Goal: Task Accomplishment & Management: Manage account settings

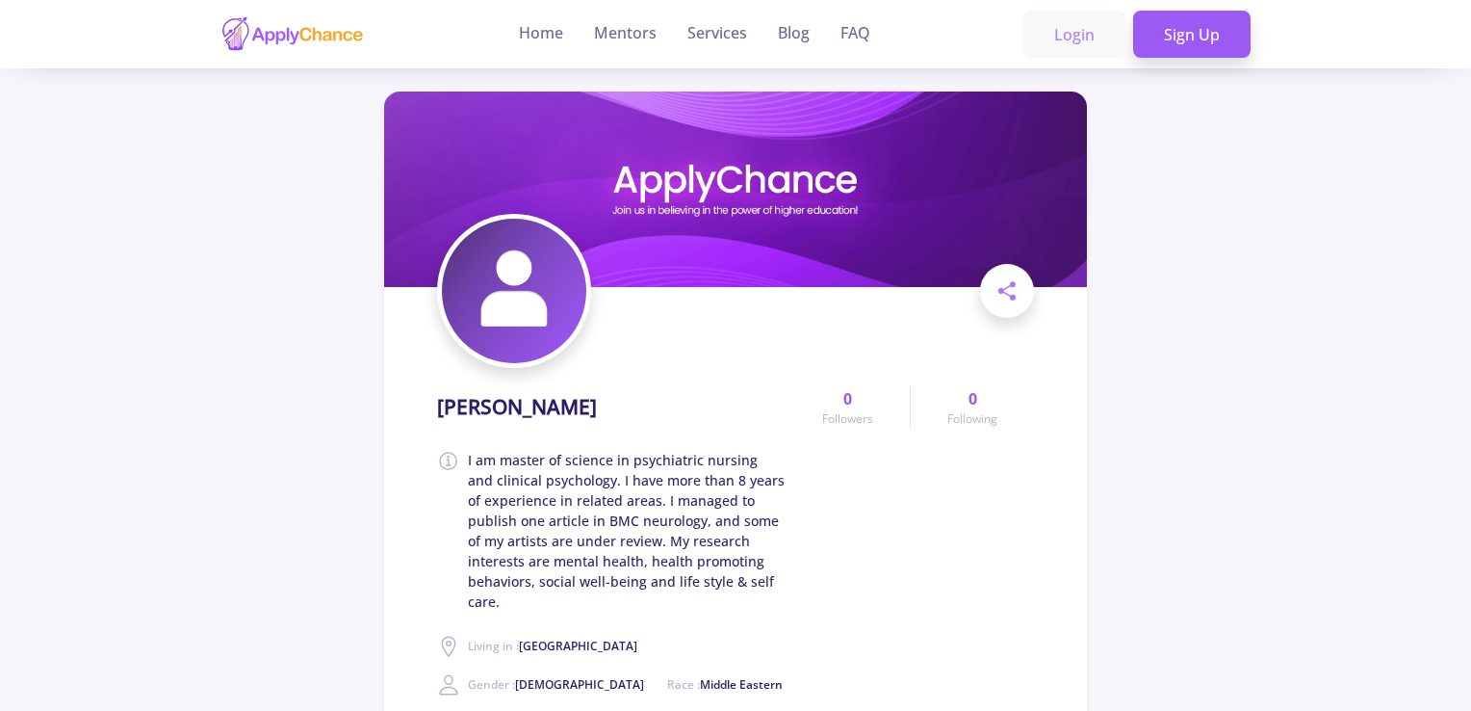
click at [1055, 37] on link "Login" at bounding box center [1075, 35] width 102 height 48
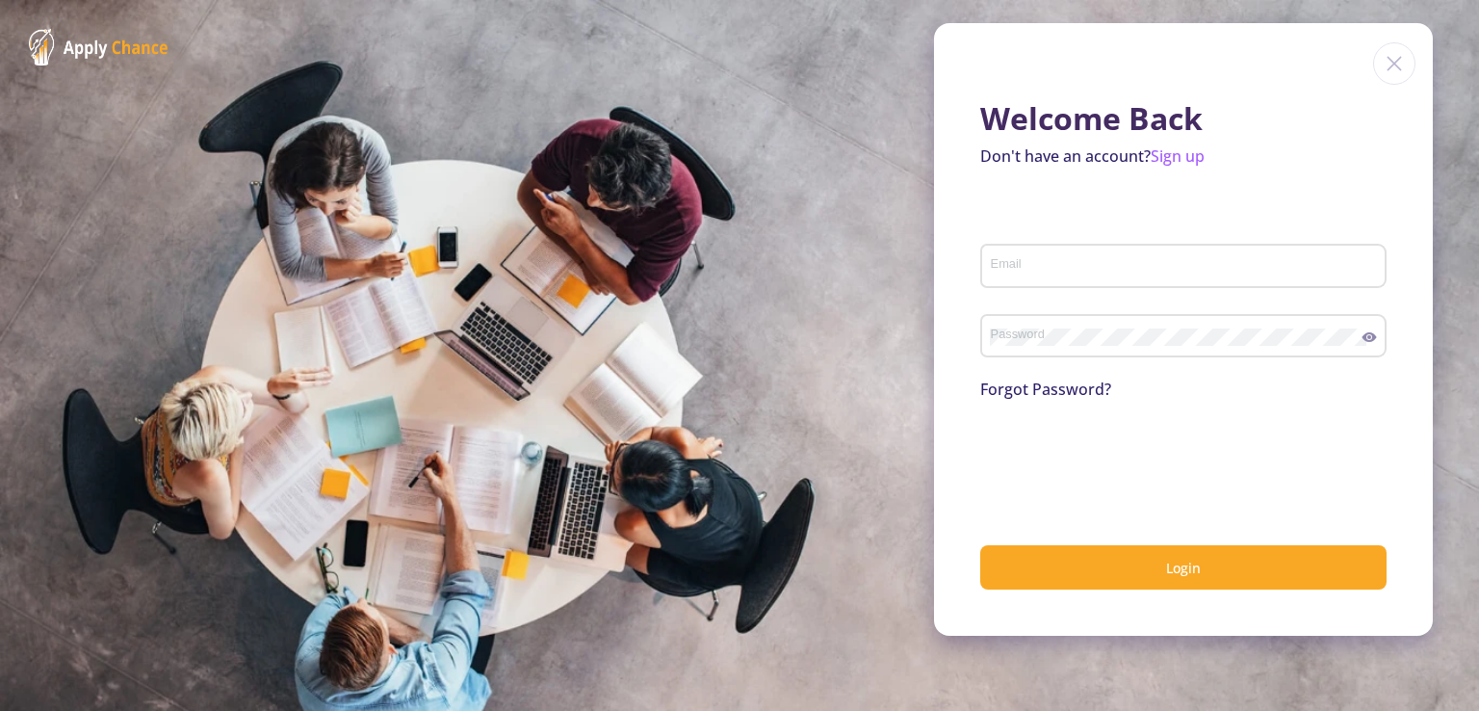
click at [1048, 255] on div "Email" at bounding box center [1184, 262] width 388 height 50
click at [1052, 264] on input "Email" at bounding box center [1186, 266] width 393 height 17
type input "[PERSON_NAME][EMAIL_ADDRESS][DOMAIN_NAME]"
click at [1032, 388] on link "Forgot Password?" at bounding box center [1045, 388] width 131 height 21
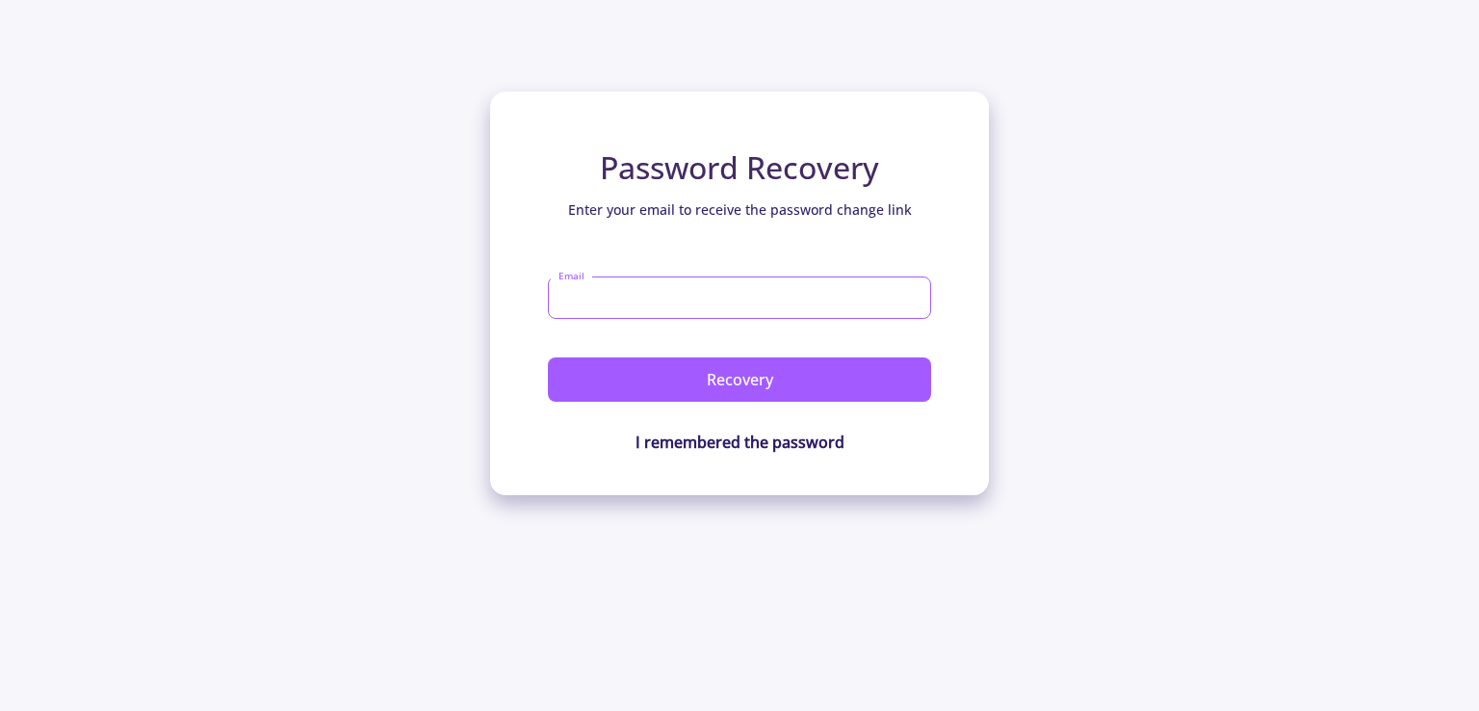
click at [684, 298] on input "Email" at bounding box center [739, 297] width 383 height 42
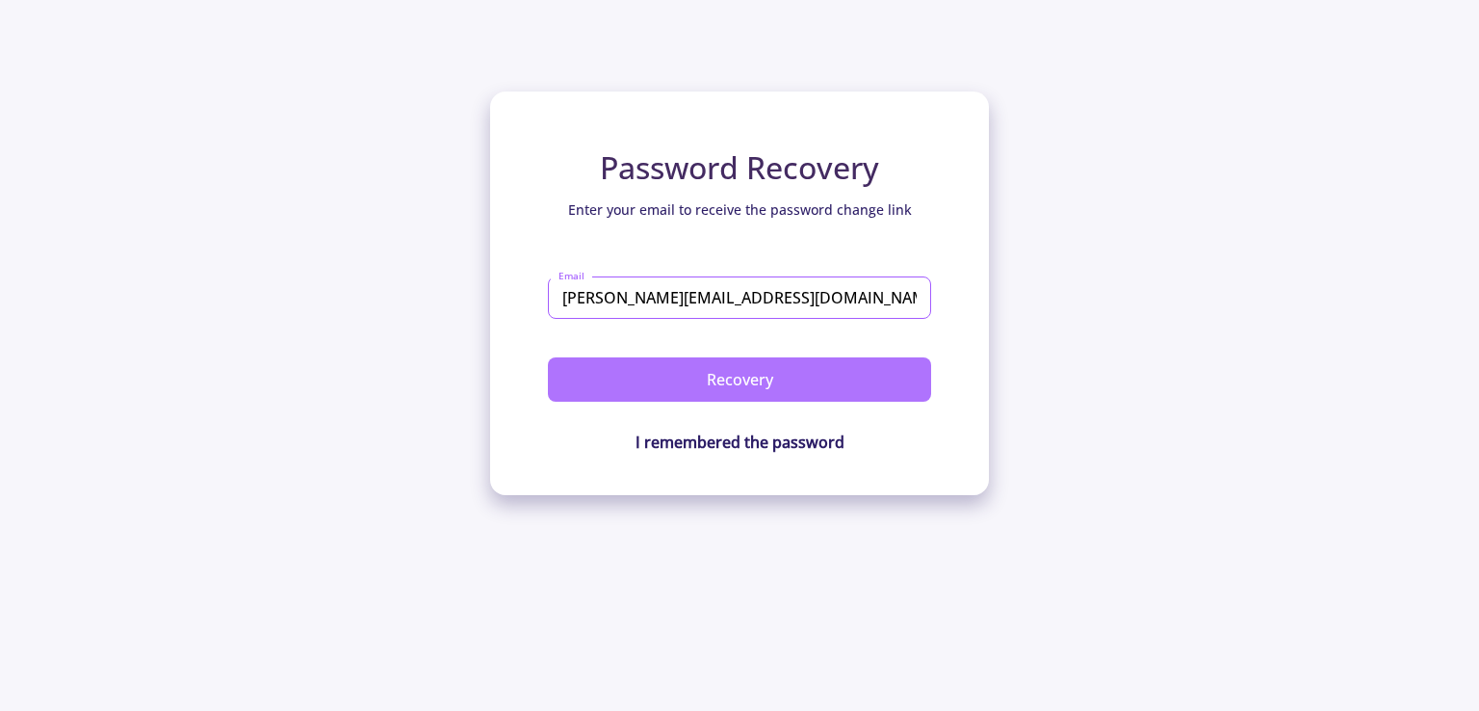
type input "[PERSON_NAME][EMAIL_ADDRESS][DOMAIN_NAME]"
click at [736, 371] on button "Recovery" at bounding box center [739, 379] width 383 height 44
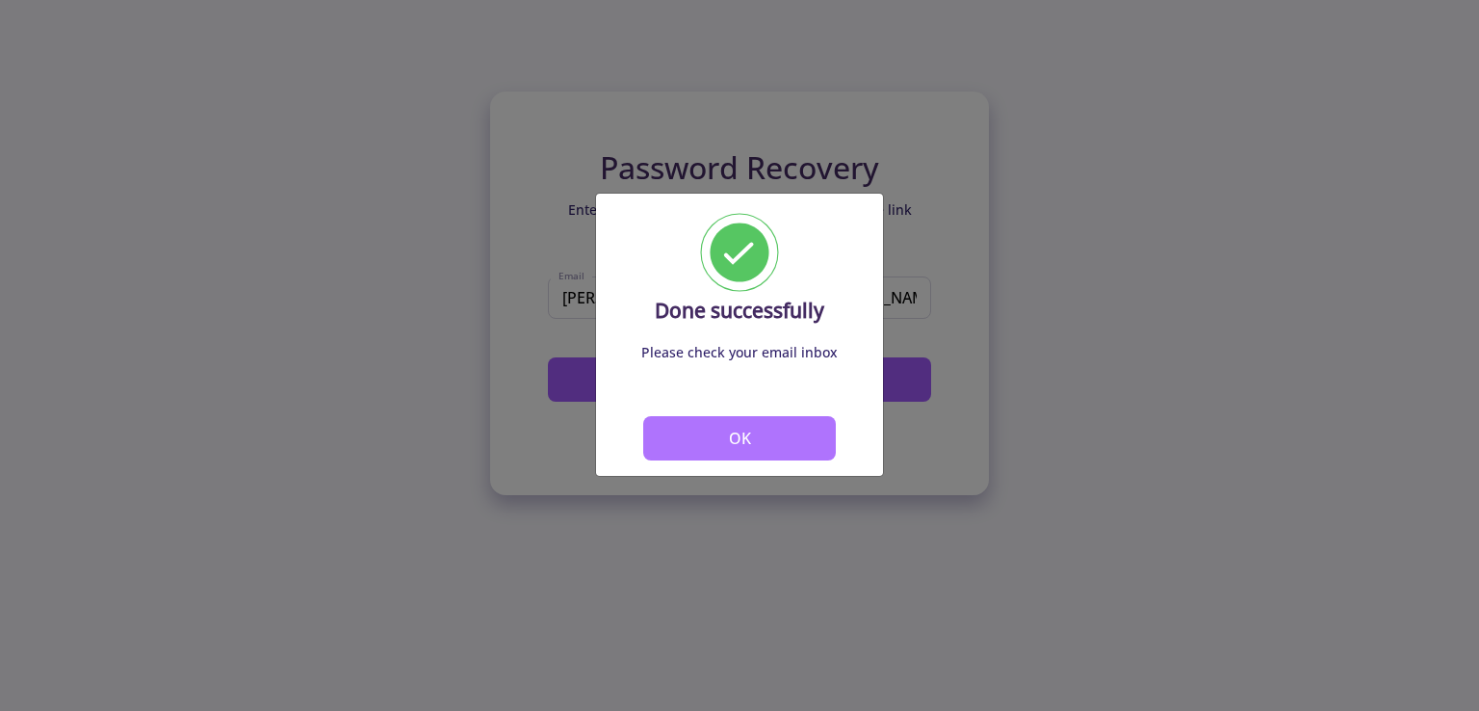
click at [768, 435] on button "OK" at bounding box center [739, 438] width 193 height 44
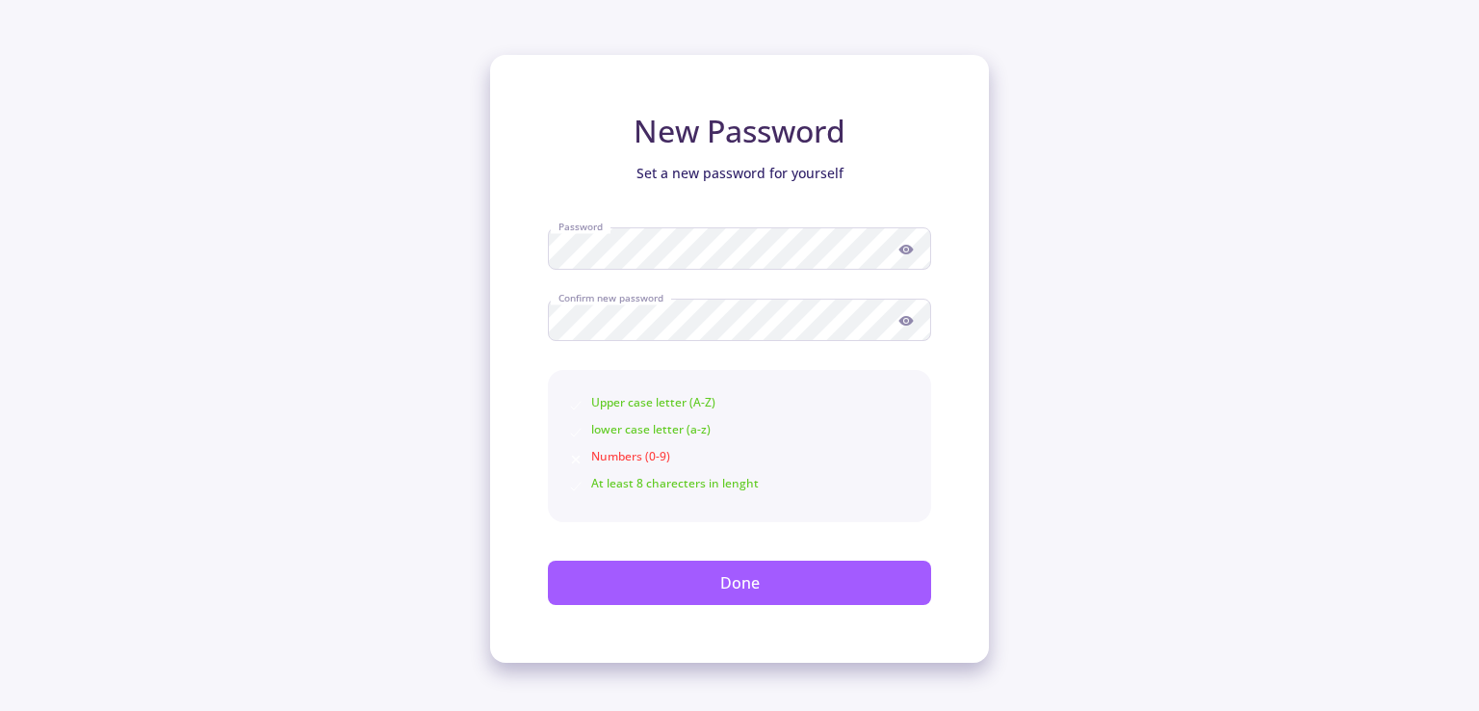
click at [907, 247] on icon at bounding box center [905, 249] width 15 height 15
click at [1137, 382] on div "New Password Set a new password for yourself Password Confirm new password Uppe…" at bounding box center [739, 331] width 1479 height 662
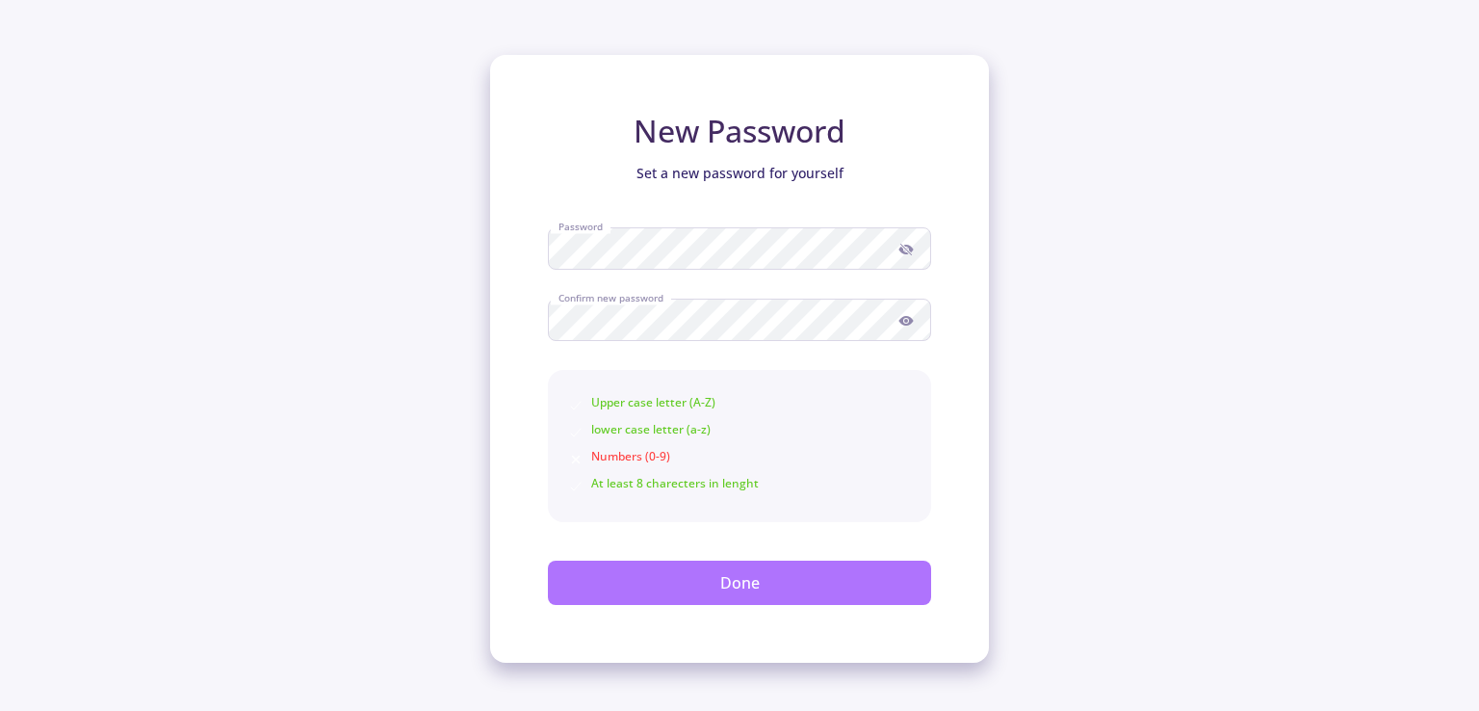
click at [713, 571] on button "Done" at bounding box center [739, 582] width 383 height 44
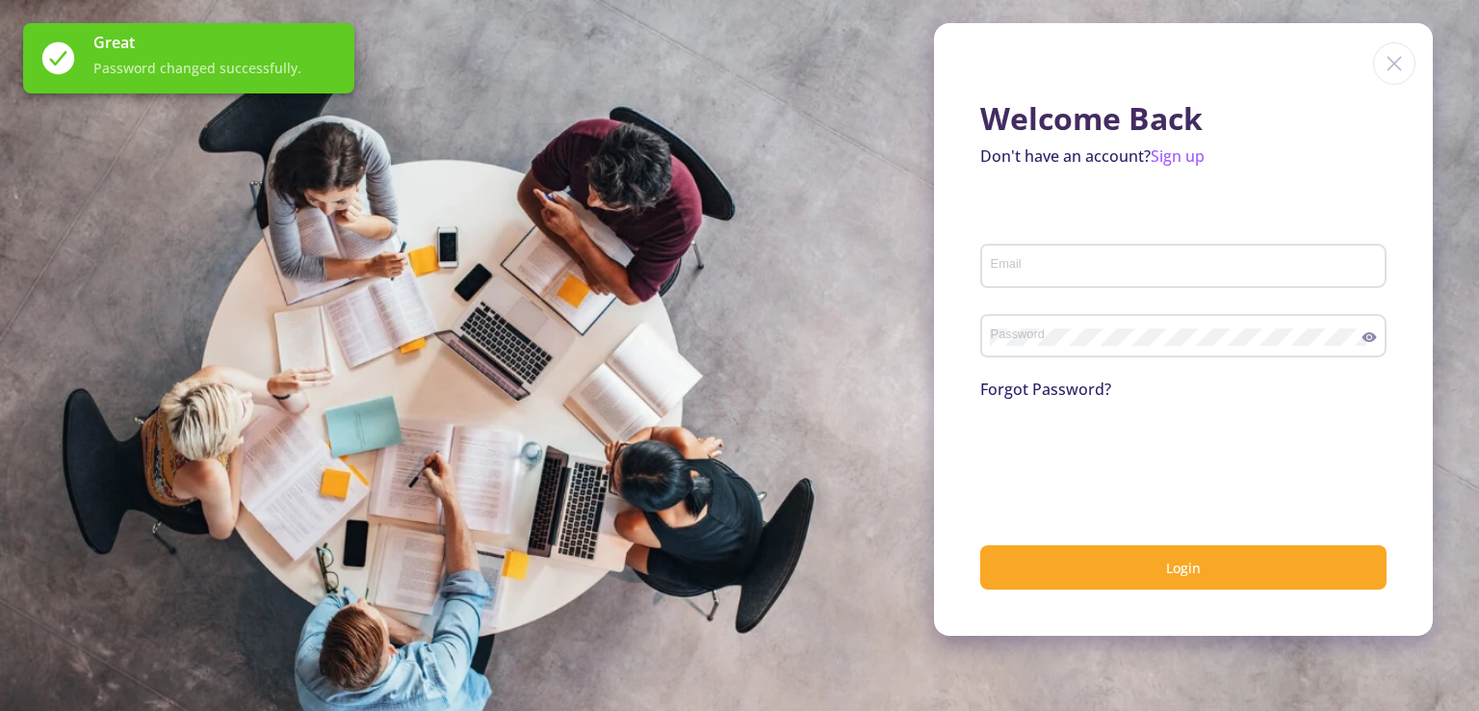
type input "[PERSON_NAME][EMAIL_ADDRESS][DOMAIN_NAME]"
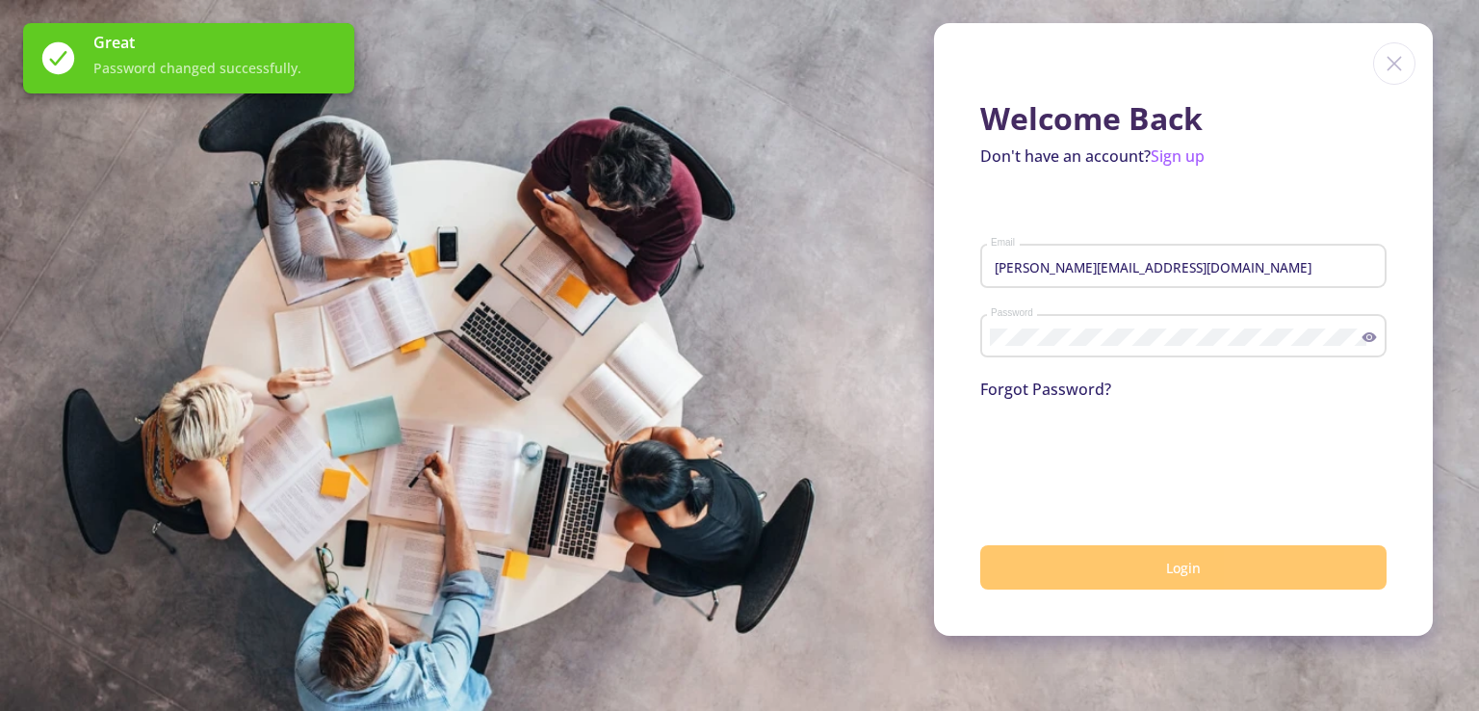
click at [1136, 572] on button "Login" at bounding box center [1183, 567] width 406 height 45
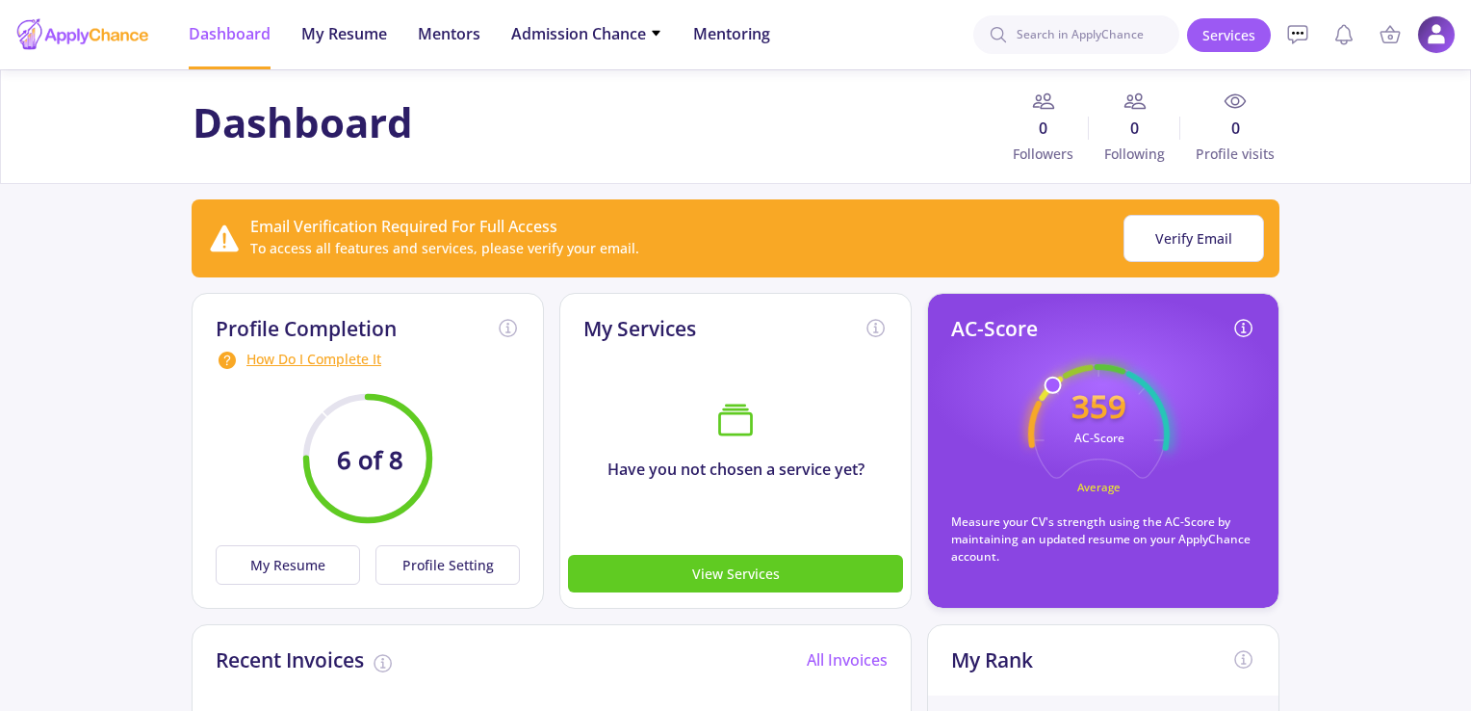
click at [1417, 42] on li "Services Account My Resume Profile Settings My Public Profile Financial Invoice…" at bounding box center [1436, 34] width 39 height 39
click at [1437, 42] on img at bounding box center [1437, 35] width 38 height 38
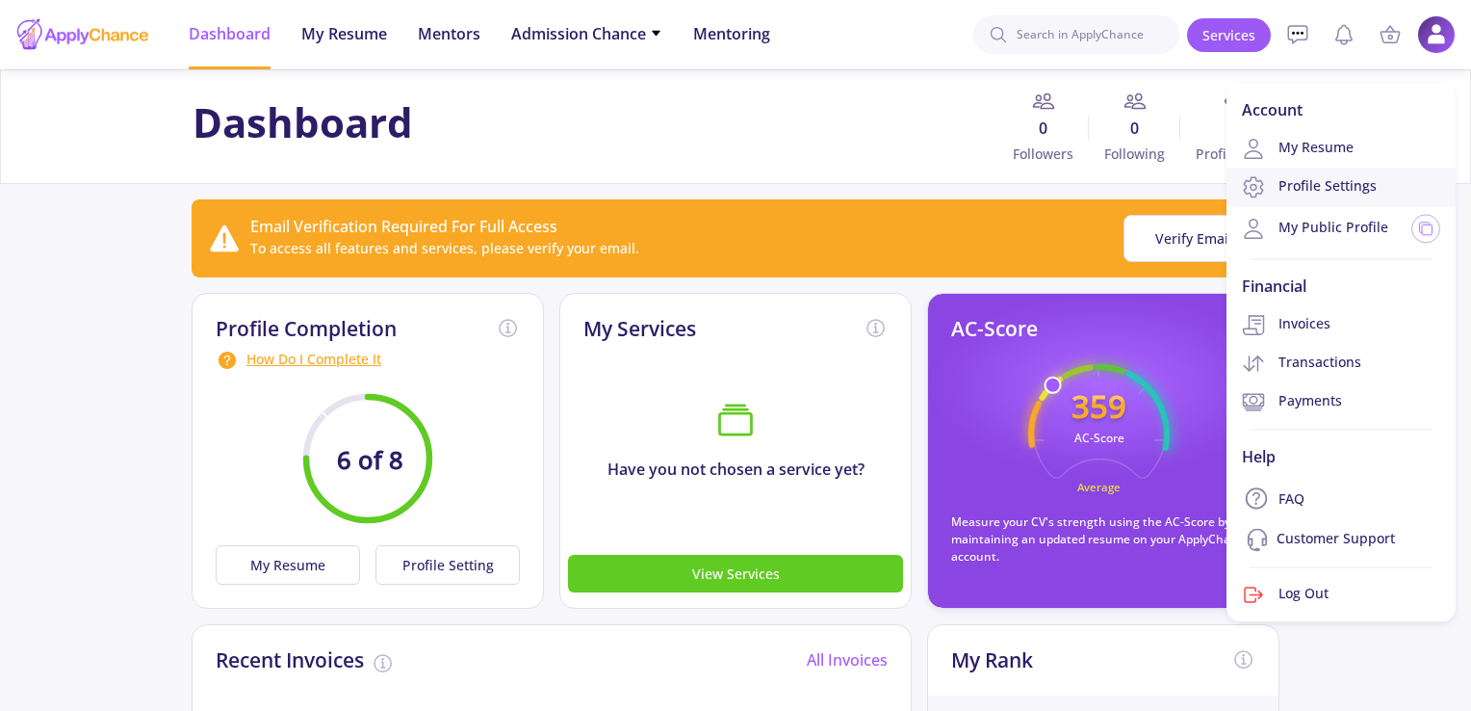
click at [1325, 190] on link "Profile Settings" at bounding box center [1341, 187] width 229 height 39
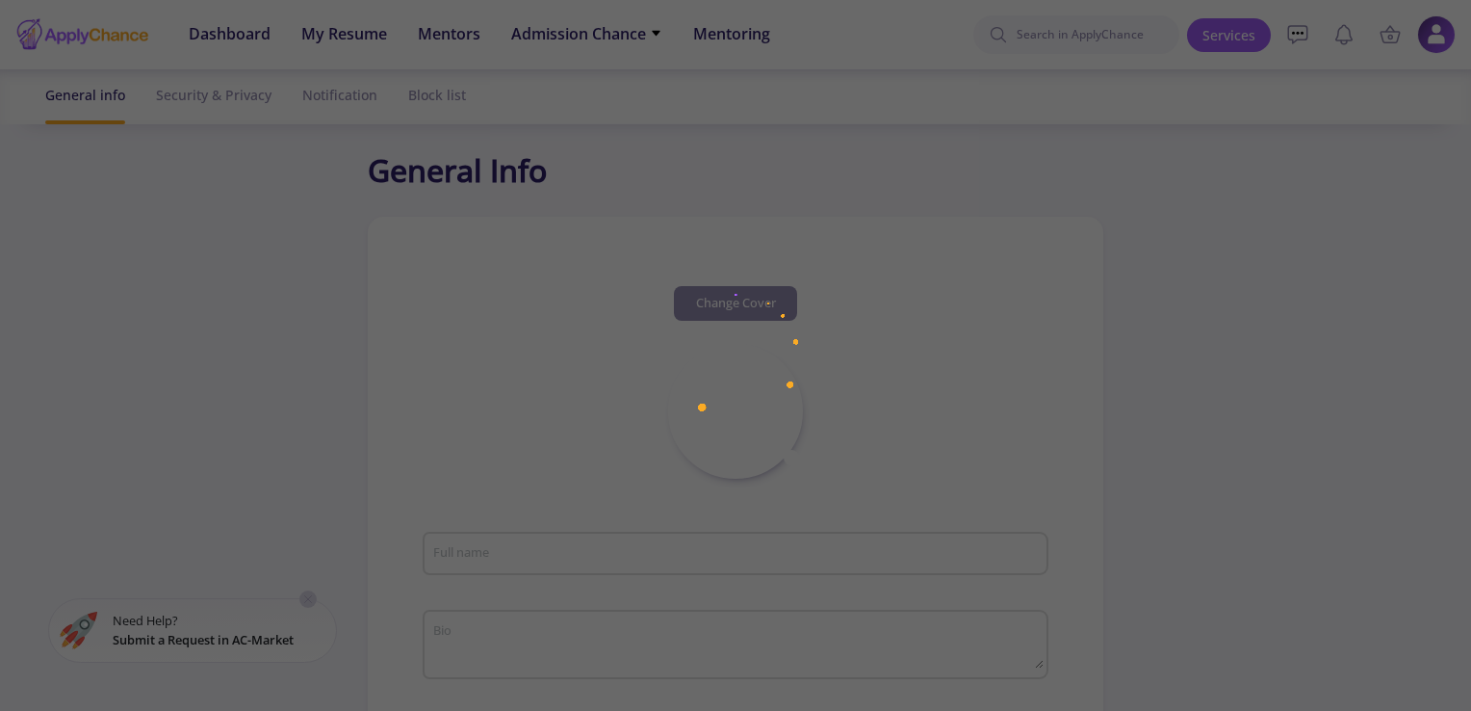
type input "[PERSON_NAME]"
type textarea "I am master of science in psychiatric nursing and clinical psychology. I have m…"
type input "SoheileddinSalmani"
type input "[PERSON_NAME][EMAIL_ADDRESS][DOMAIN_NAME]"
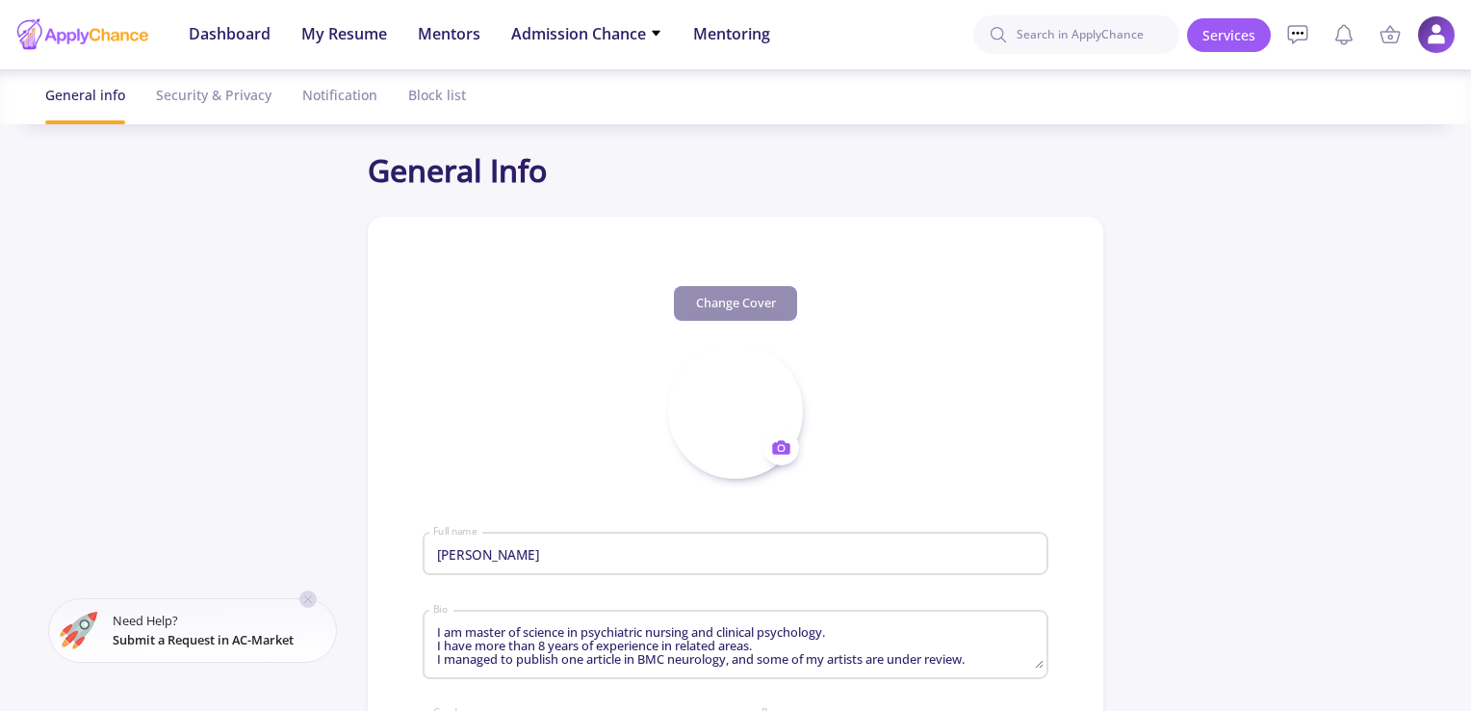
type input "[GEOGRAPHIC_DATA]"
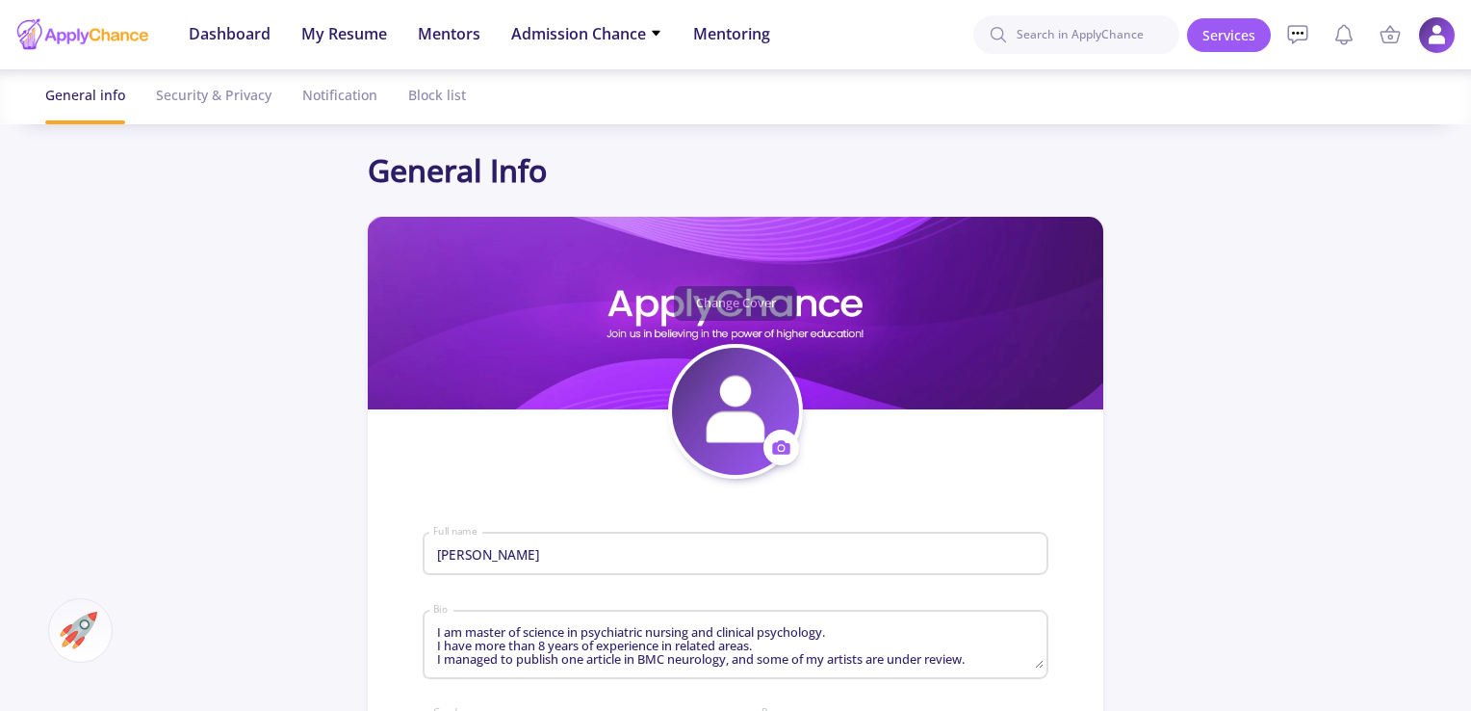
click at [1446, 28] on img at bounding box center [1437, 35] width 38 height 38
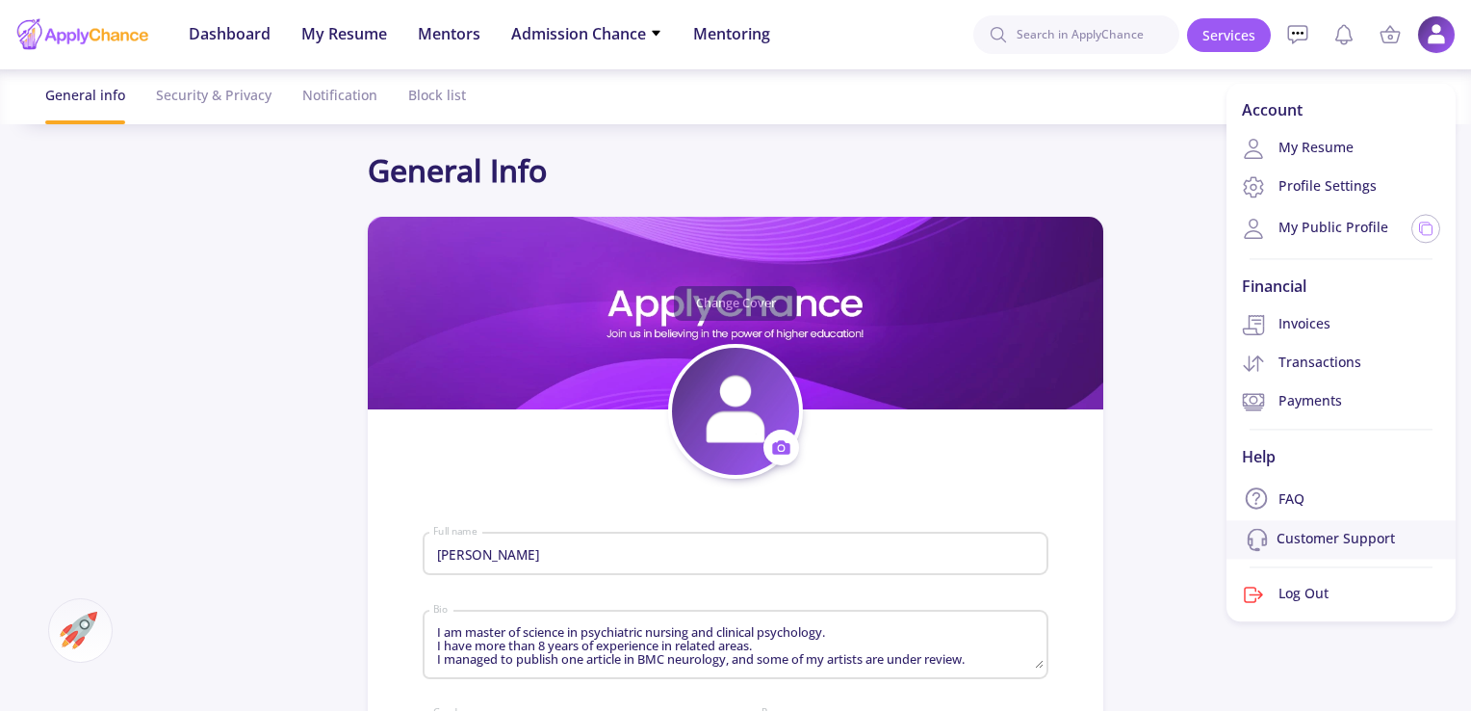
click at [1329, 540] on link "Customer Support" at bounding box center [1341, 540] width 229 height 39
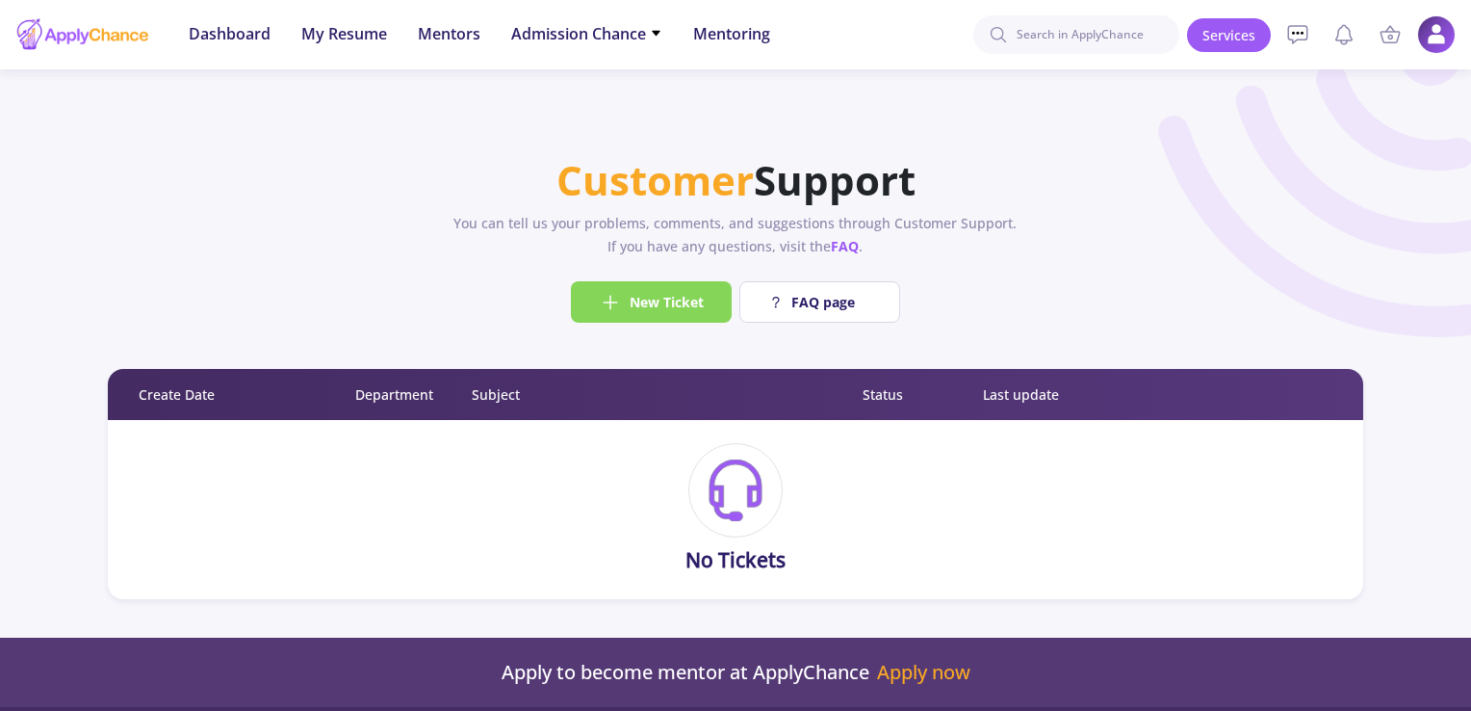
click at [711, 294] on button "New Ticket" at bounding box center [651, 301] width 161 height 41
click at [647, 297] on span "New Ticket" at bounding box center [667, 302] width 74 height 20
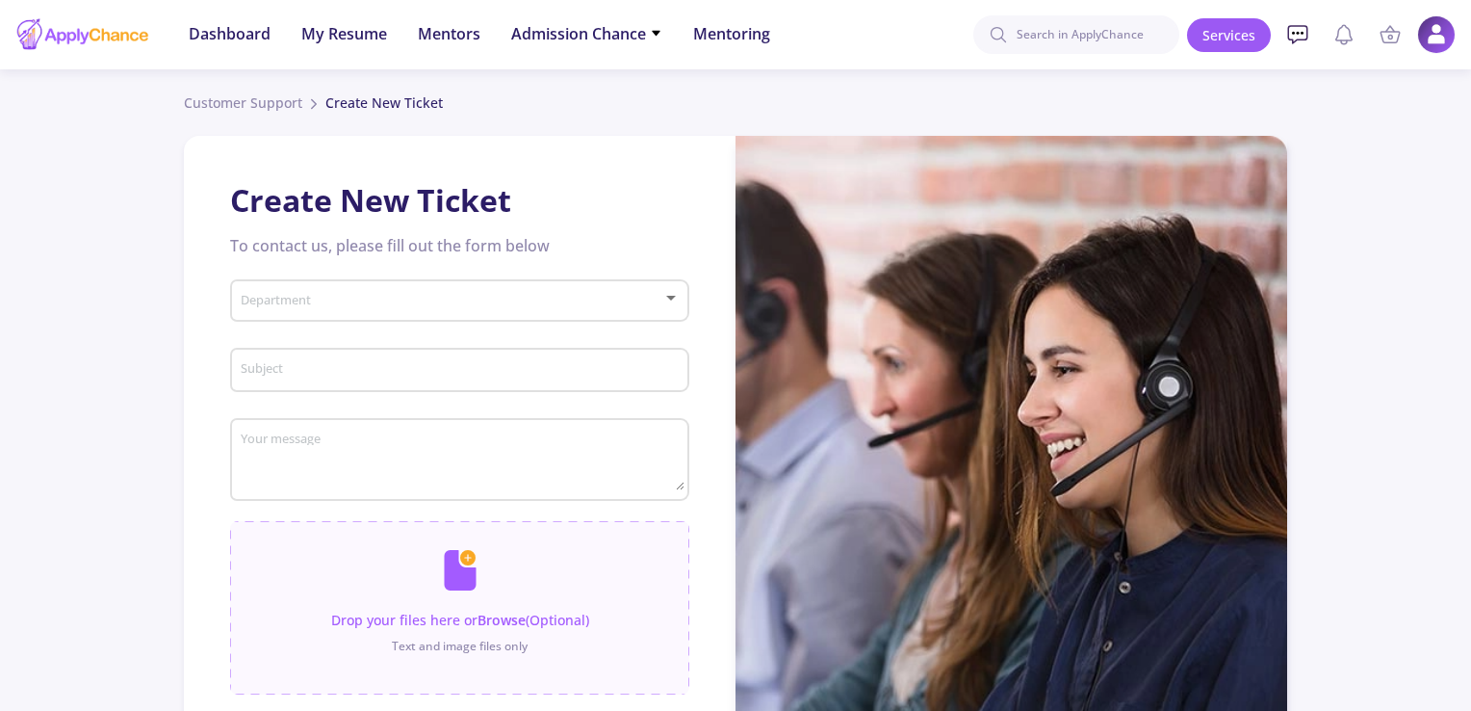
click at [1307, 33] on icon at bounding box center [1297, 34] width 19 height 17
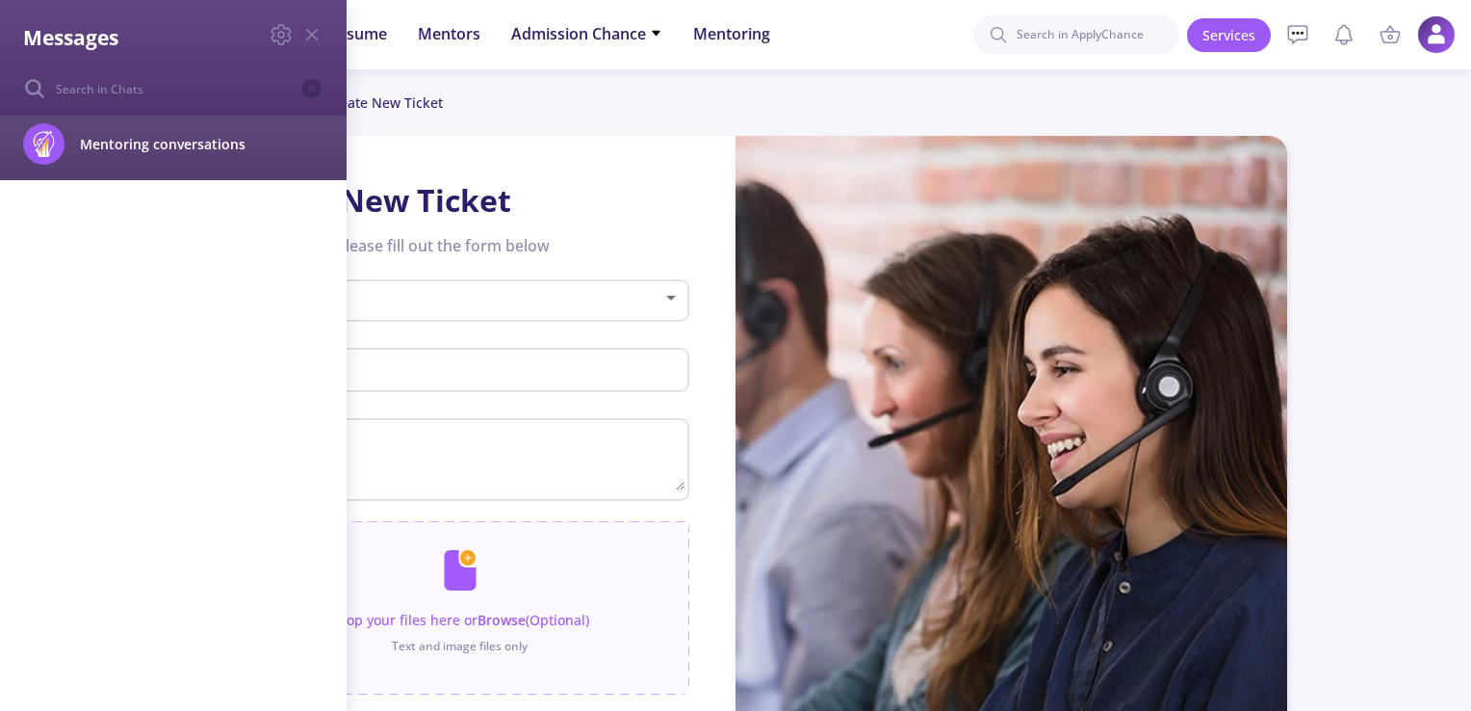
click at [152, 141] on span "Mentoring conversations" at bounding box center [192, 144] width 225 height 20
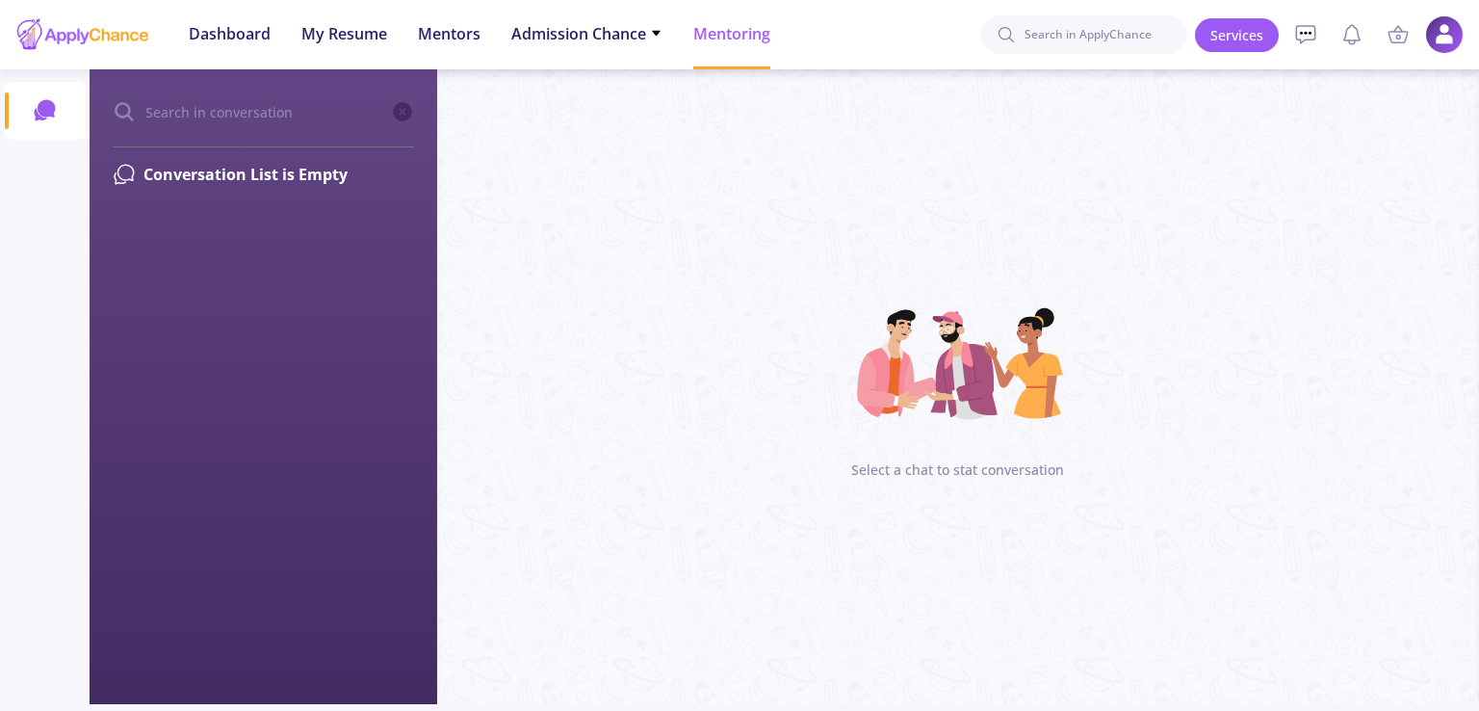
click at [1017, 471] on span "Select a chat to stat conversation" at bounding box center [957, 469] width 213 height 20
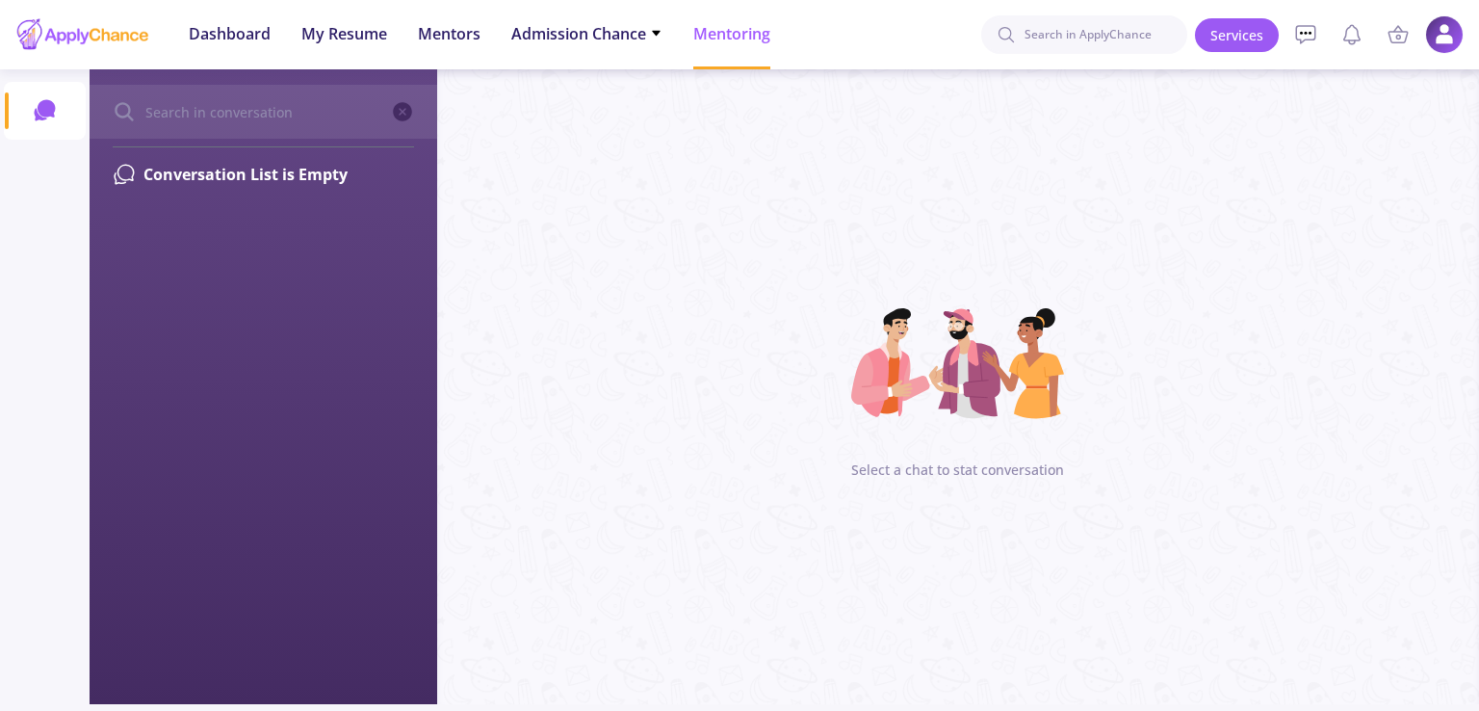
click at [397, 114] on icon at bounding box center [402, 111] width 19 height 19
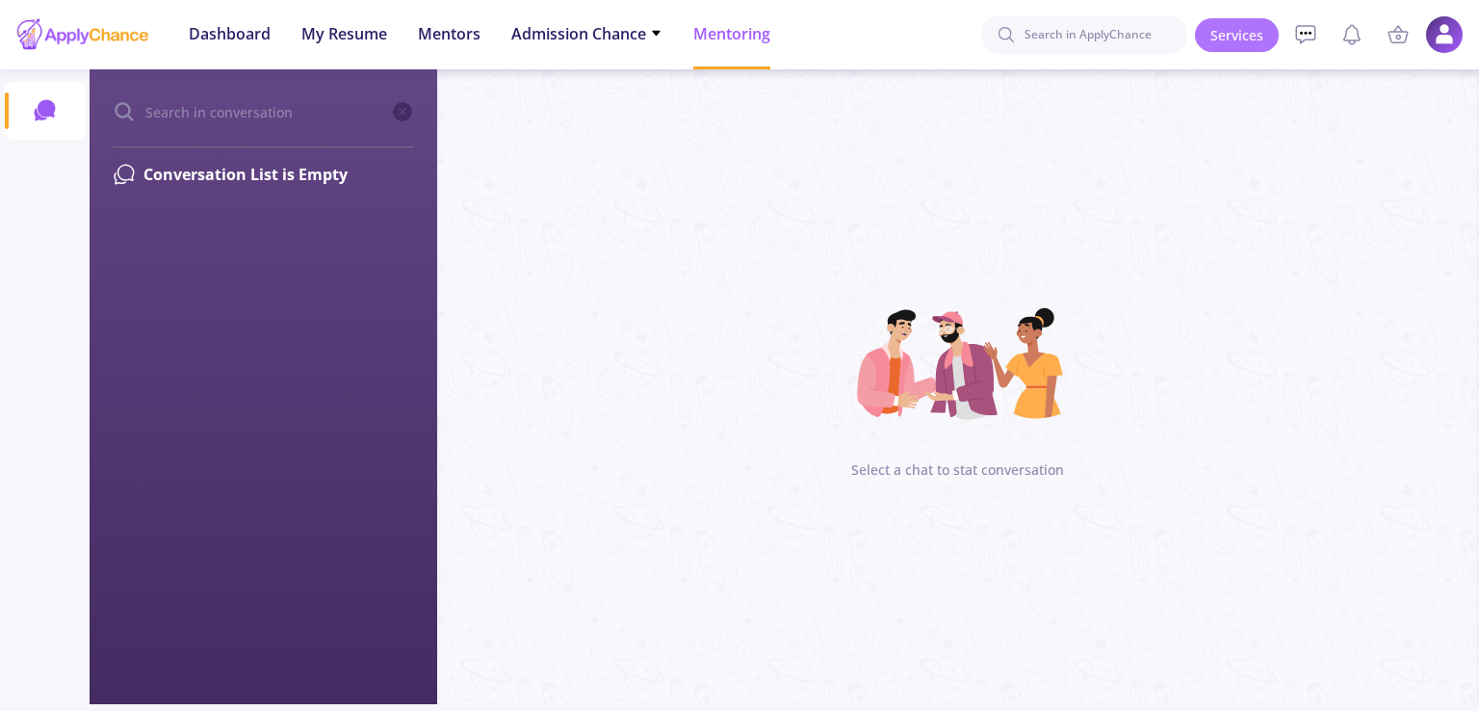
click at [1240, 43] on link "Services" at bounding box center [1237, 35] width 84 height 34
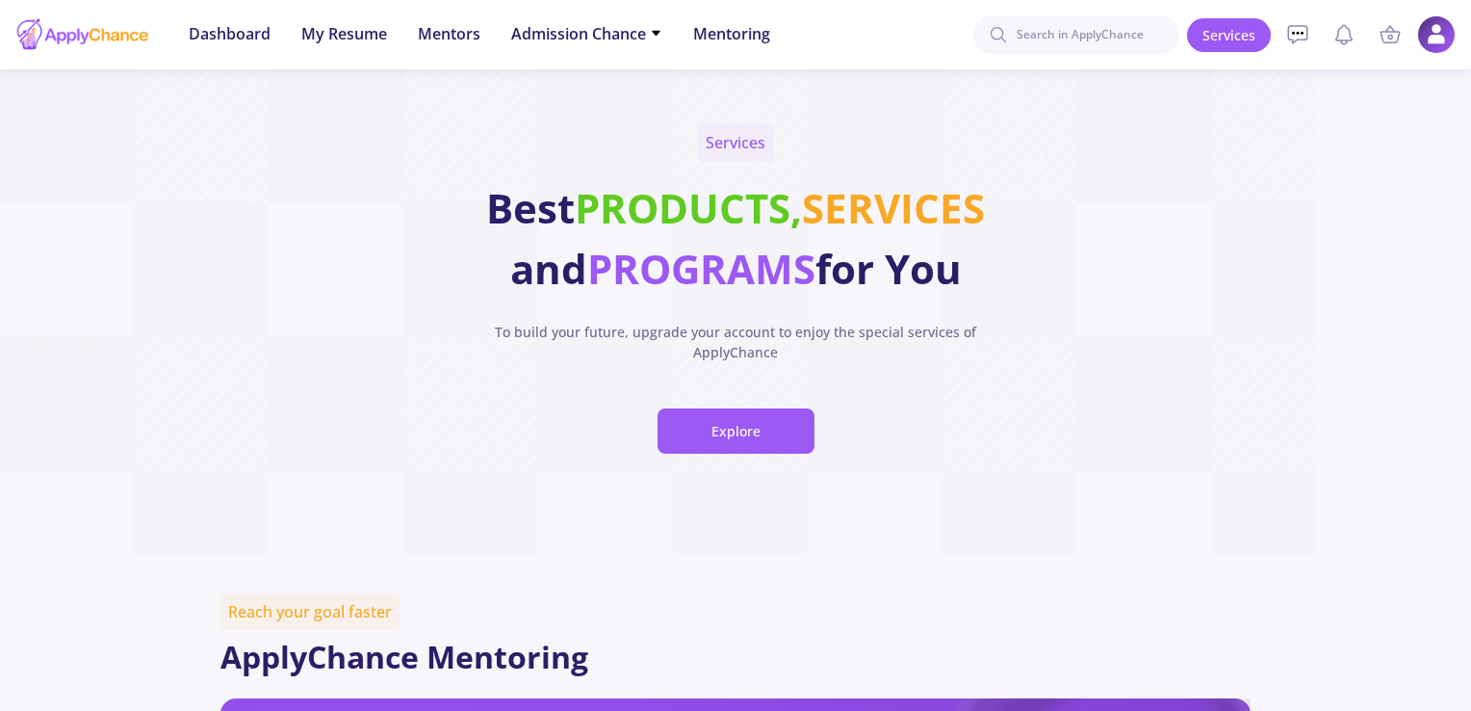
click at [1446, 52] on li "Services Account My Resume Profile Settings My Public Profile Financial Invoice…" at bounding box center [1436, 34] width 39 height 39
click at [1449, 36] on img at bounding box center [1437, 35] width 38 height 38
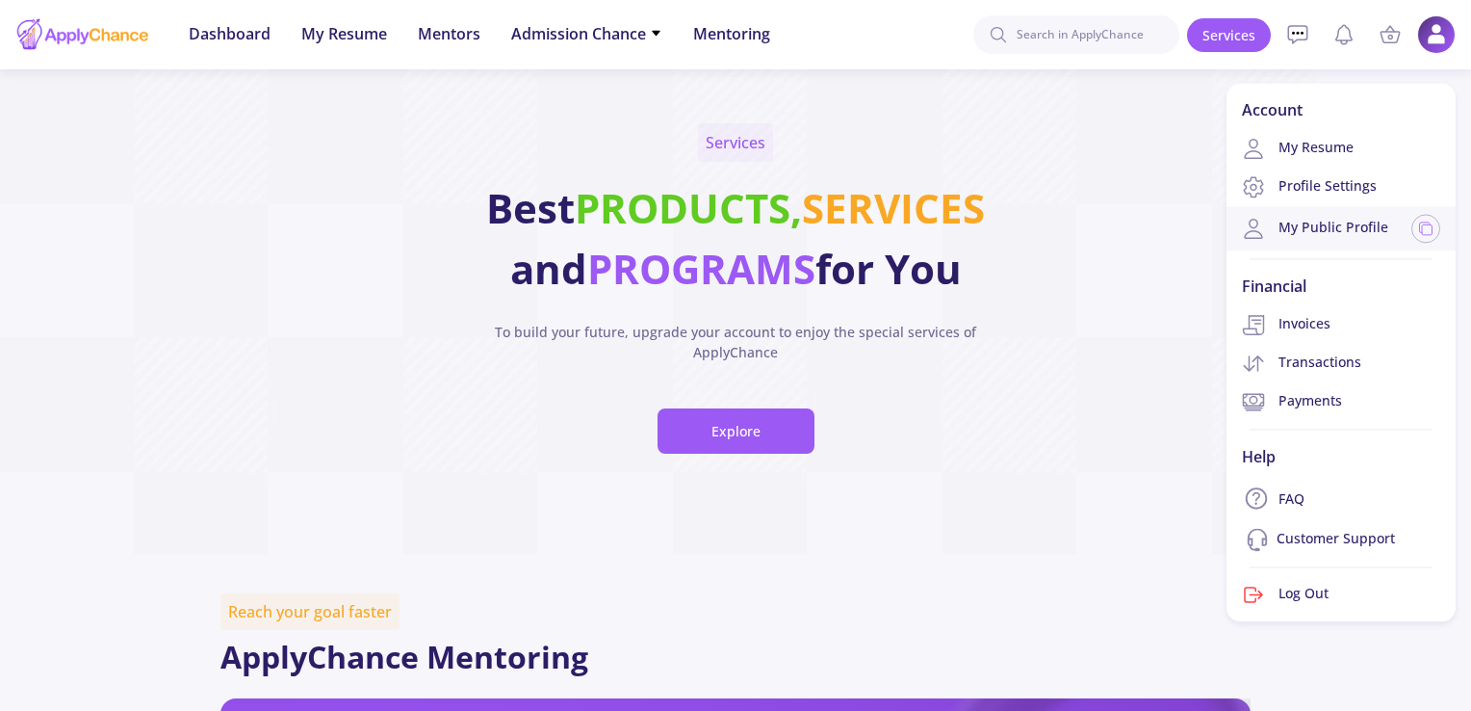
click at [1377, 232] on link "My Public Profile" at bounding box center [1315, 228] width 146 height 23
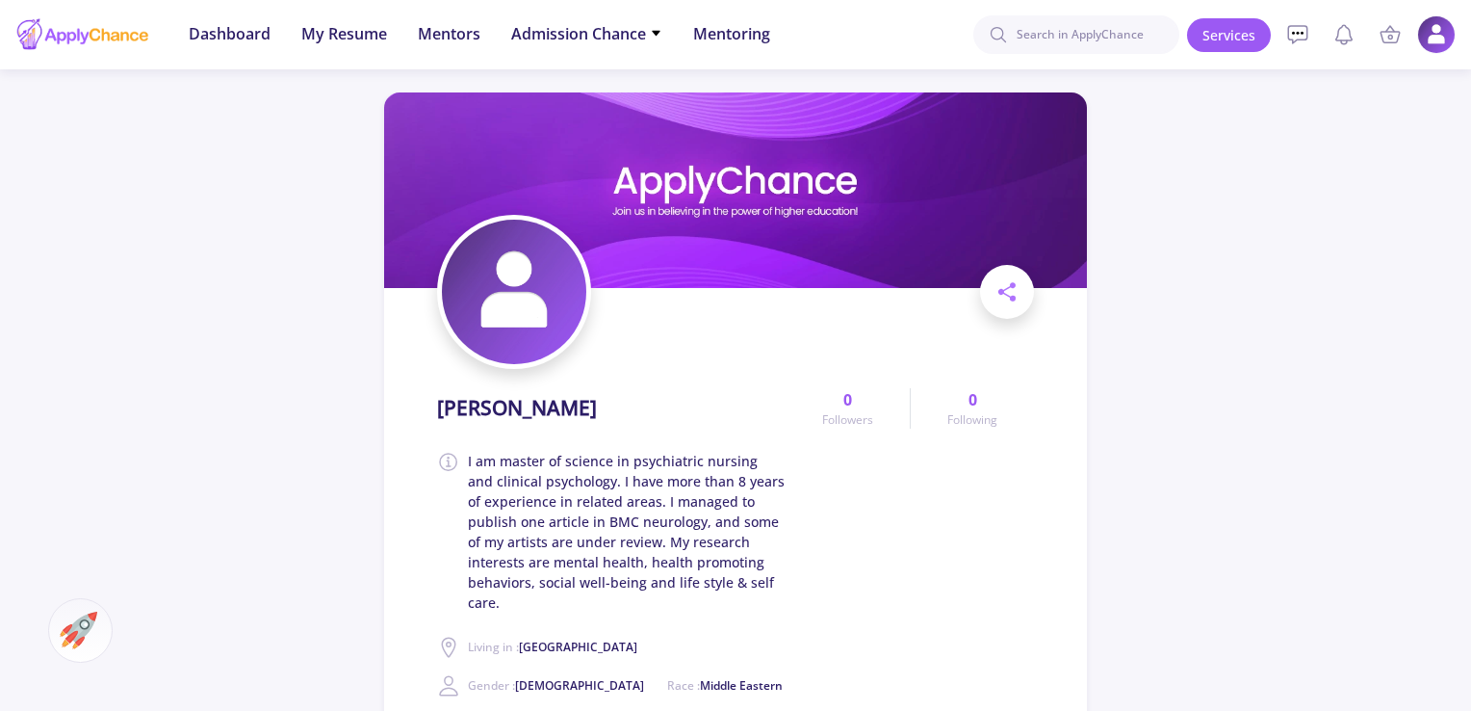
click at [1414, 28] on ul "Services My Cart Empty Your Cart Is Empty Add your service to the cart right no…" at bounding box center [1321, 34] width 269 height 69
click at [1441, 36] on img at bounding box center [1437, 35] width 38 height 38
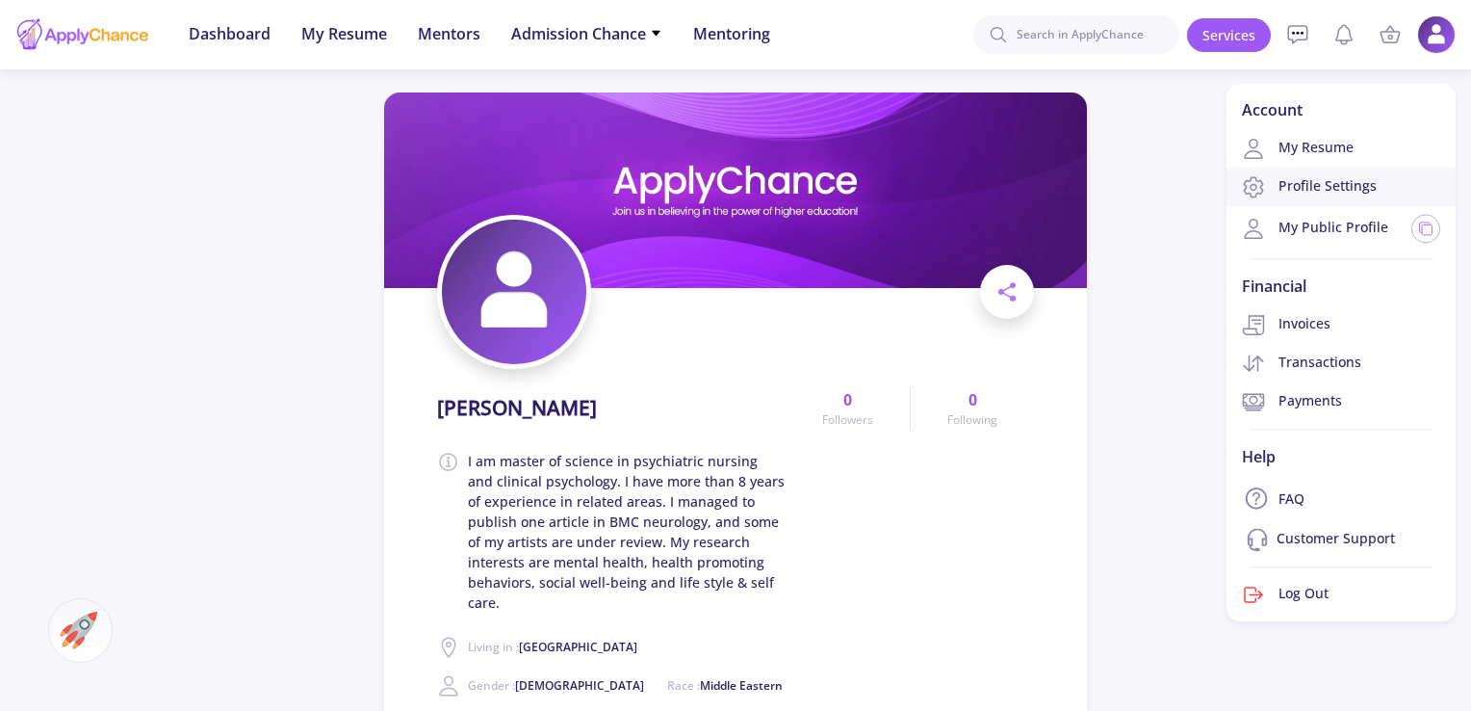
click at [1349, 180] on link "Profile Settings" at bounding box center [1341, 187] width 229 height 39
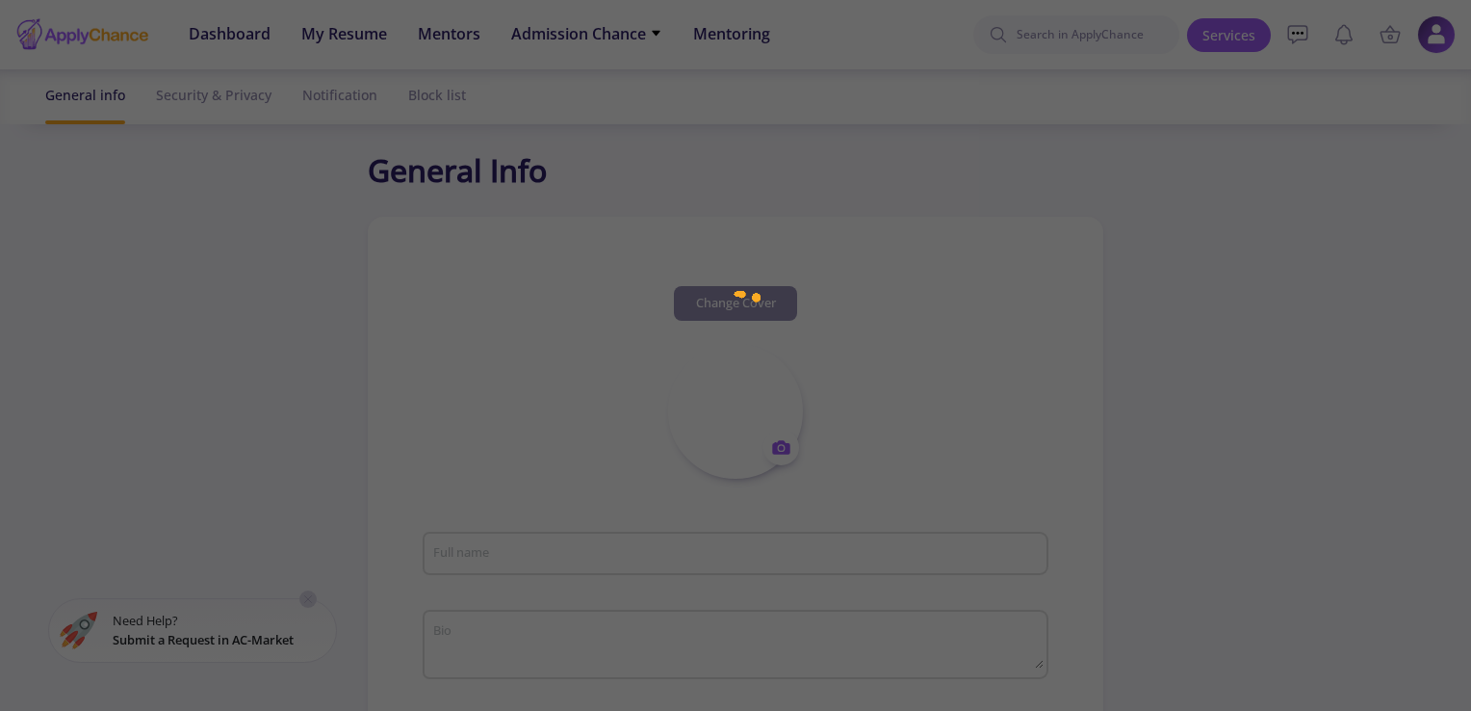
type input "[PERSON_NAME]"
type textarea "I am master of science in psychiatric nursing and clinical psychology. I have m…"
type input "[GEOGRAPHIC_DATA]"
type input "SoheileddinSalmani"
type input "[PERSON_NAME][EMAIL_ADDRESS][DOMAIN_NAME]"
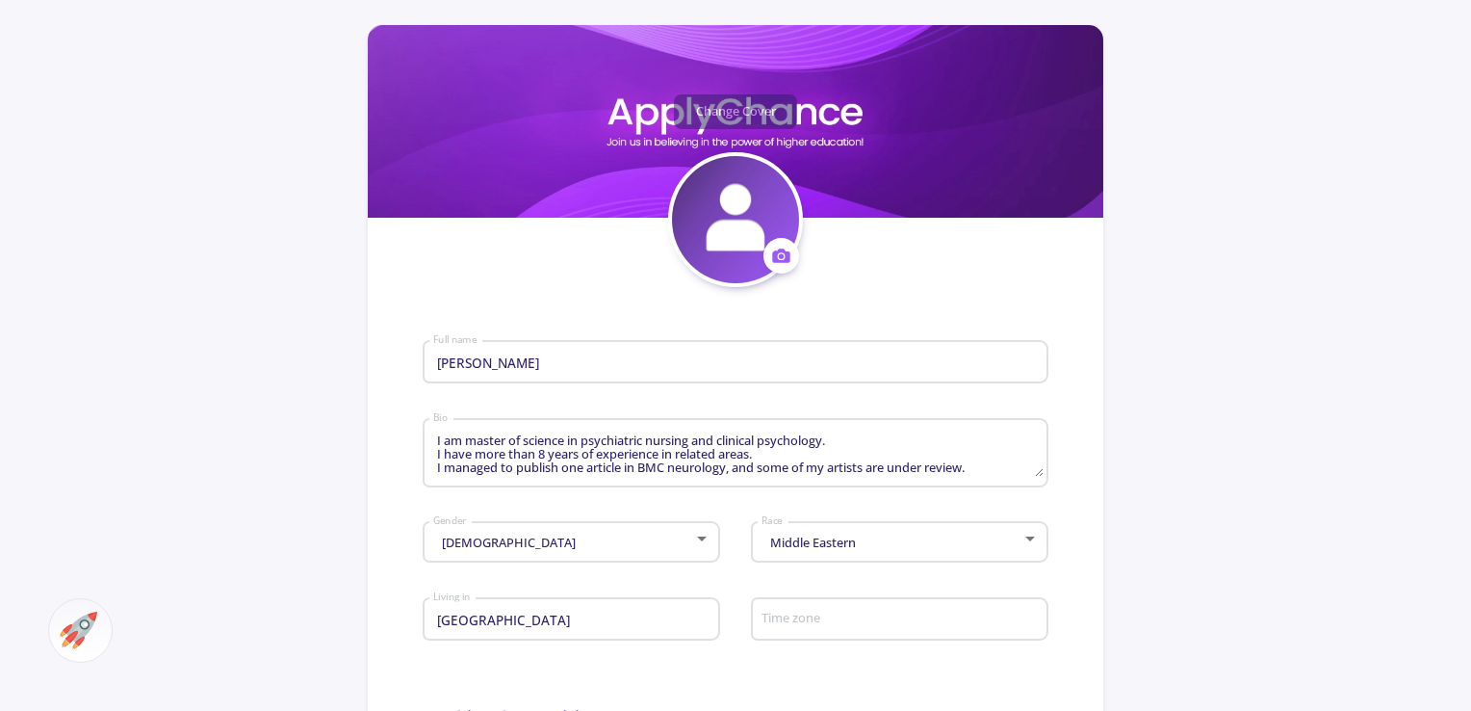
scroll to position [193, 0]
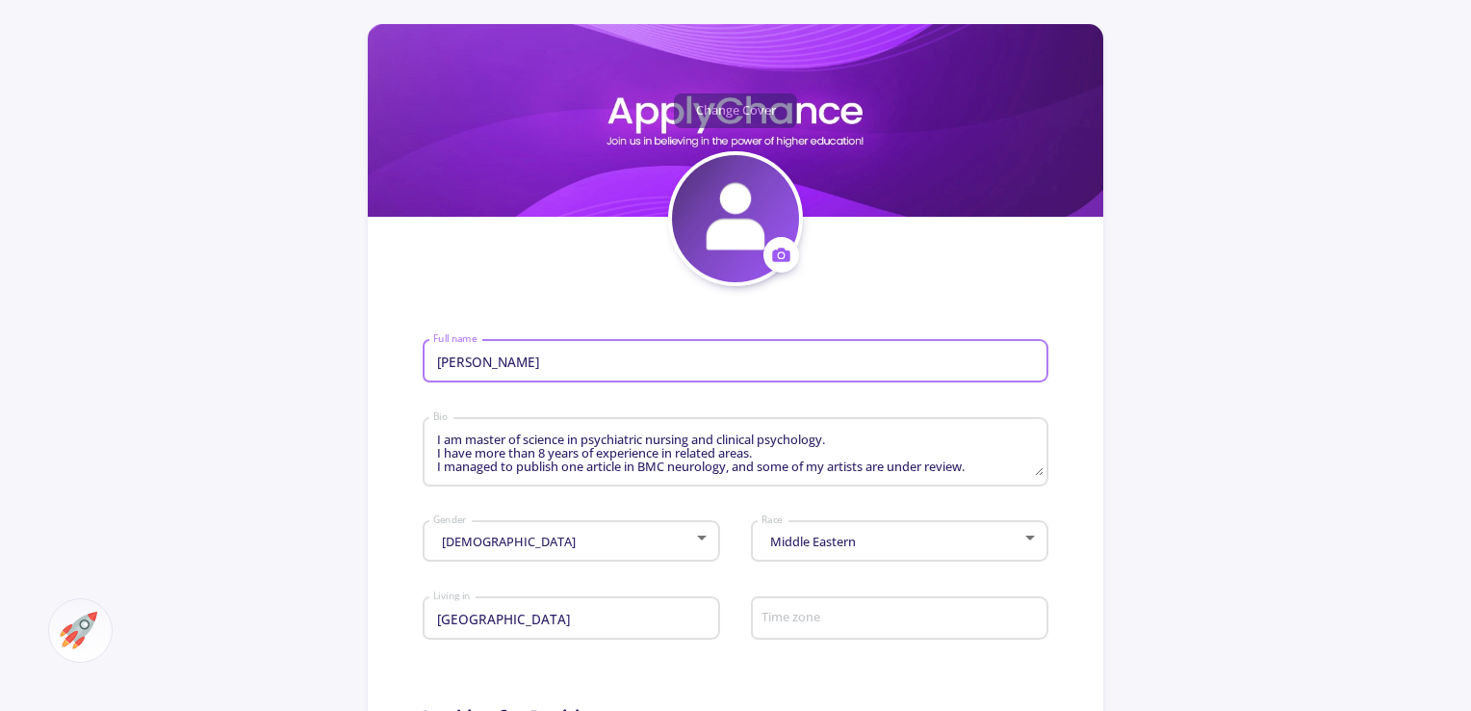
click at [590, 361] on input "[PERSON_NAME]" at bounding box center [737, 361] width 611 height 17
drag, startPoint x: 590, startPoint y: 363, endPoint x: 311, endPoint y: 360, distance: 279.3
click at [311, 360] on app-general-setting "General Info Change Cover Change cover Remove cover Change photo Remove photo S…" at bounding box center [735, 639] width 1471 height 1368
type input "a"
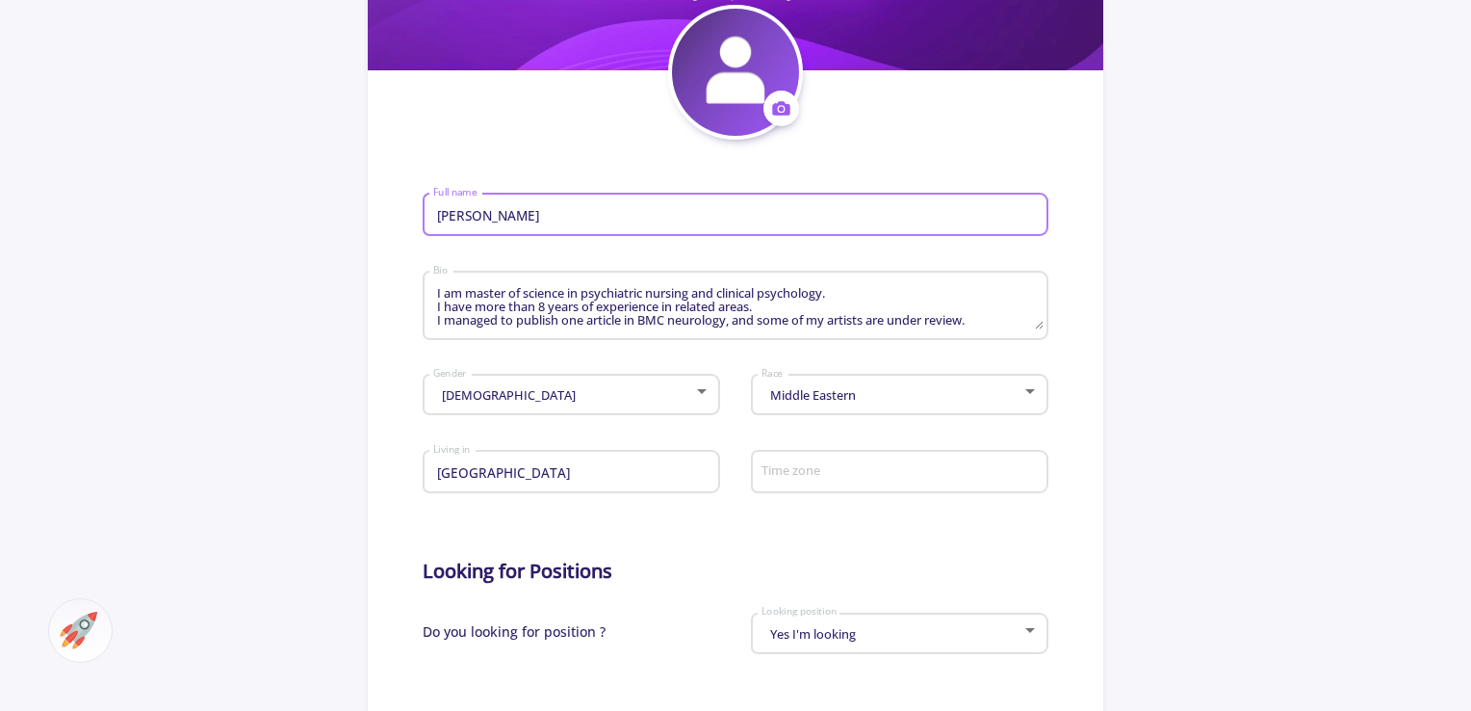
scroll to position [385, 0]
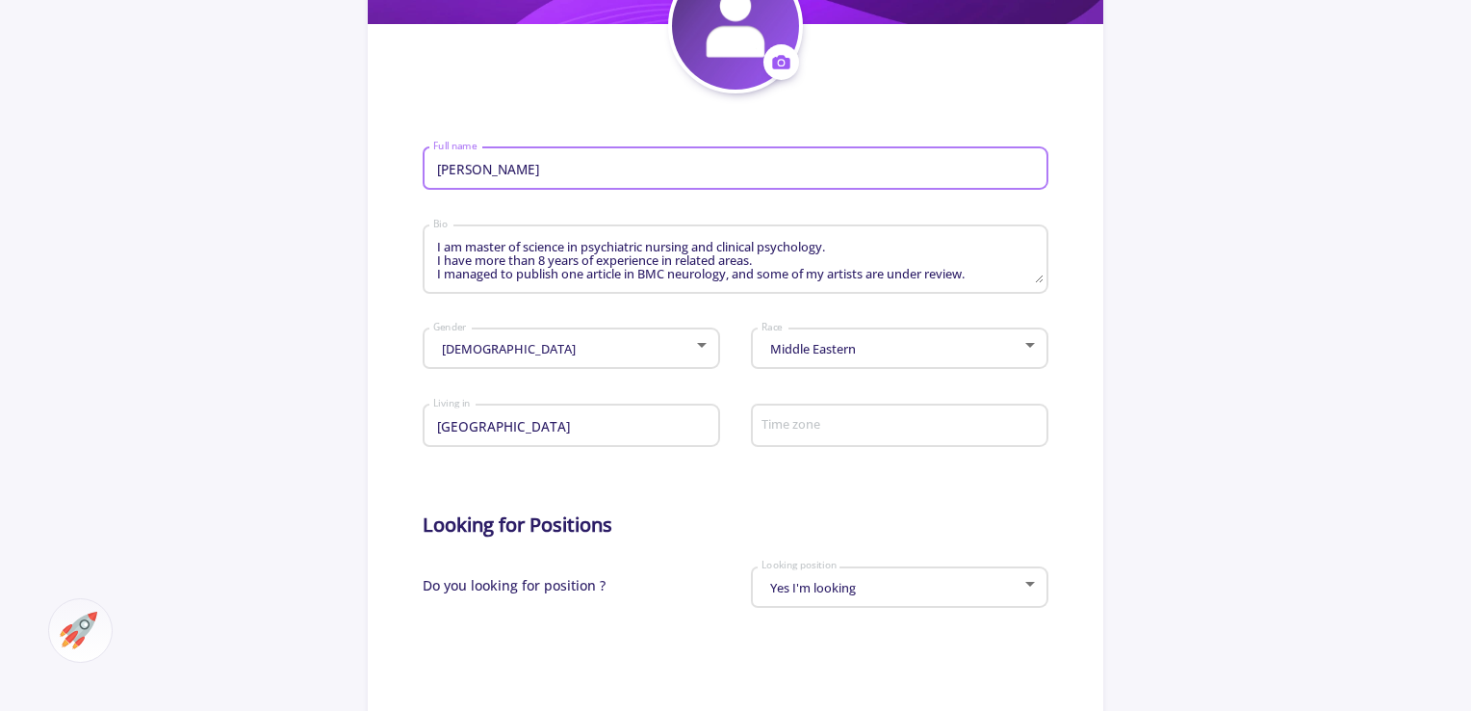
type input "Ahmed kasravi"
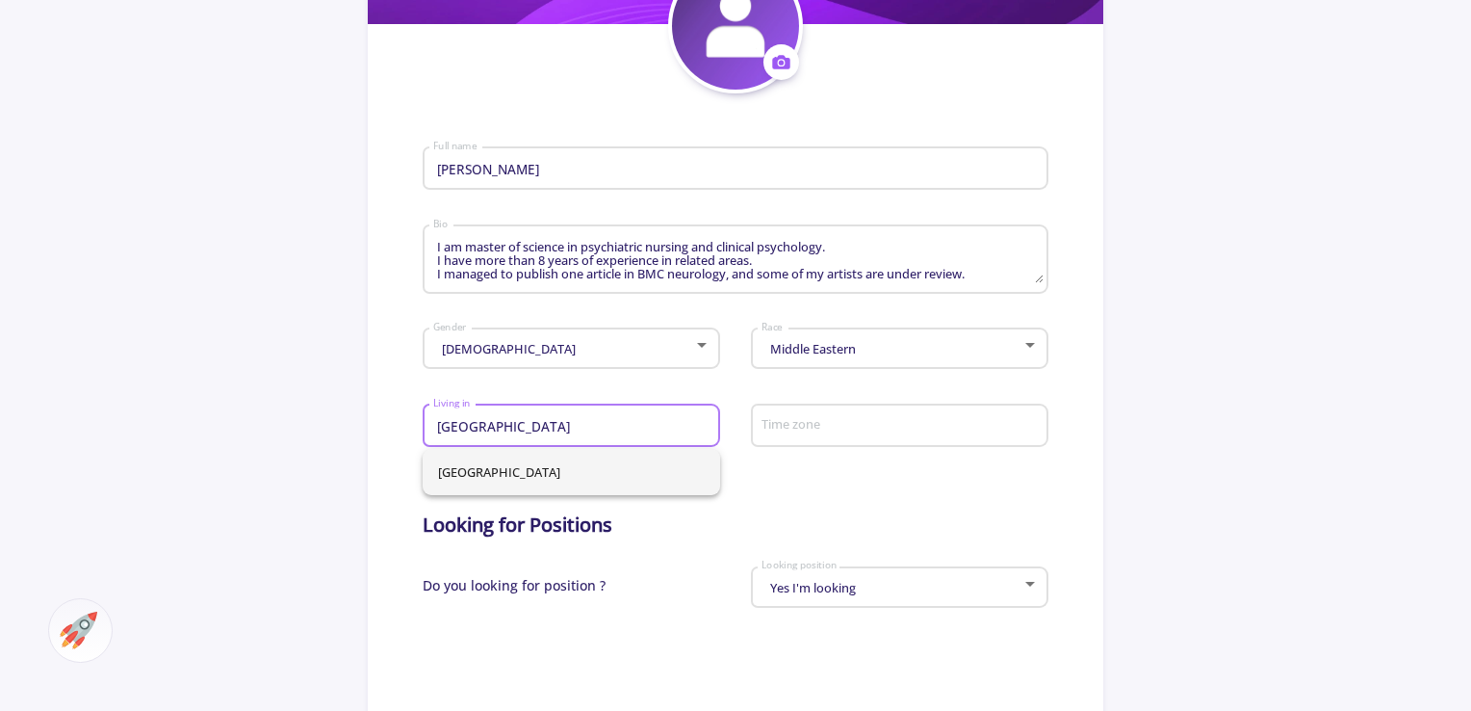
click at [625, 423] on input "[GEOGRAPHIC_DATA]" at bounding box center [574, 426] width 284 height 17
type input "Iraq"
click at [534, 467] on span "Iraq" at bounding box center [571, 472] width 267 height 46
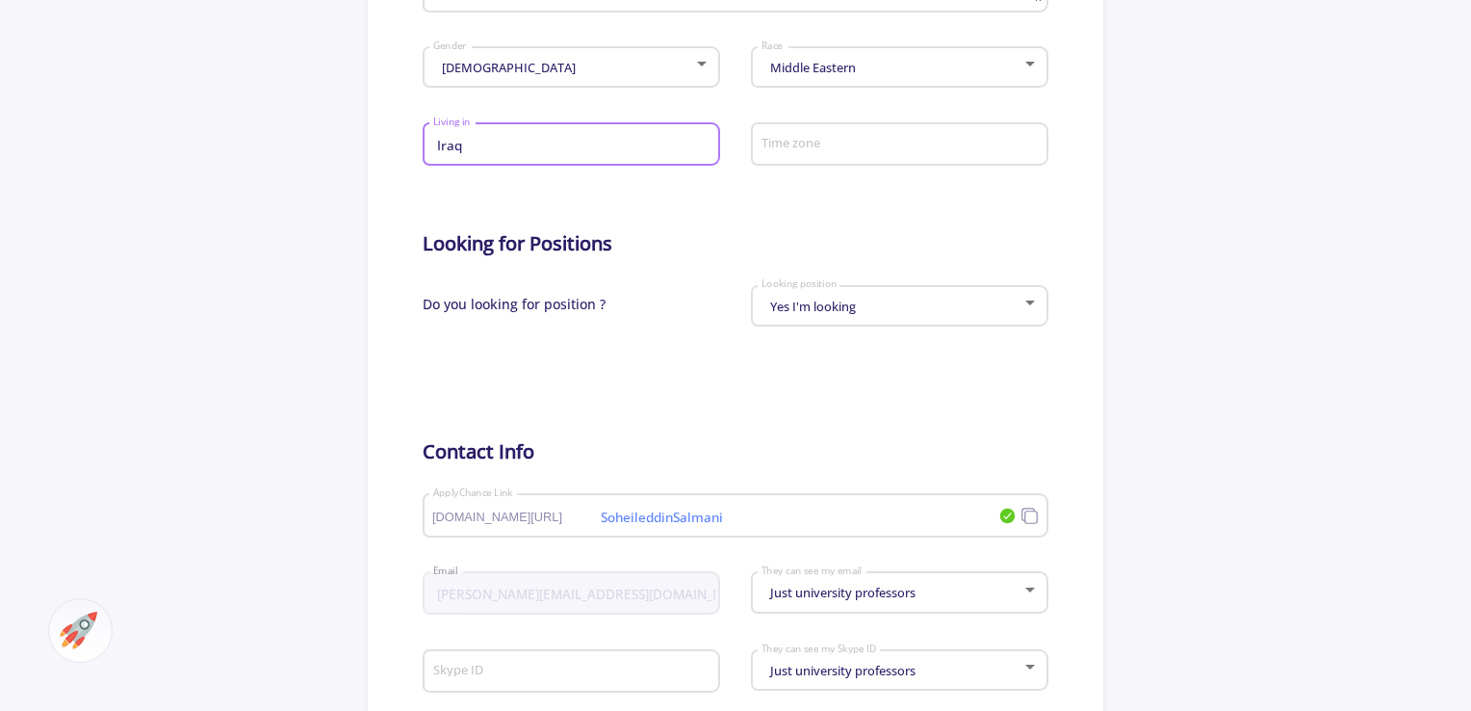
scroll to position [674, 0]
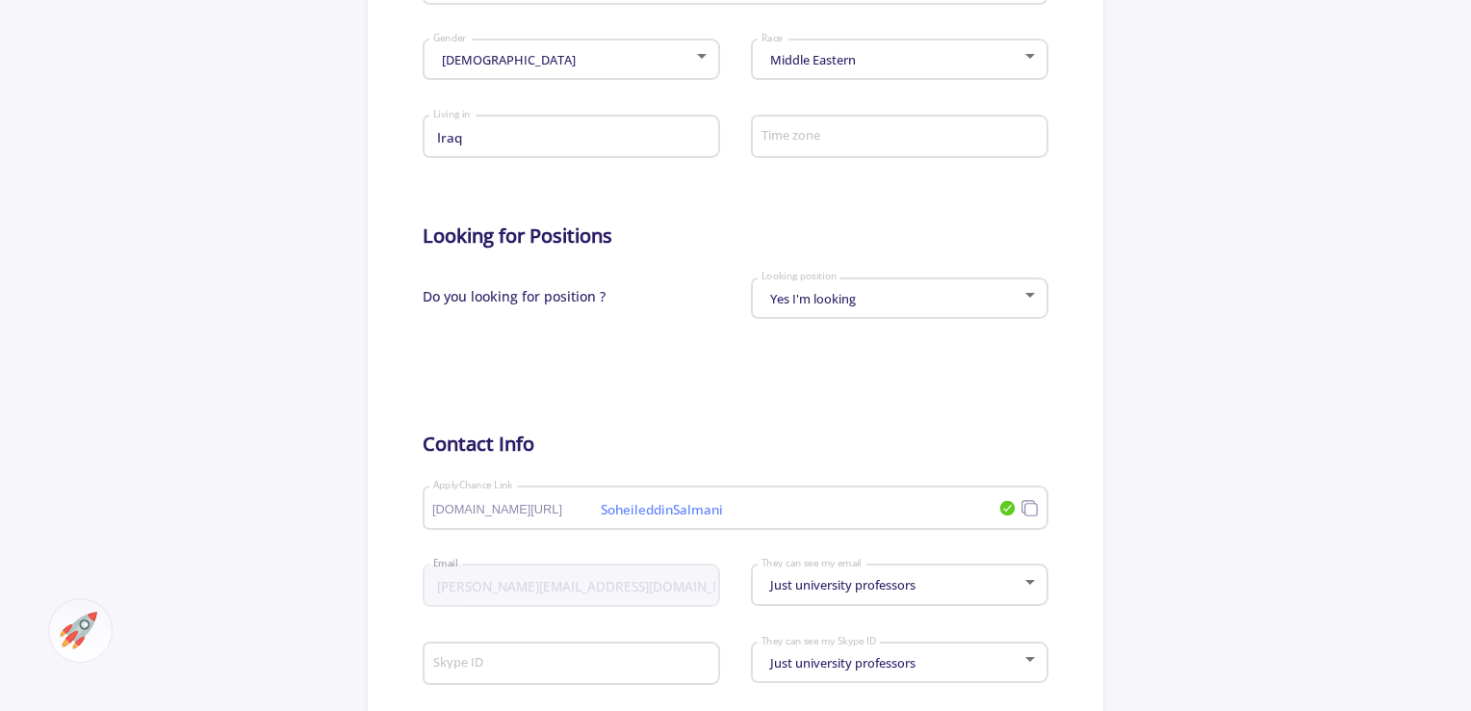
click at [943, 284] on div "Yes I'm looking Looking position" at bounding box center [900, 295] width 279 height 48
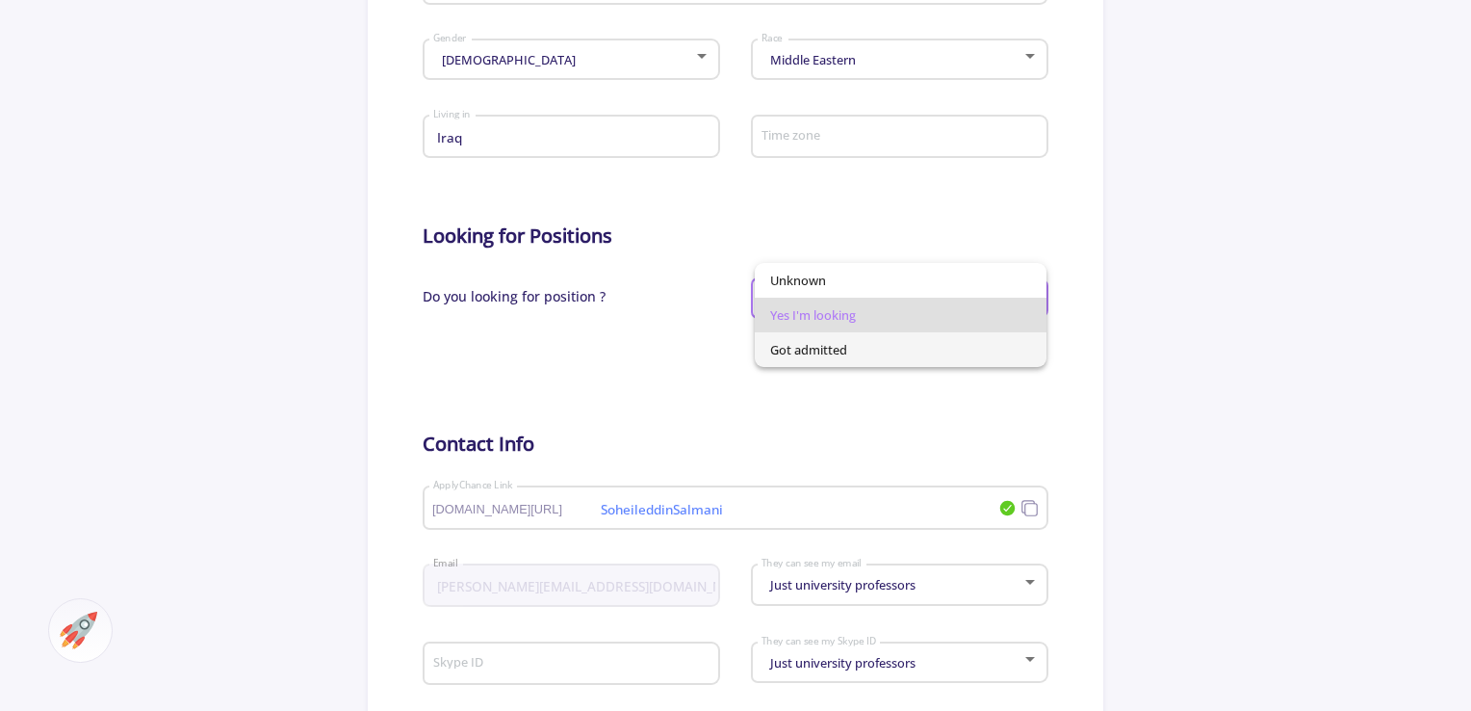
click at [908, 332] on span "Got admitted" at bounding box center [901, 349] width 262 height 35
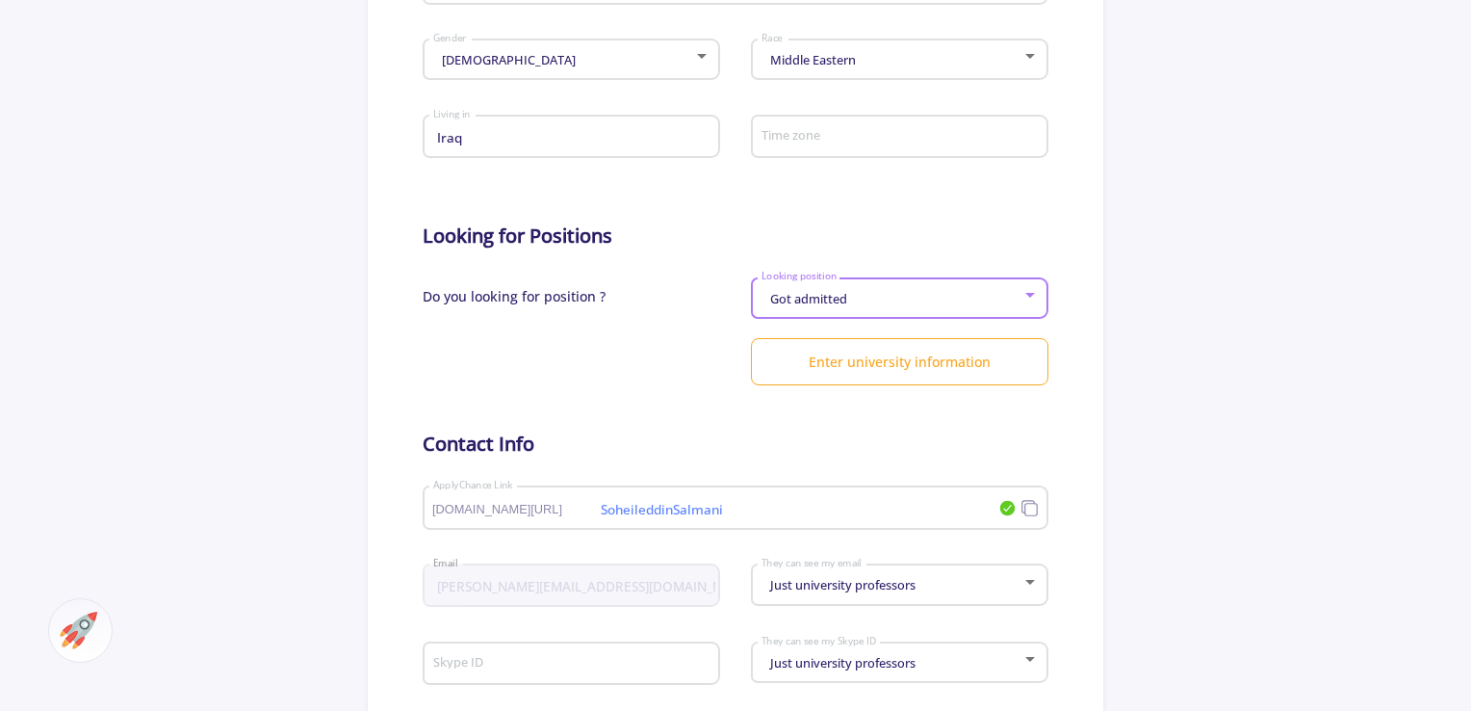
click at [796, 416] on form "Ahmed kasravi Full name I am master of science in psychiatric nursing and clini…" at bounding box center [735, 300] width 625 height 991
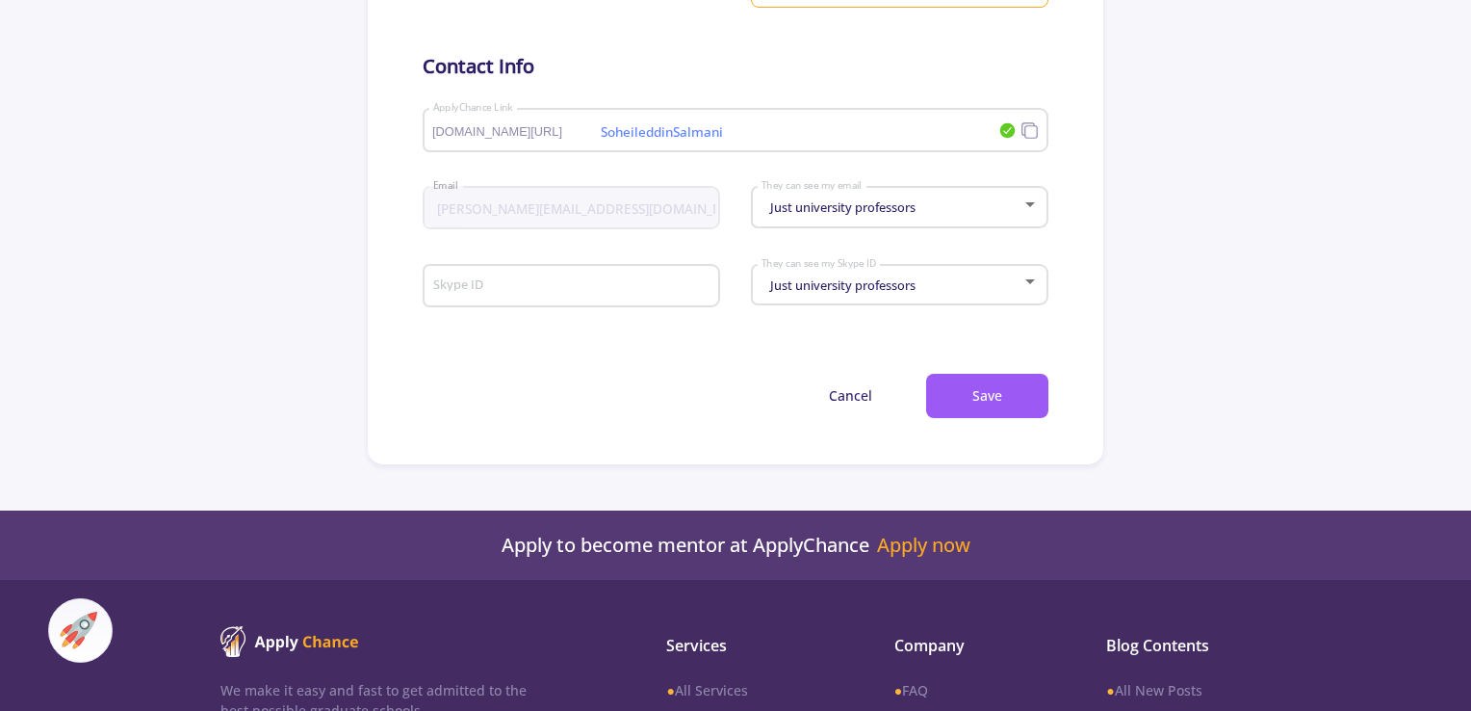
scroll to position [1059, 0]
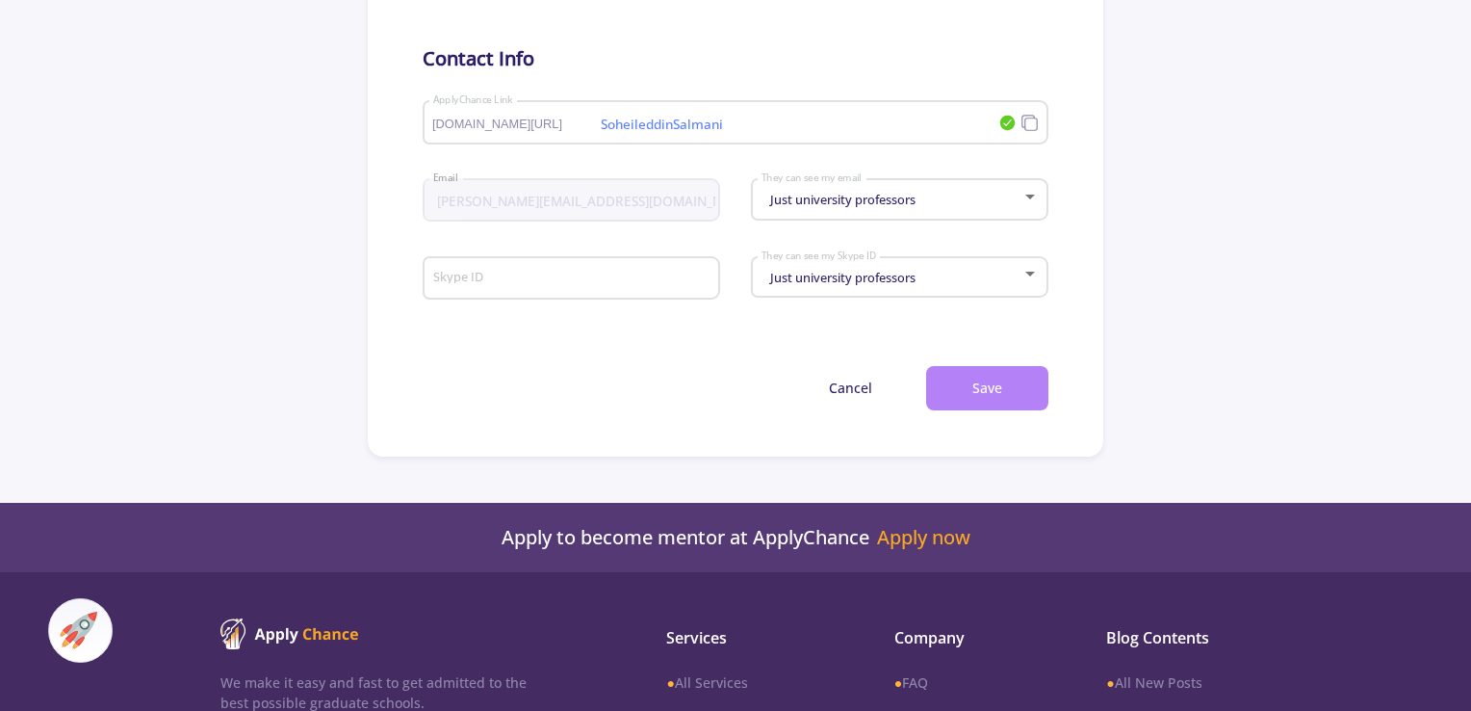
click at [965, 389] on button "Save" at bounding box center [987, 388] width 122 height 45
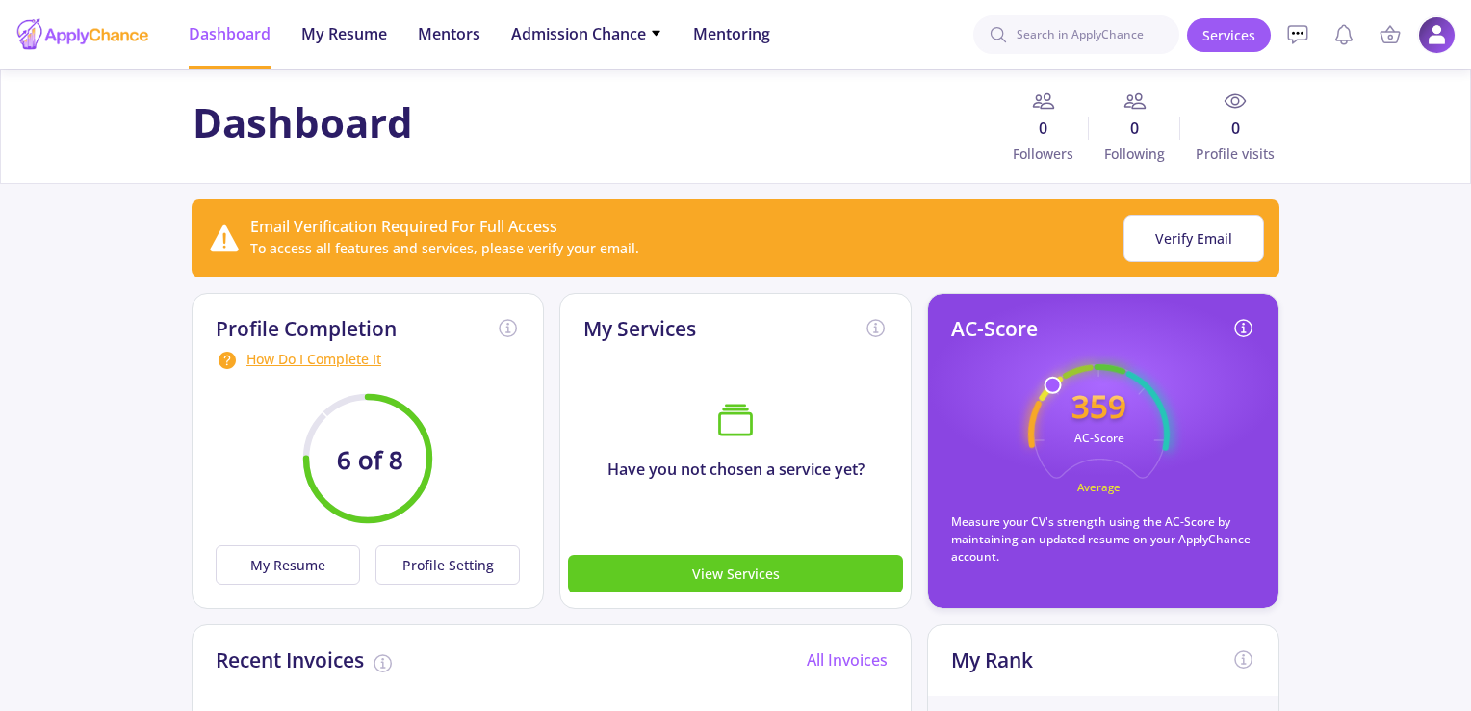
click at [1432, 42] on img at bounding box center [1437, 35] width 38 height 38
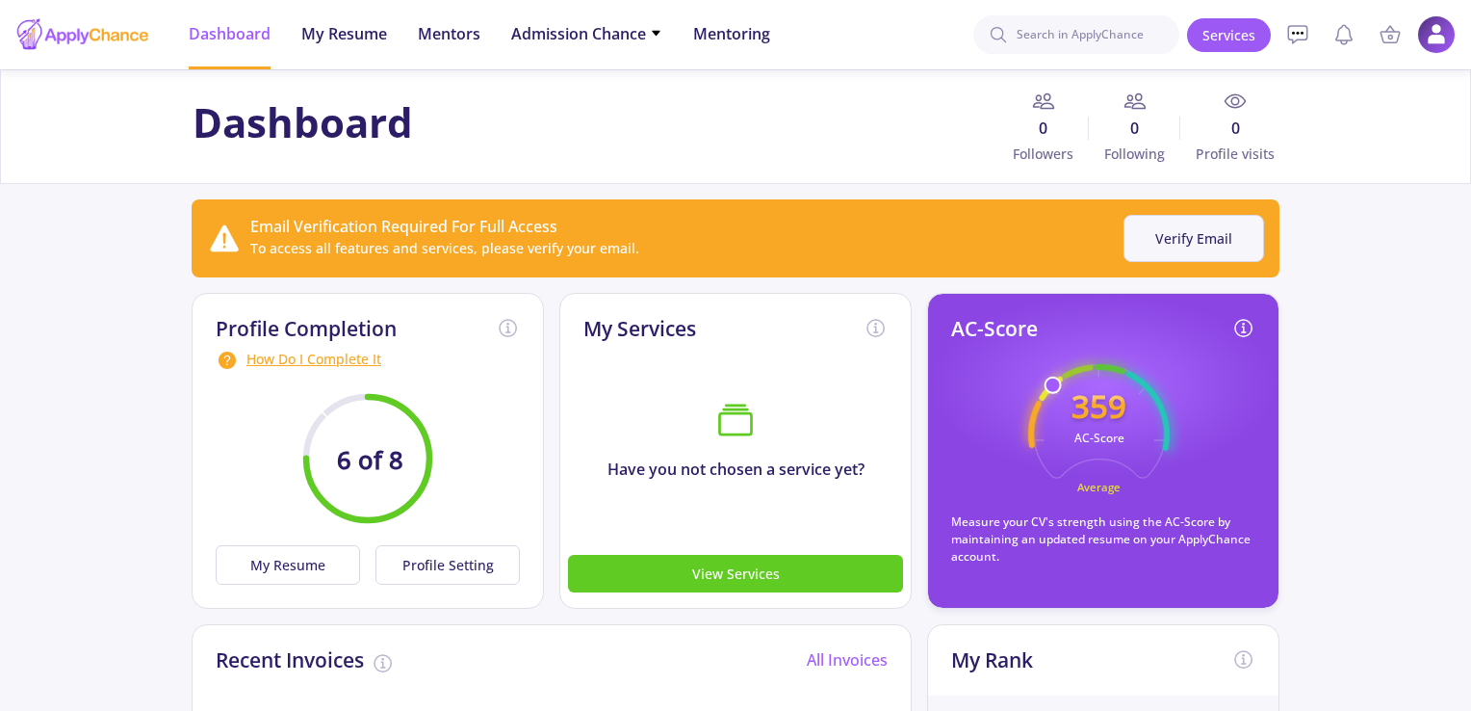
click at [1197, 233] on button "Verify Email" at bounding box center [1194, 238] width 141 height 47
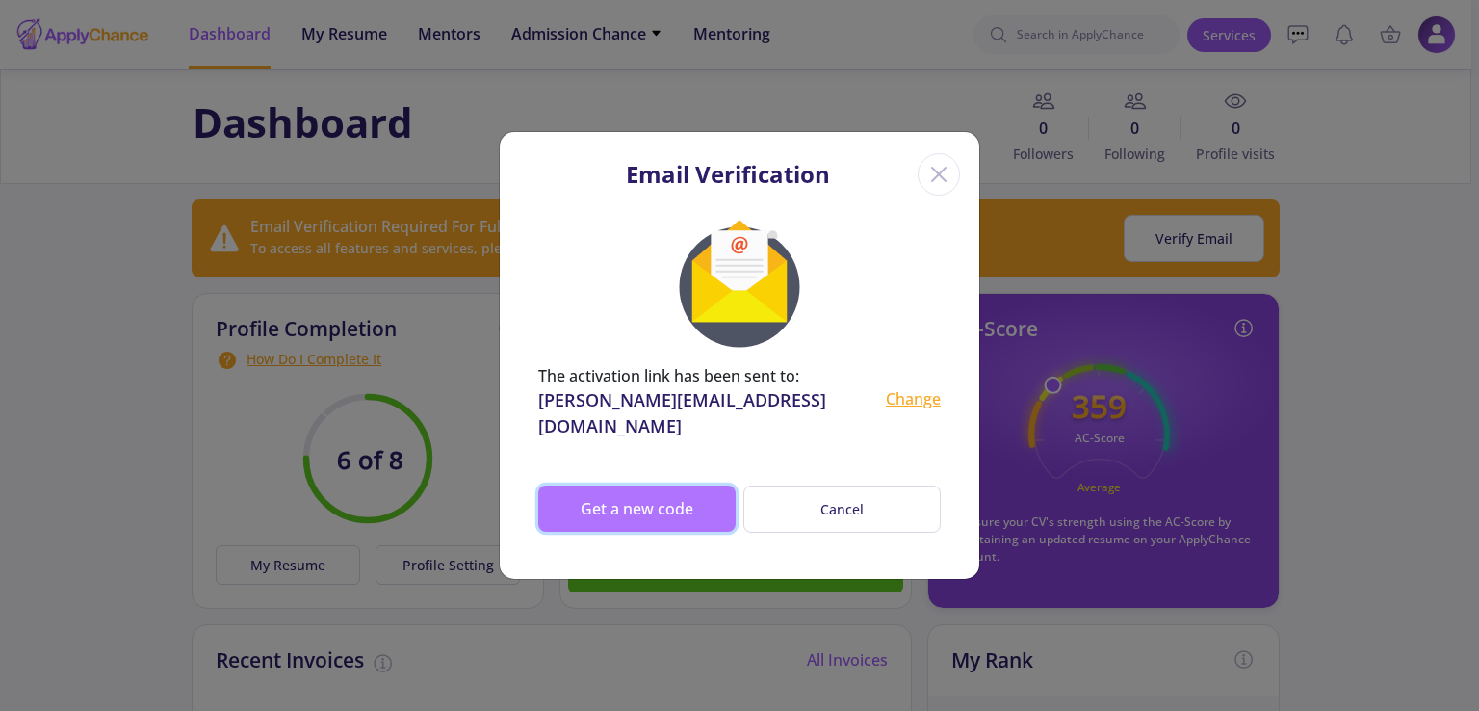
click at [662, 502] on button "Get a new code" at bounding box center [636, 508] width 197 height 46
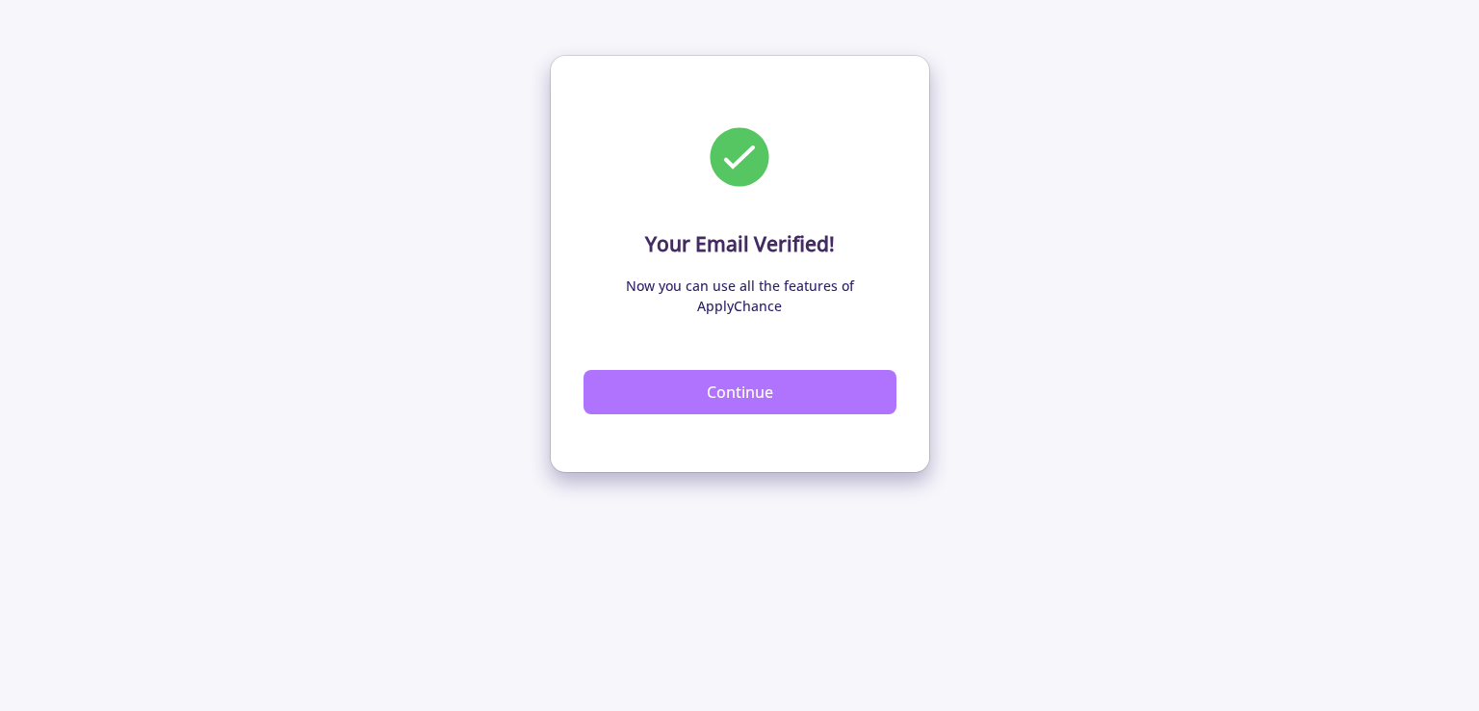
click at [775, 370] on button "Continue" at bounding box center [740, 392] width 313 height 44
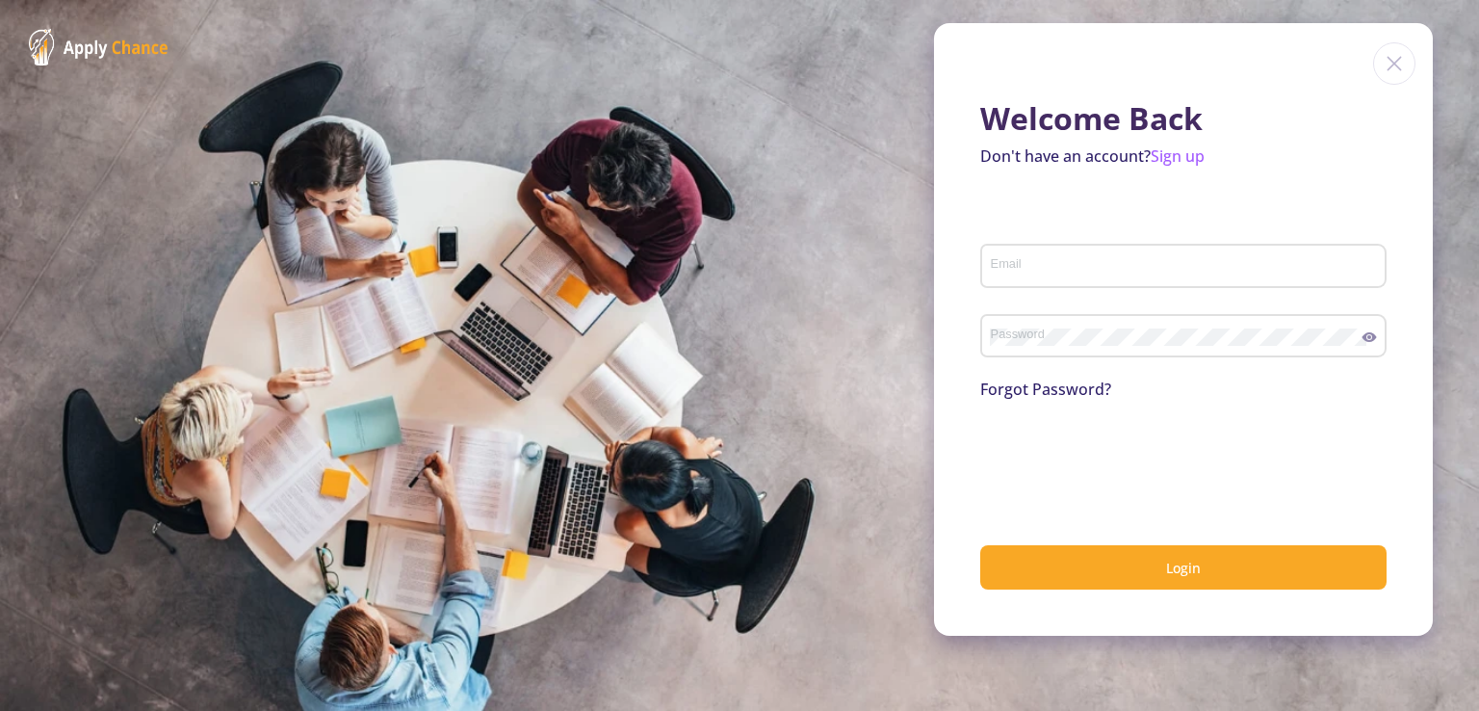
type input "[PERSON_NAME][EMAIL_ADDRESS][DOMAIN_NAME]"
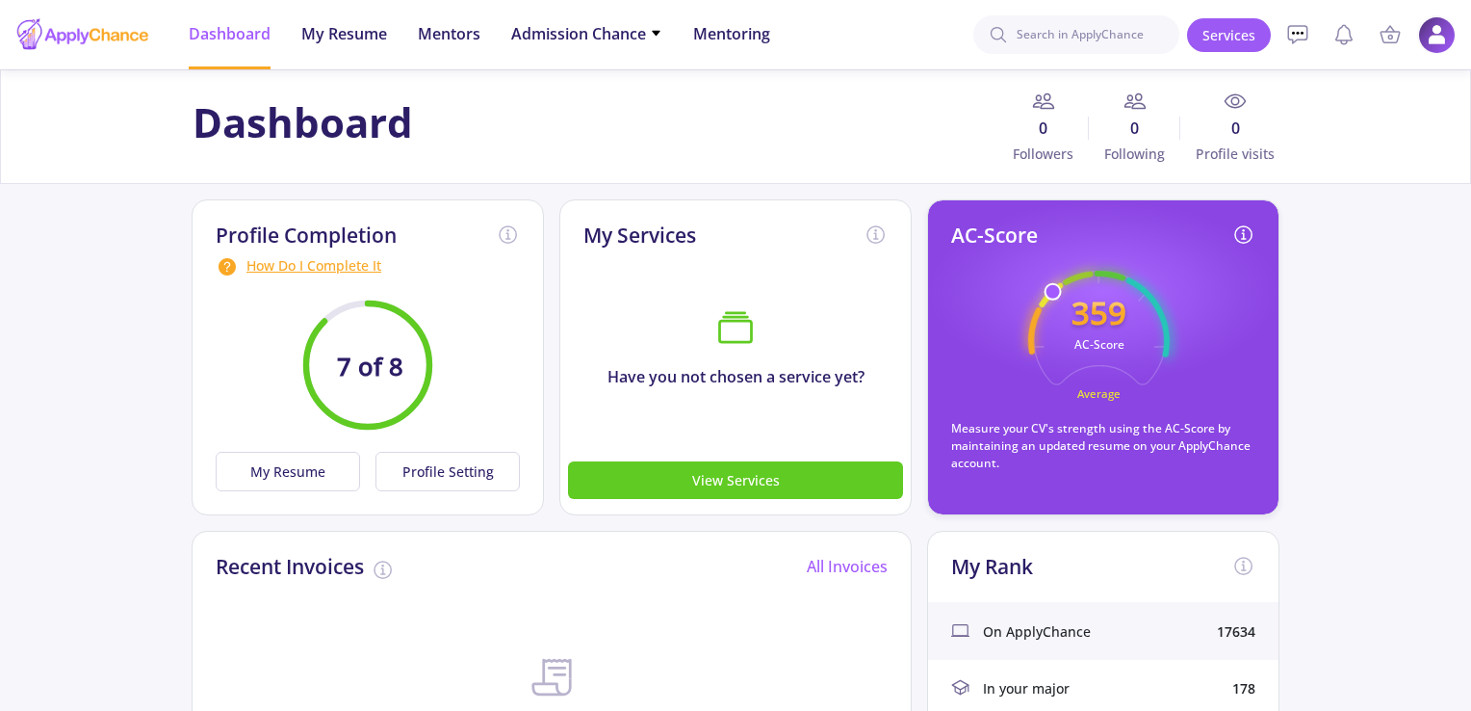
click at [1427, 38] on img at bounding box center [1437, 35] width 38 height 38
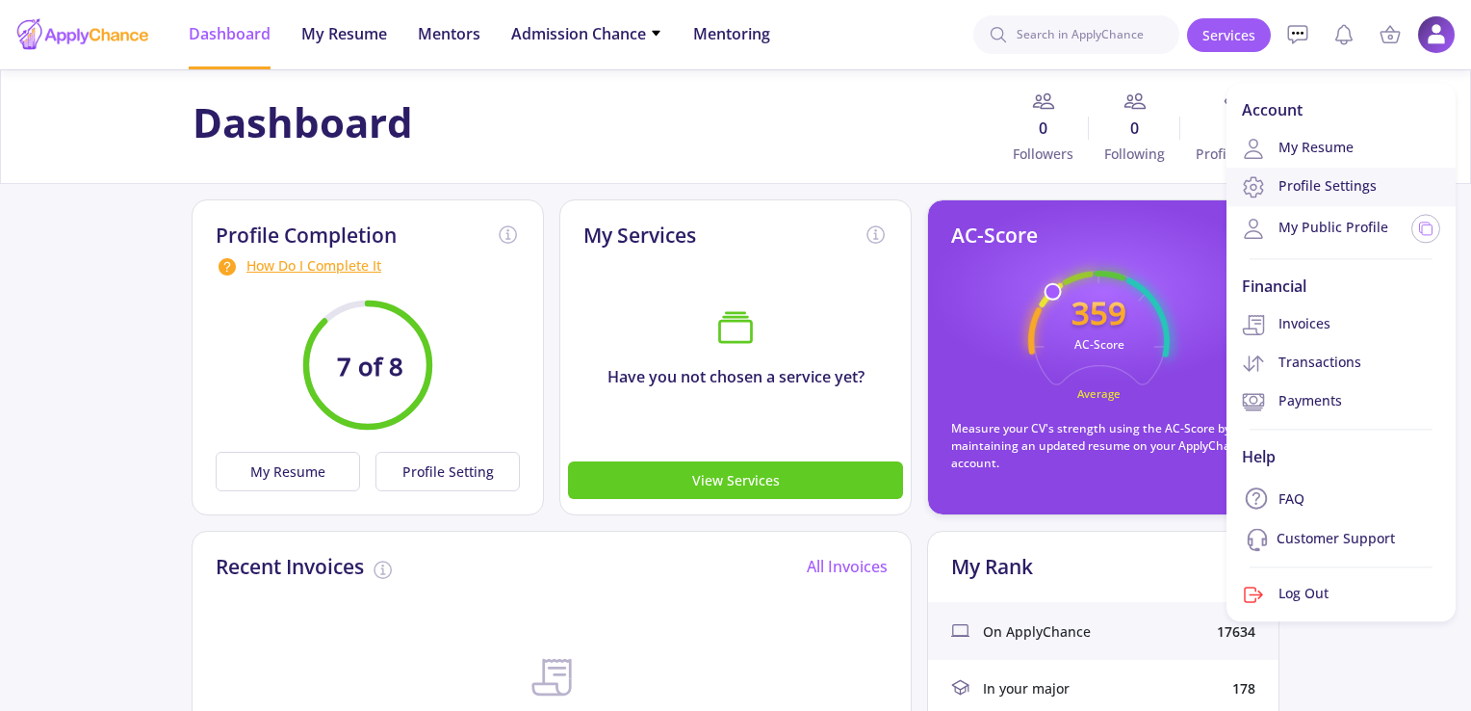
click at [1315, 177] on link "Profile Settings" at bounding box center [1341, 187] width 229 height 39
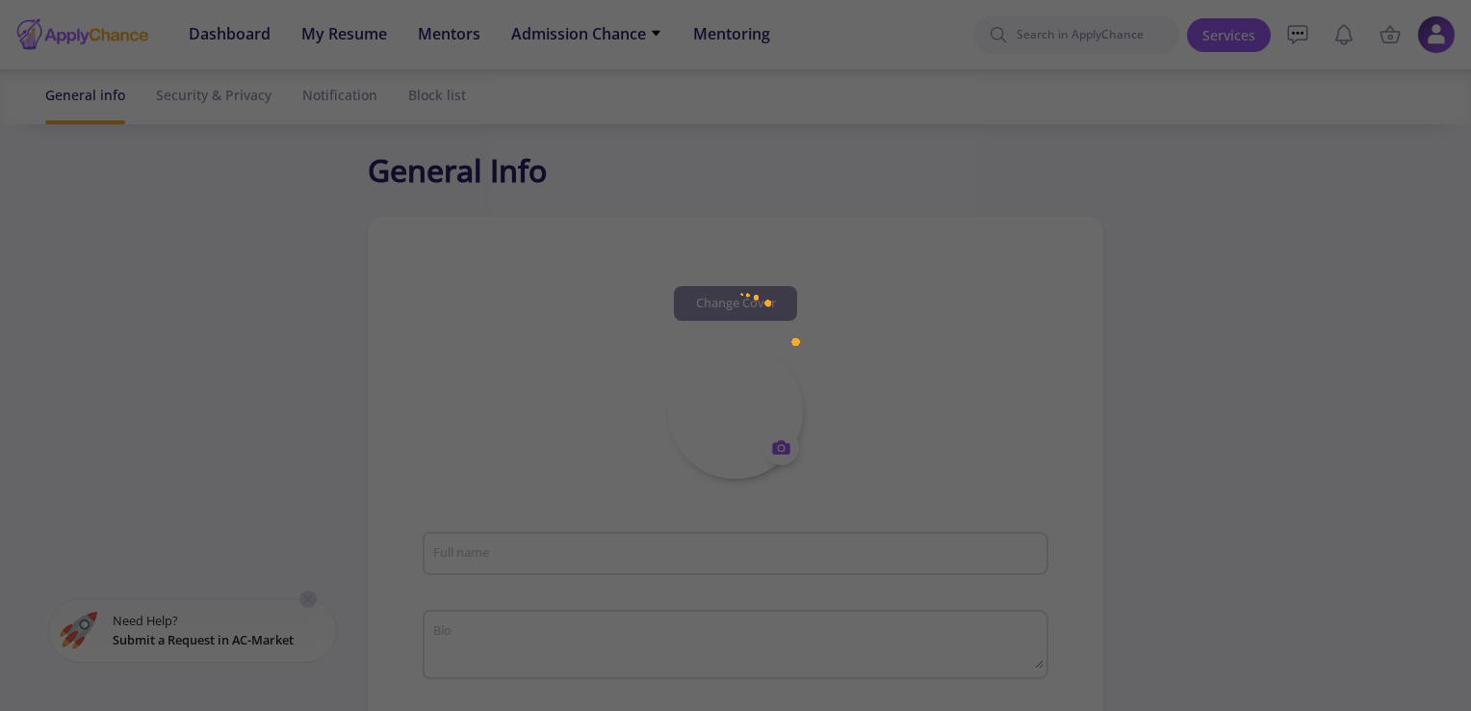
type input "Ahmed kasravi"
type textarea "I am master of science in psychiatric nursing and clinical psychology. I have m…"
type input "Iraq"
type input "SoheileddinSalmani"
type input "[PERSON_NAME][EMAIL_ADDRESS][DOMAIN_NAME]"
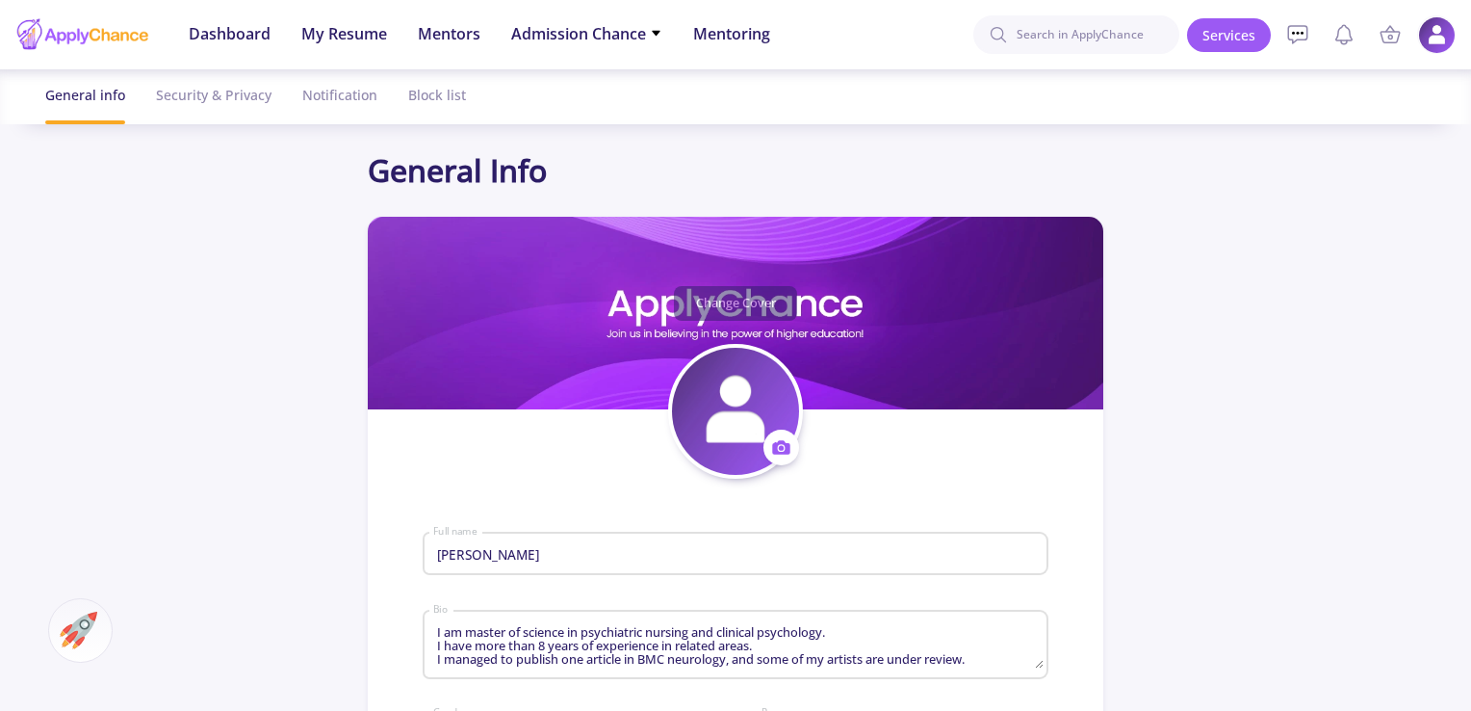
click at [1435, 33] on img at bounding box center [1437, 35] width 38 height 38
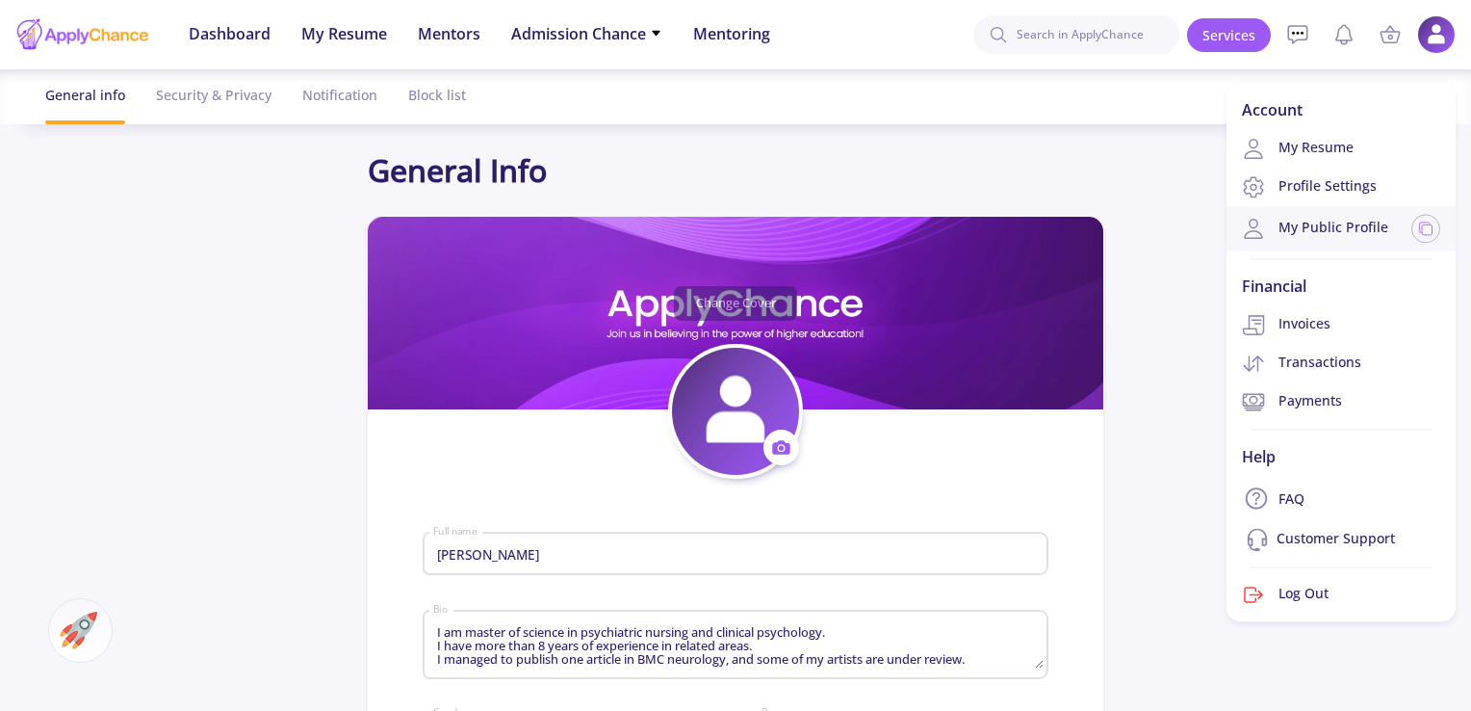
click at [1356, 217] on link "My Public Profile" at bounding box center [1315, 228] width 146 height 23
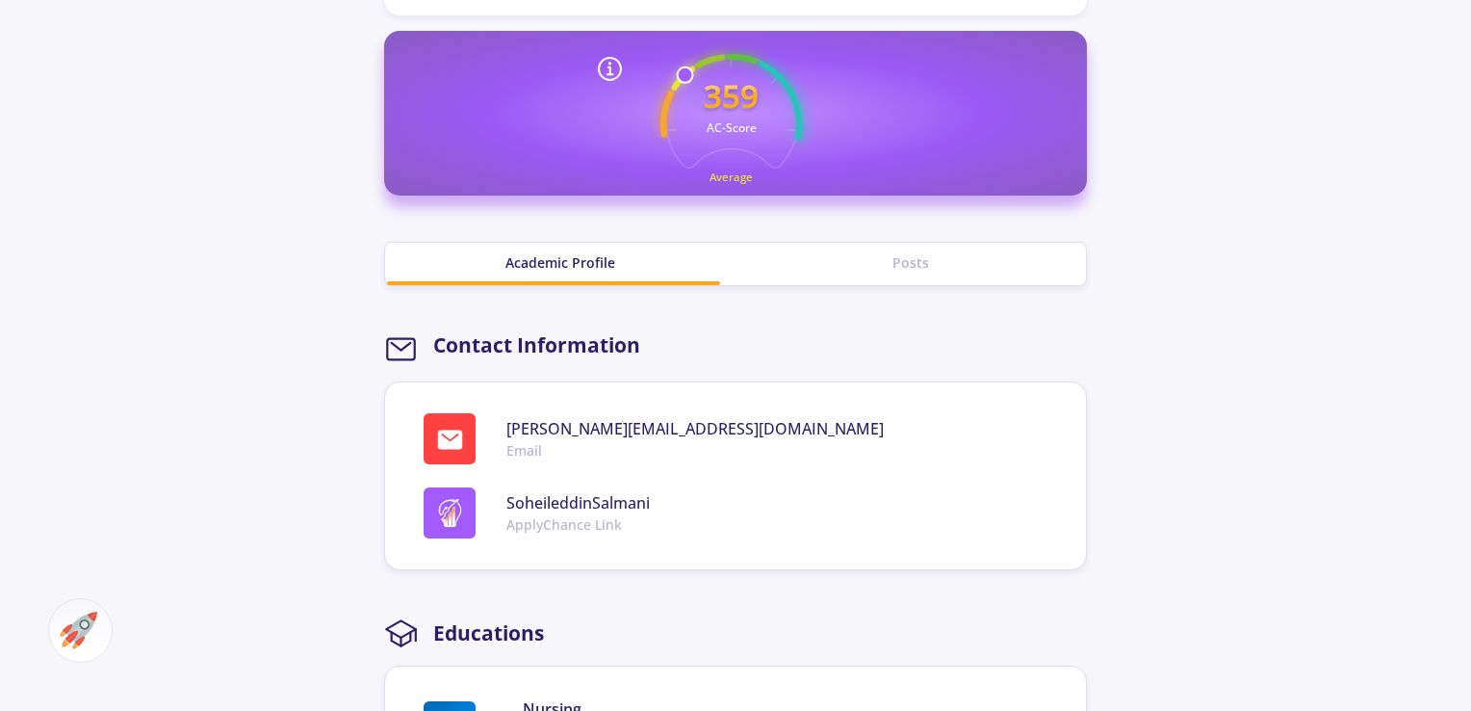
scroll to position [770, 0]
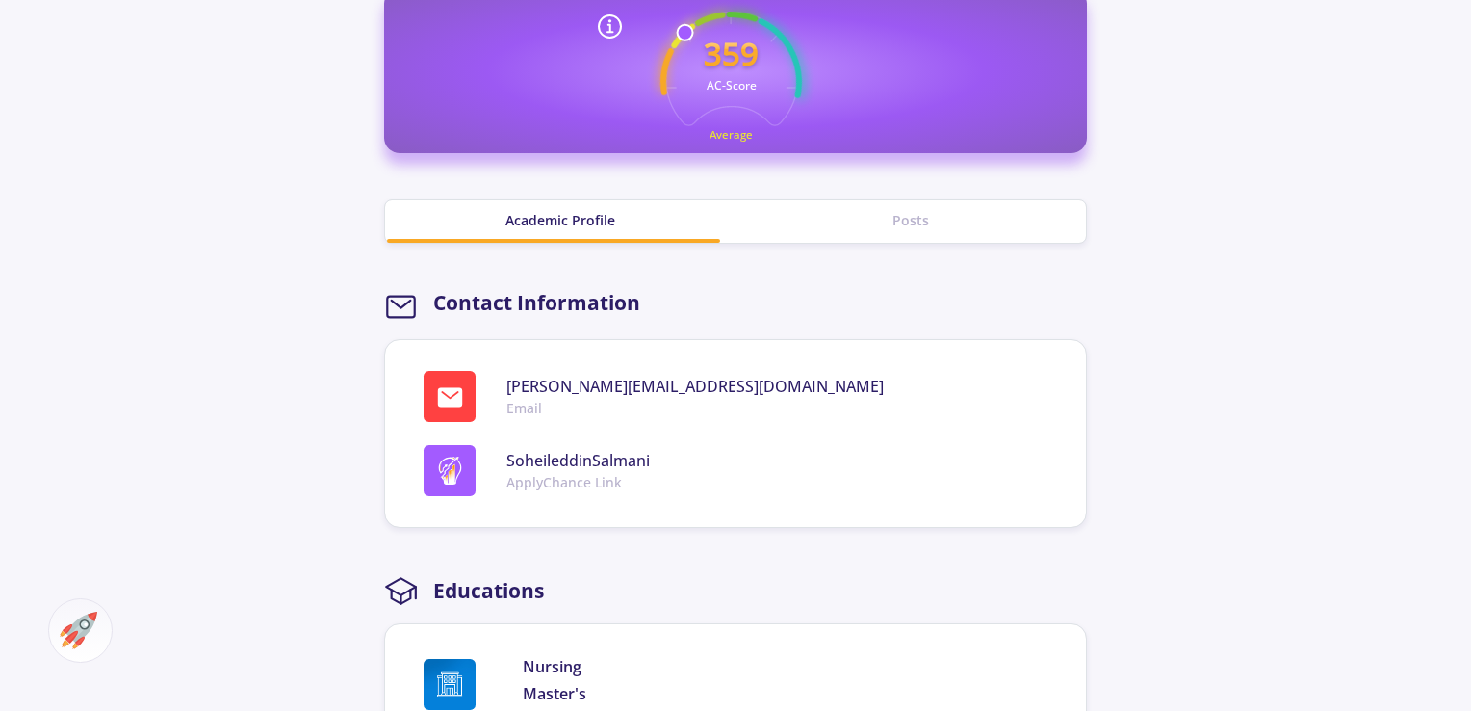
click at [538, 210] on div "Academic Profile" at bounding box center [560, 220] width 350 height 20
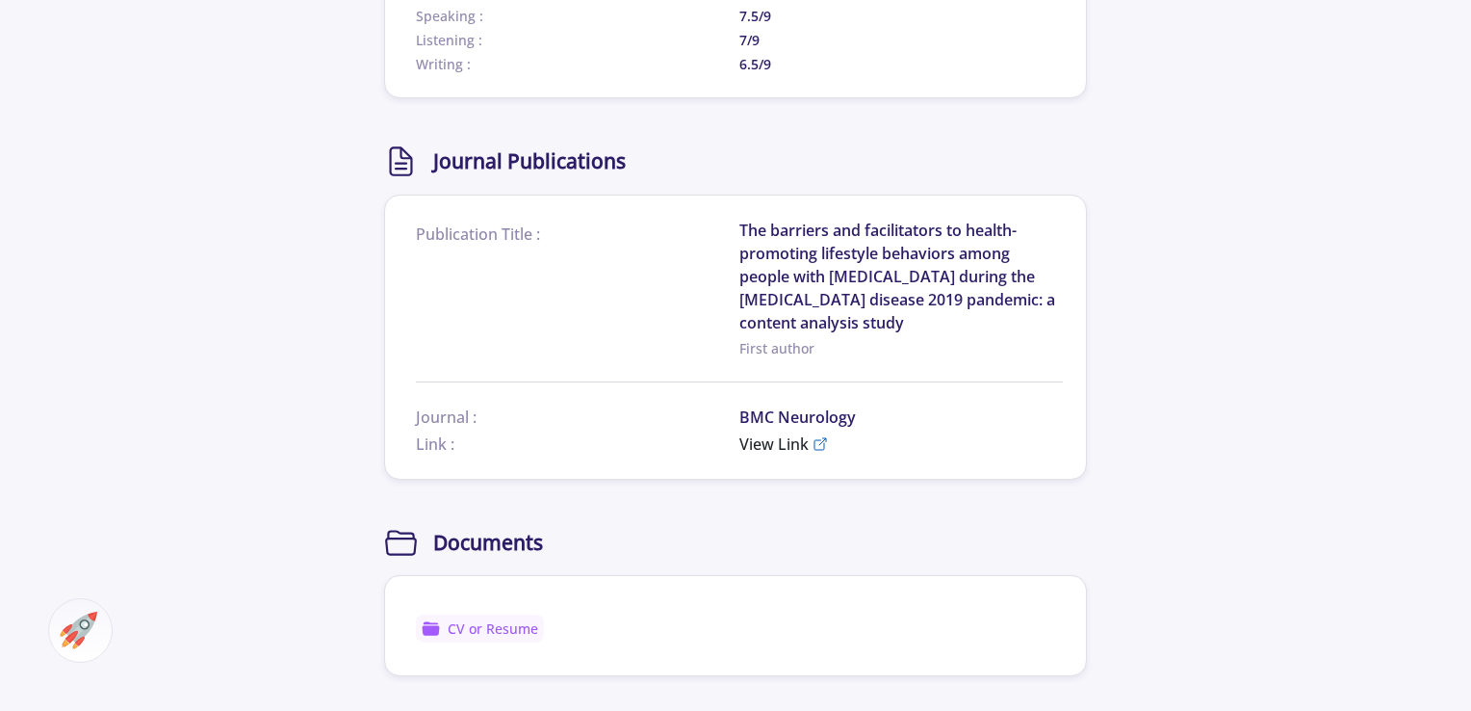
scroll to position [3081, 0]
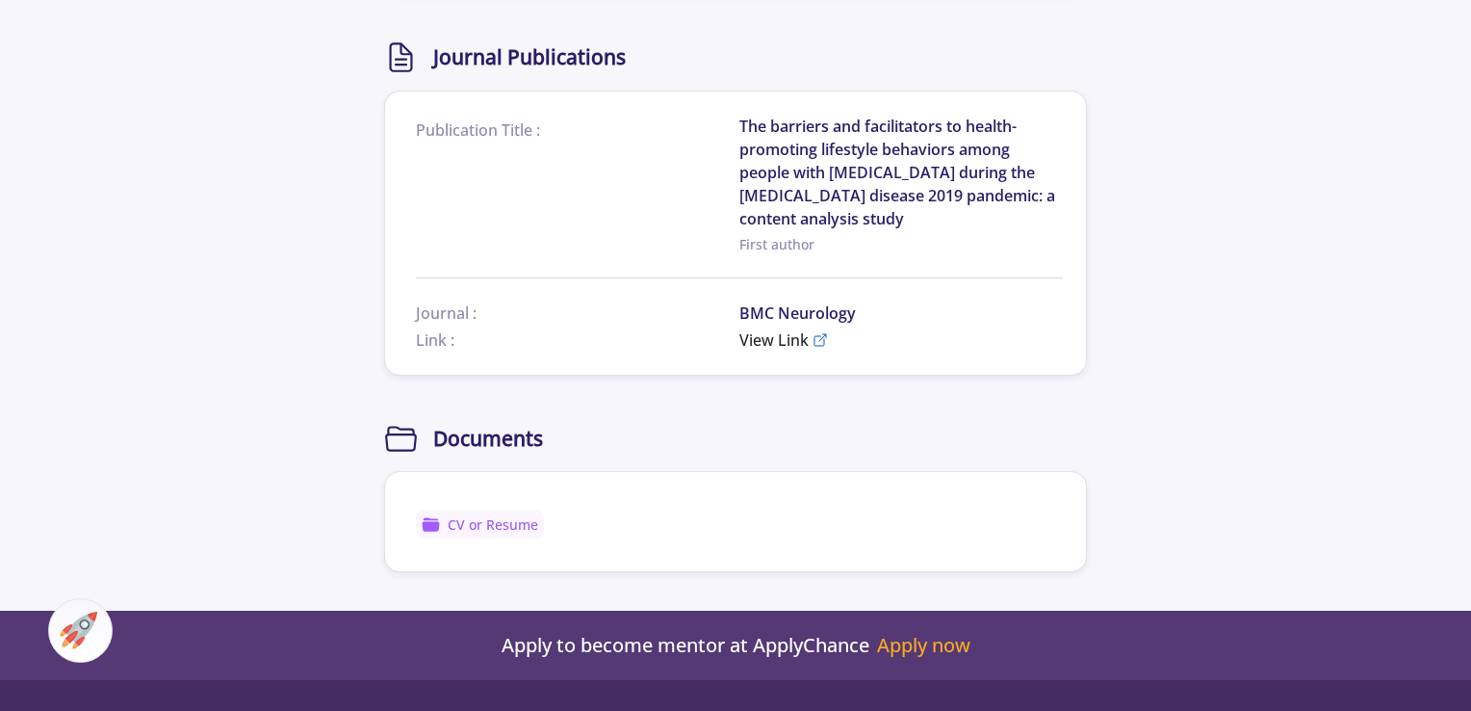
click at [517, 514] on span "CV or Resume" at bounding box center [493, 524] width 91 height 20
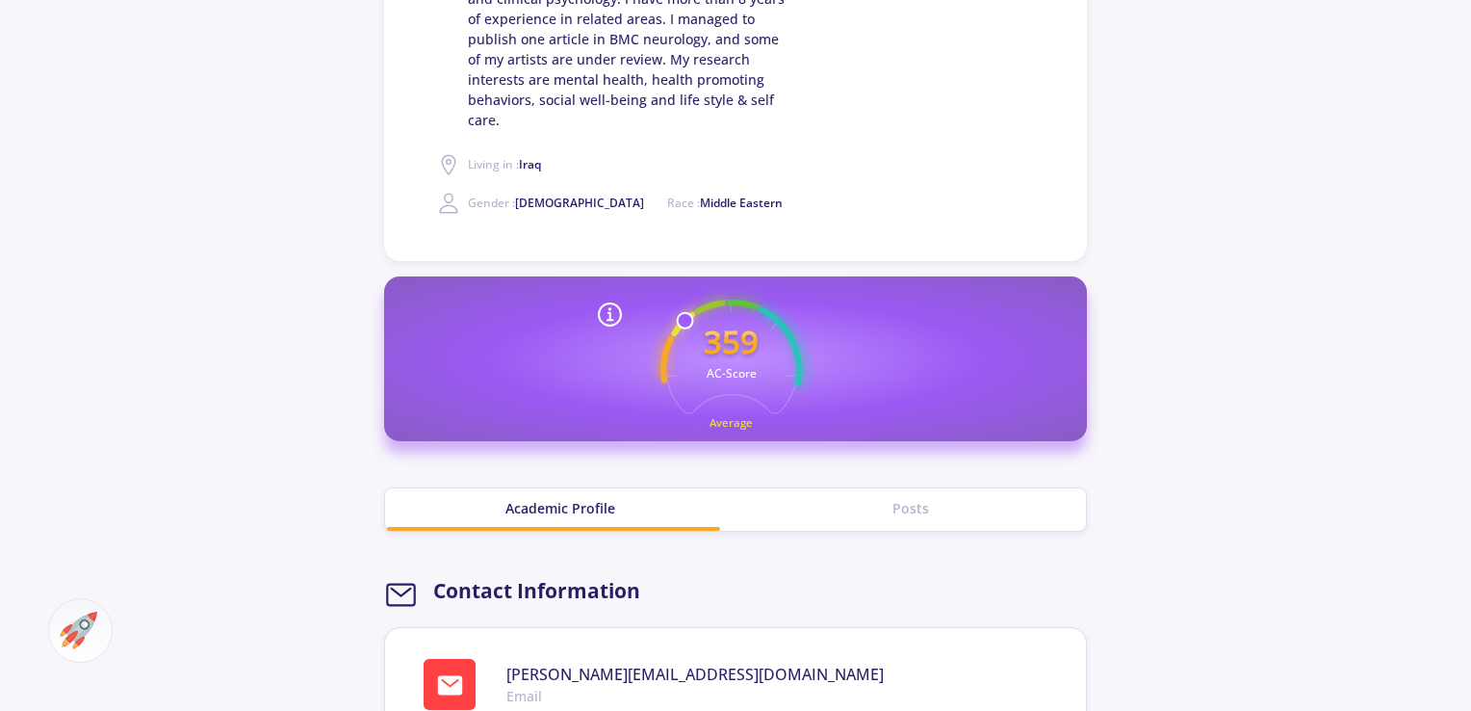
scroll to position [481, 0]
click at [916, 489] on div "Posts" at bounding box center [911, 510] width 350 height 42
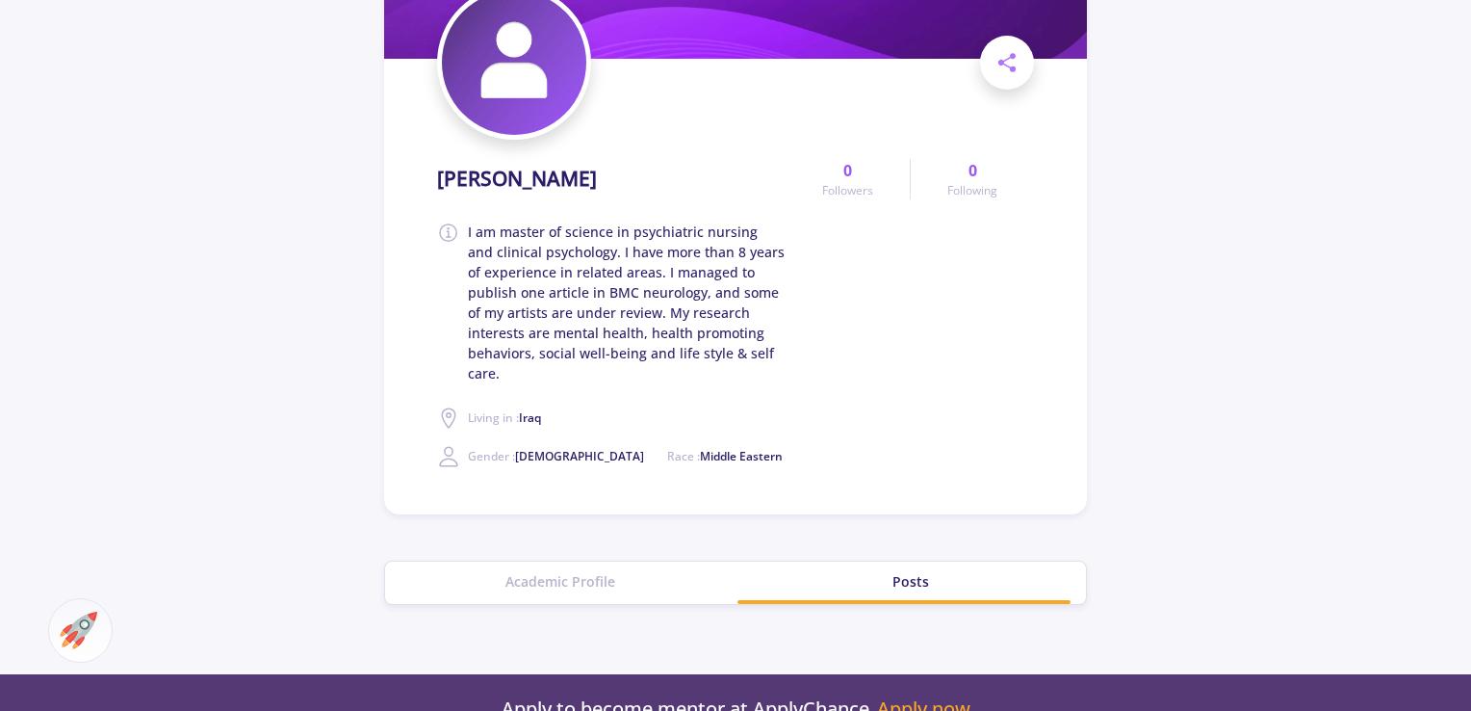
scroll to position [0, 0]
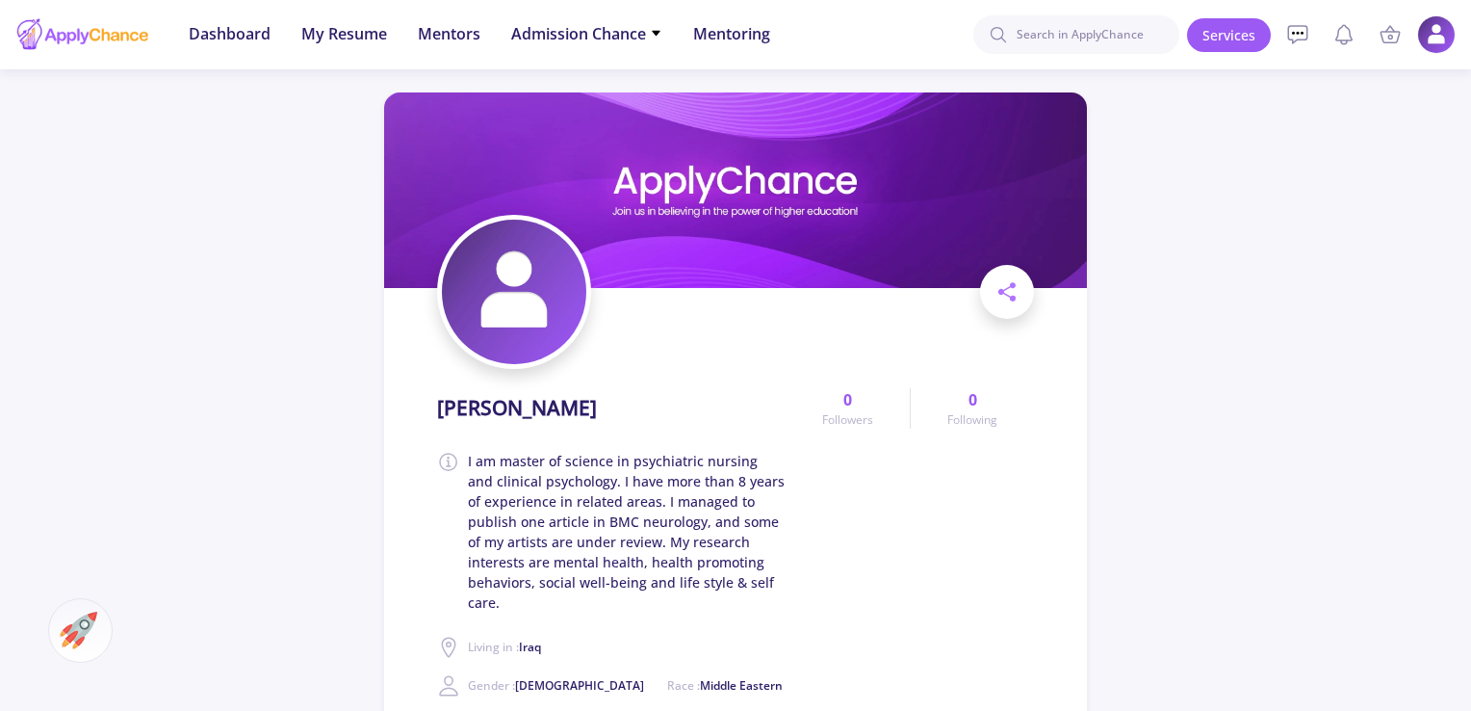
click at [520, 267] on img at bounding box center [514, 292] width 144 height 144
click at [1425, 38] on img at bounding box center [1437, 35] width 38 height 38
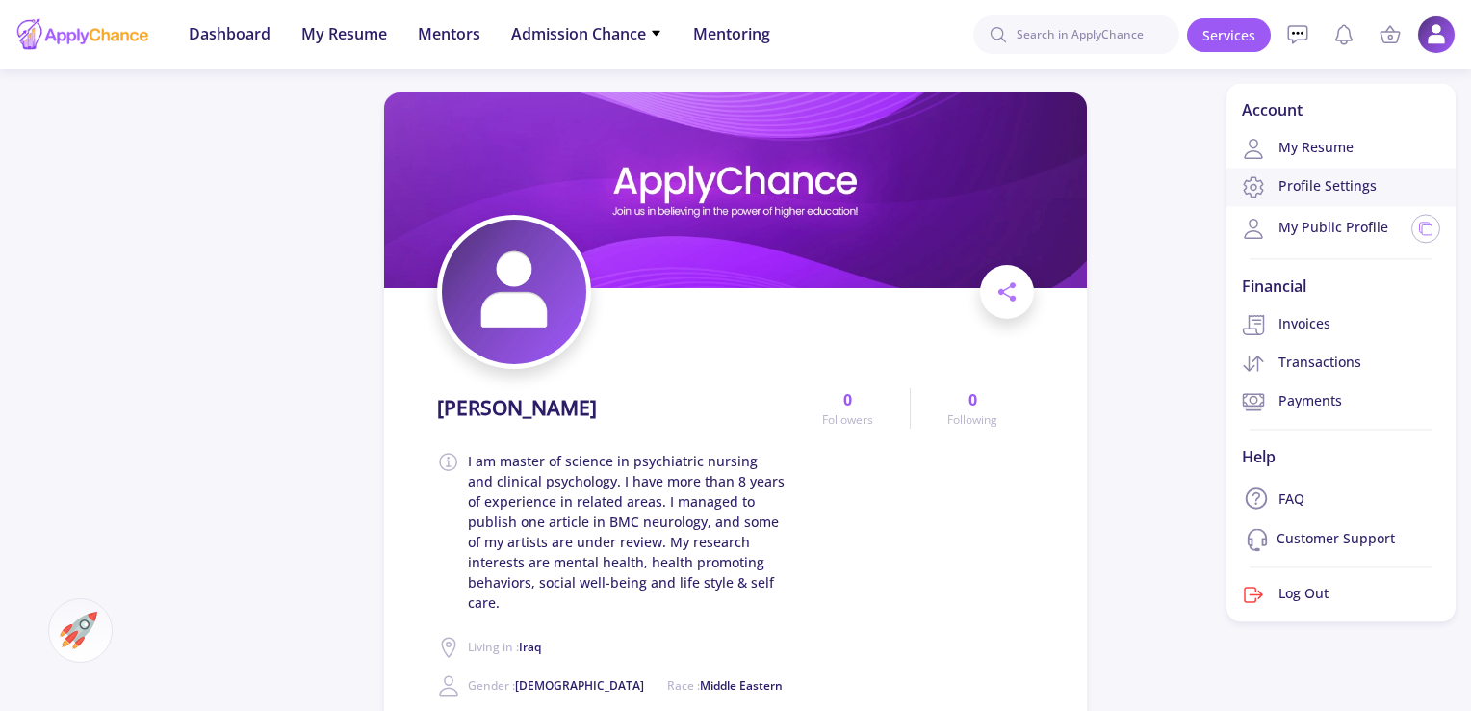
click at [1360, 197] on link "Profile Settings" at bounding box center [1341, 187] width 229 height 39
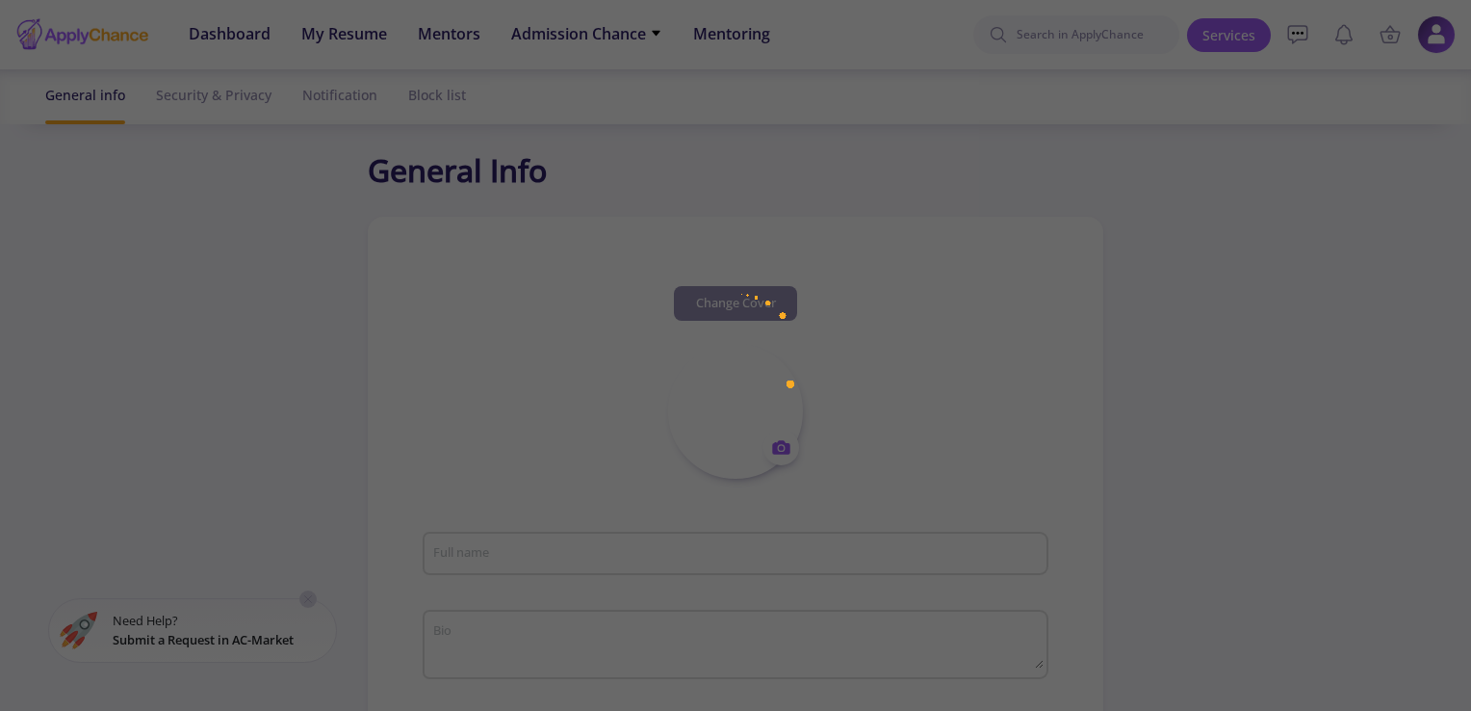
type input "Ahmed kasravi"
type textarea "I am master of science in psychiatric nursing and clinical psychology. I have m…"
type input "Iraq"
type input "SoheileddinSalmani"
type input "[PERSON_NAME][EMAIL_ADDRESS][DOMAIN_NAME]"
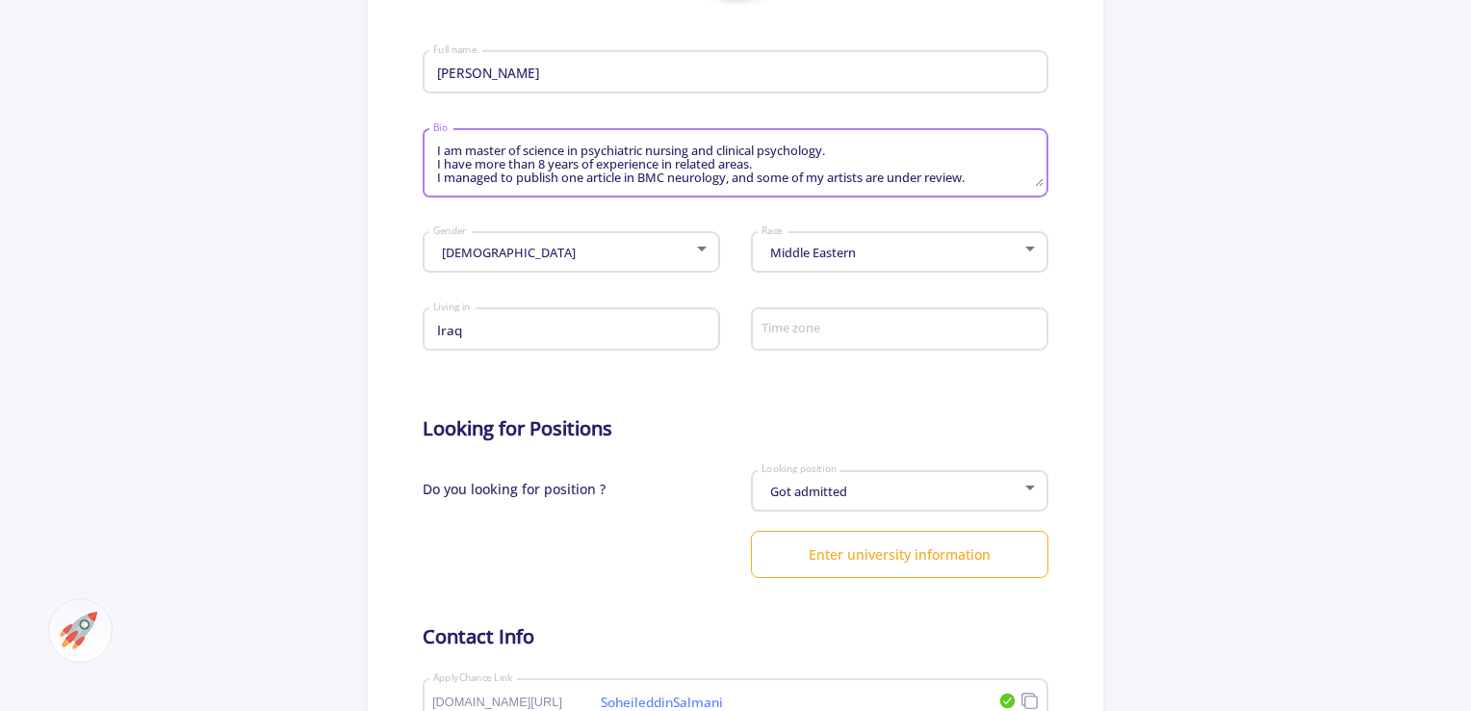
scroll to position [41, 0]
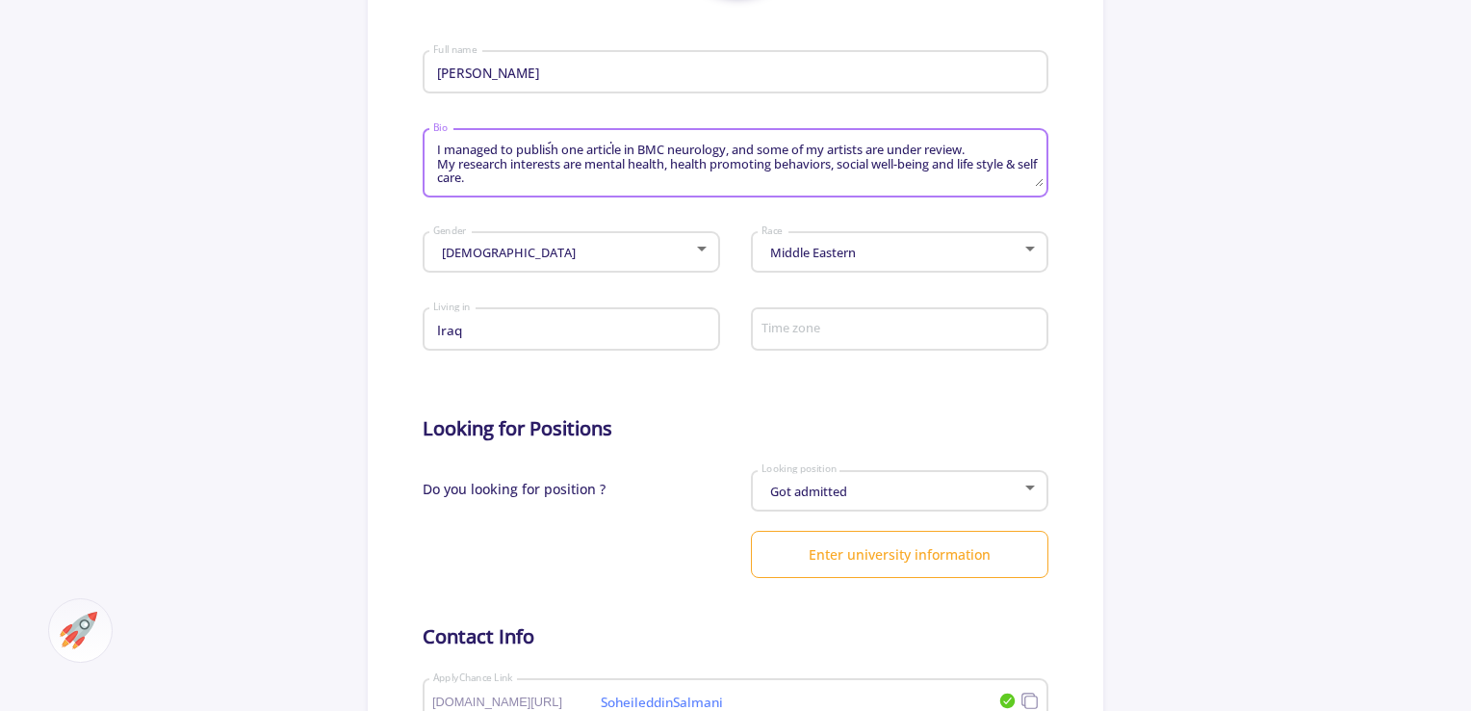
drag, startPoint x: 433, startPoint y: 148, endPoint x: 979, endPoint y: 282, distance: 562.1
click at [979, 282] on form "Ahmed kasravi Full name I am master of science in psychiatric nursing and clini…" at bounding box center [735, 492] width 625 height 991
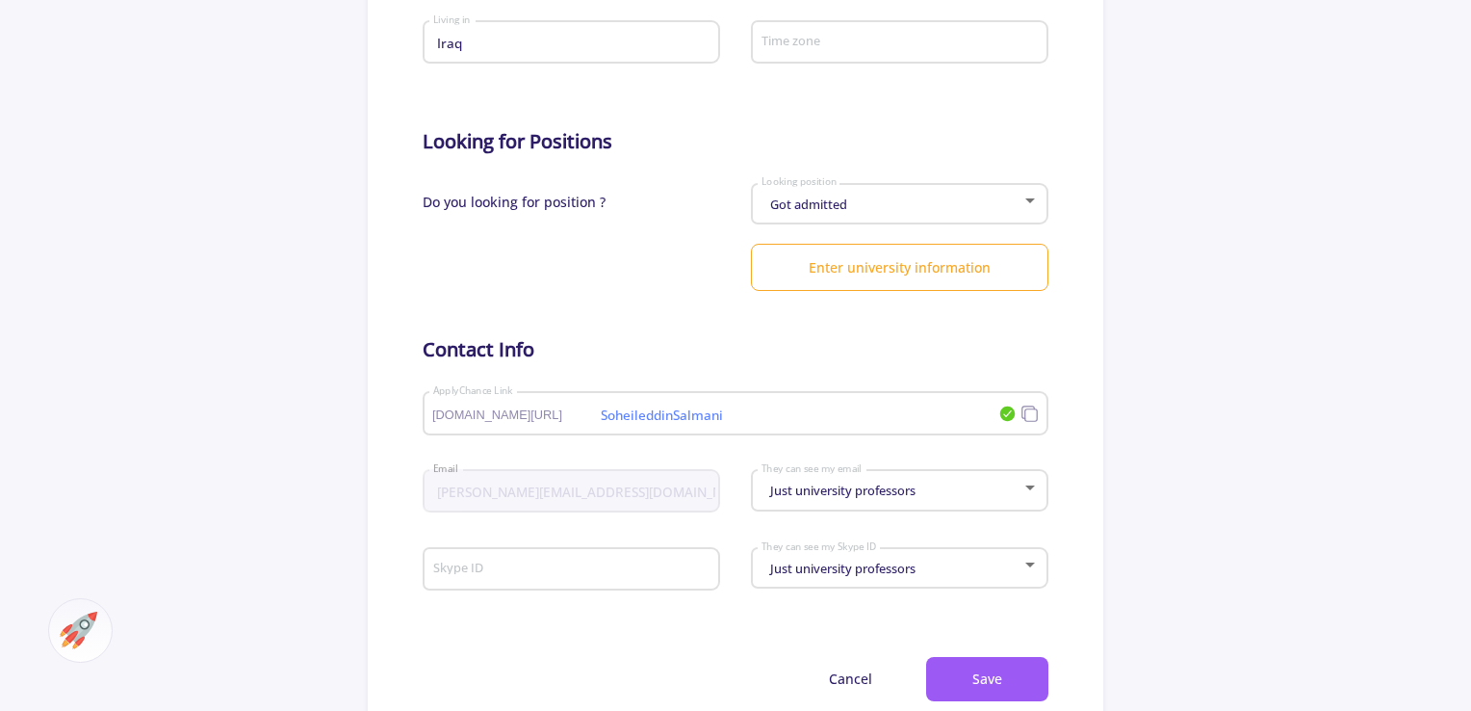
scroll to position [770, 0]
click at [798, 418] on input "SoheileddinSalmani" at bounding box center [686, 411] width 508 height 17
drag, startPoint x: 798, startPoint y: 418, endPoint x: 603, endPoint y: 426, distance: 195.6
click at [603, 426] on div "SoheileddinSalmani applychance.com/user-profile/ ApplyChance Link" at bounding box center [715, 407] width 566 height 50
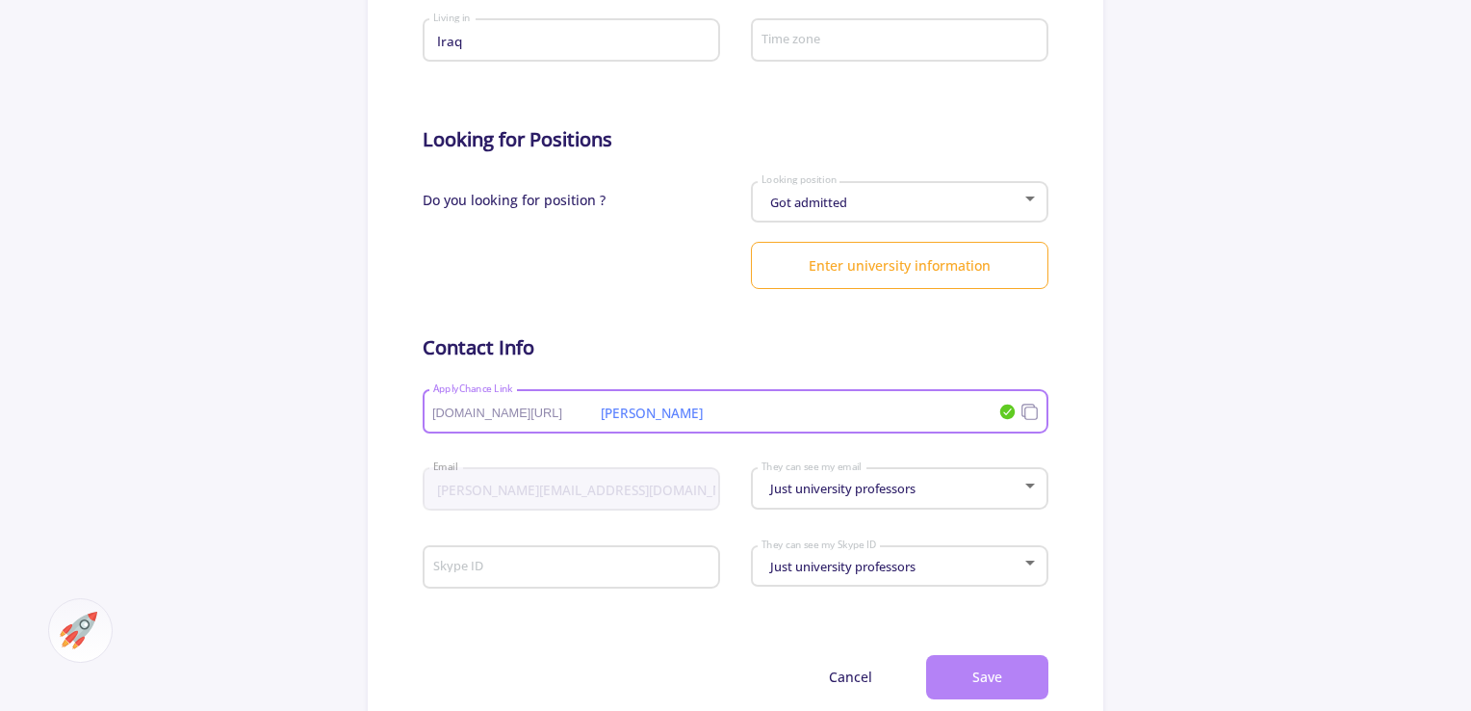
type input "ahmed k"
click at [1025, 661] on button "Save" at bounding box center [987, 677] width 122 height 45
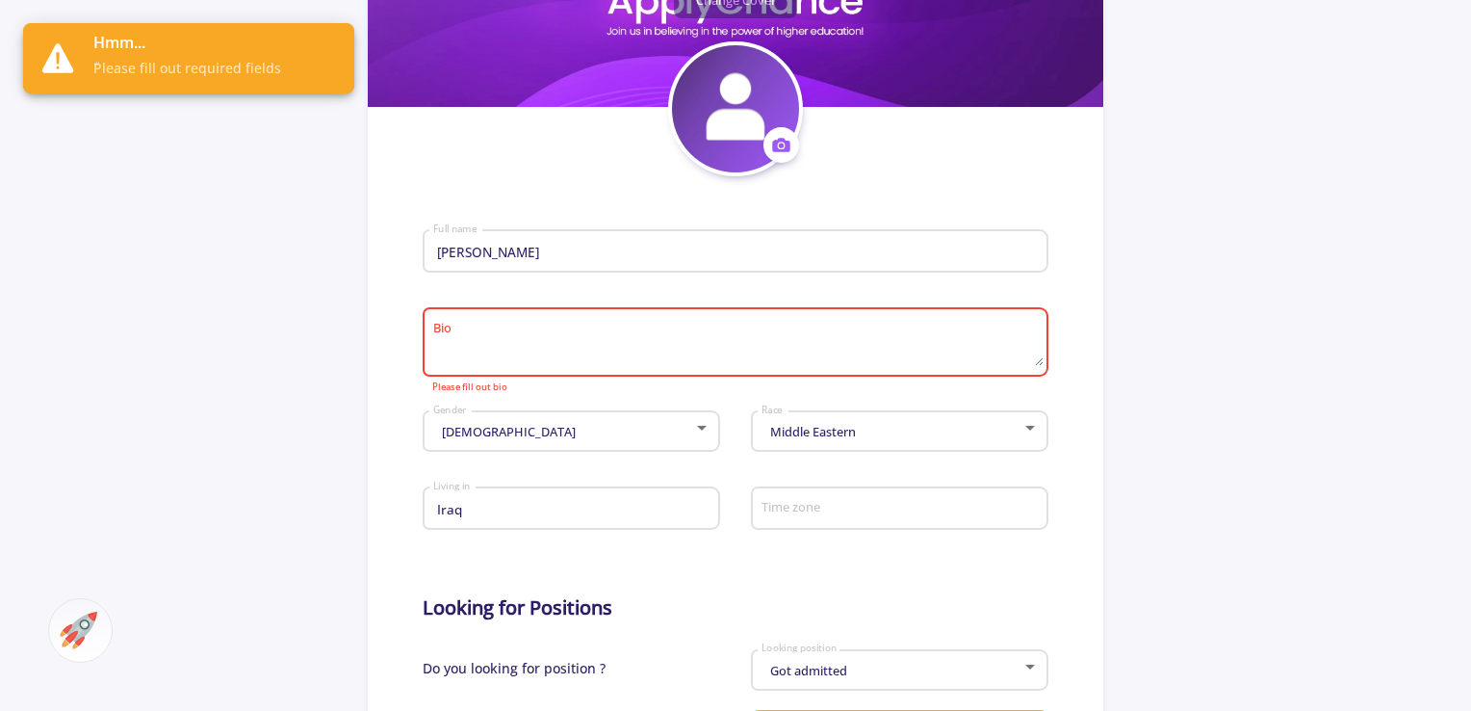
scroll to position [296, 0]
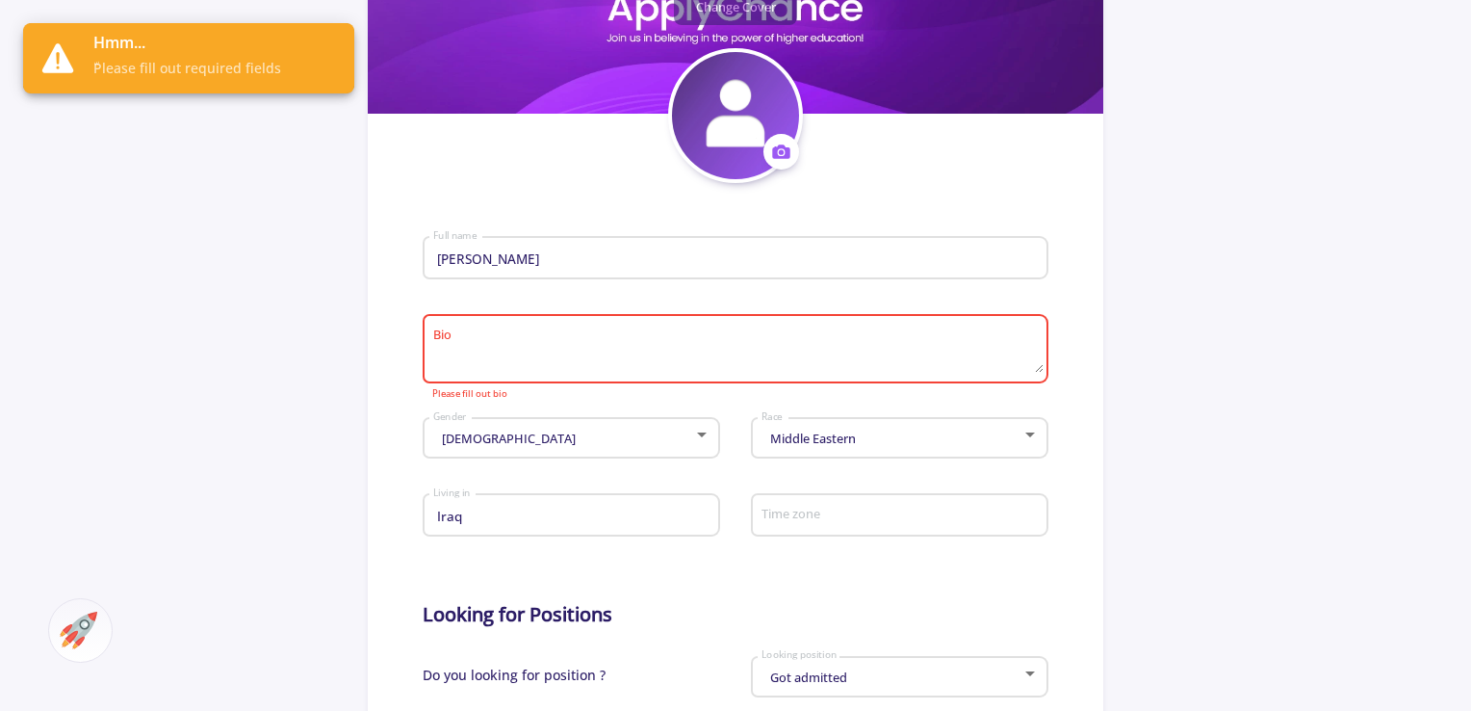
click at [470, 321] on div "Bio" at bounding box center [735, 345] width 607 height 76
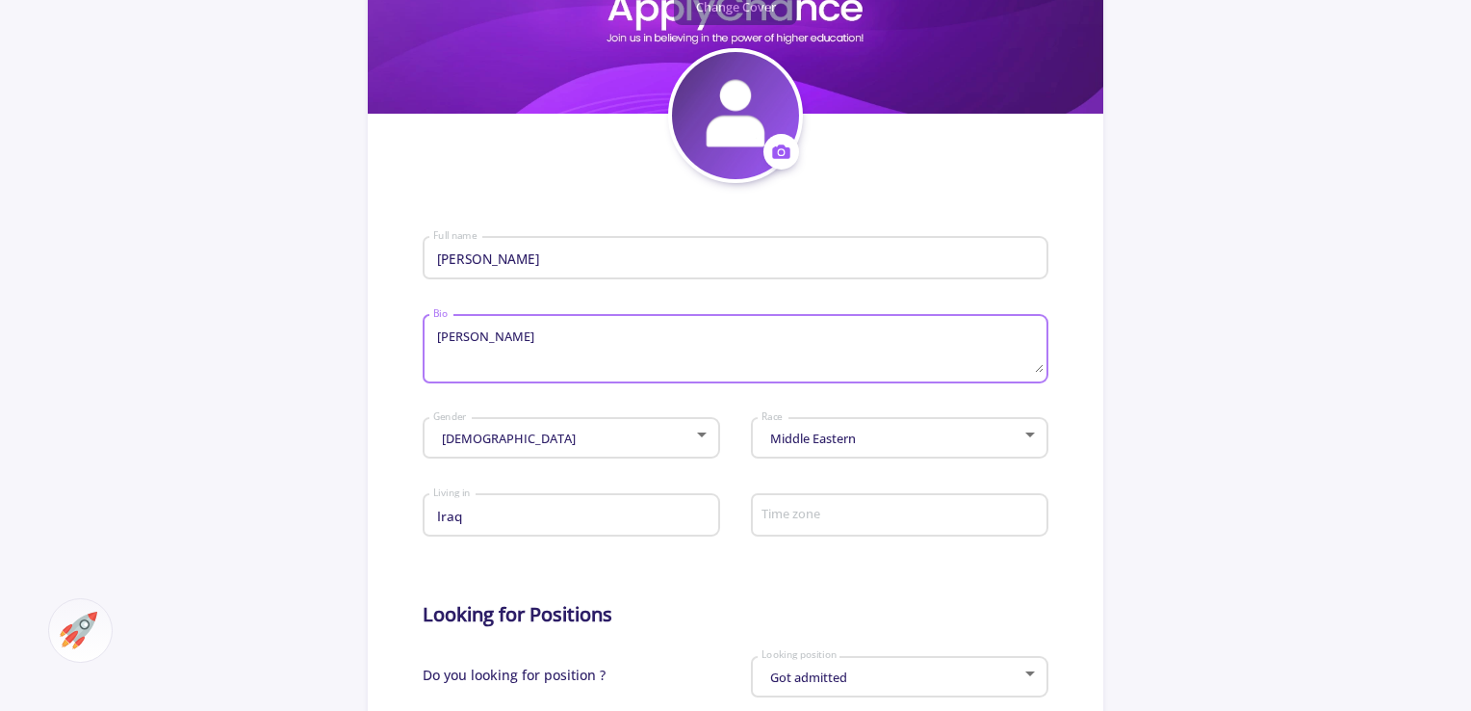
scroll to position [873, 0]
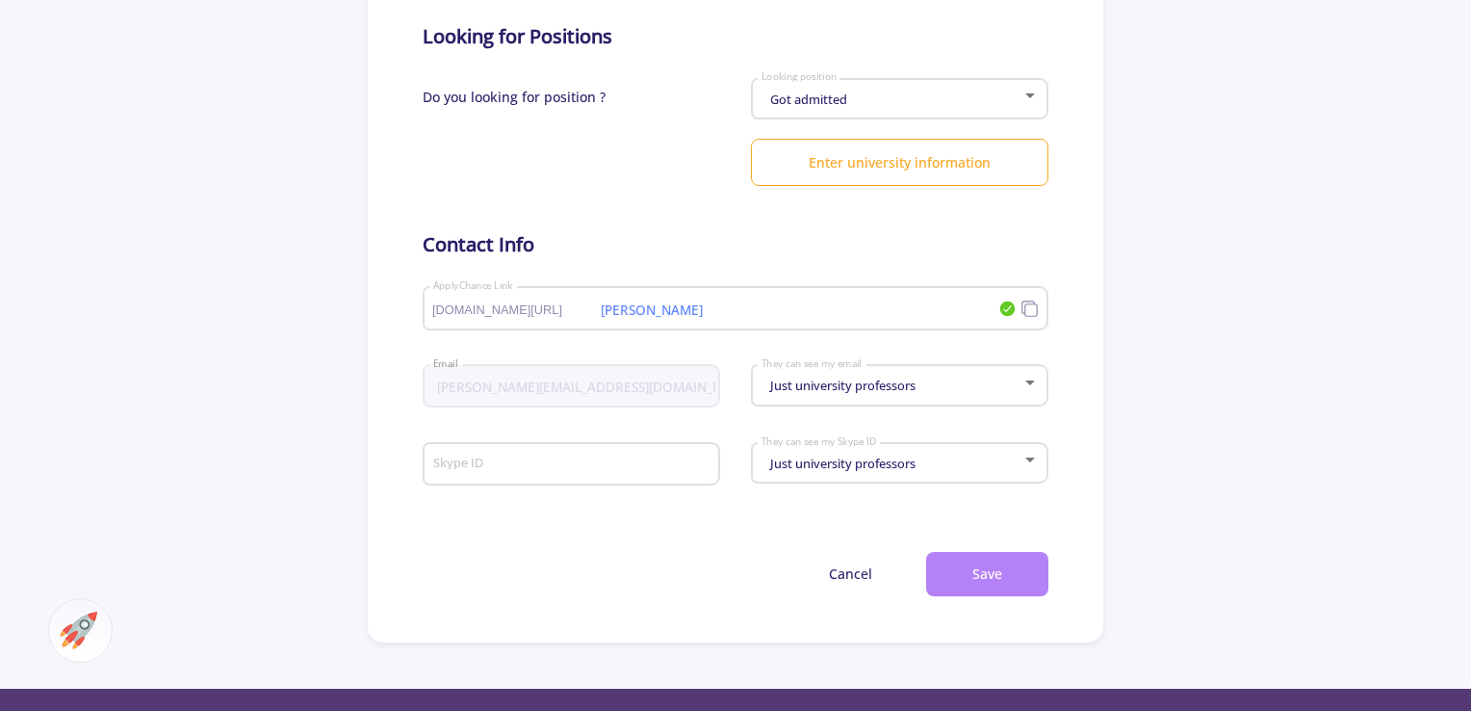
type textarea "Ahmed"
click at [990, 585] on button "Save" at bounding box center [987, 574] width 122 height 45
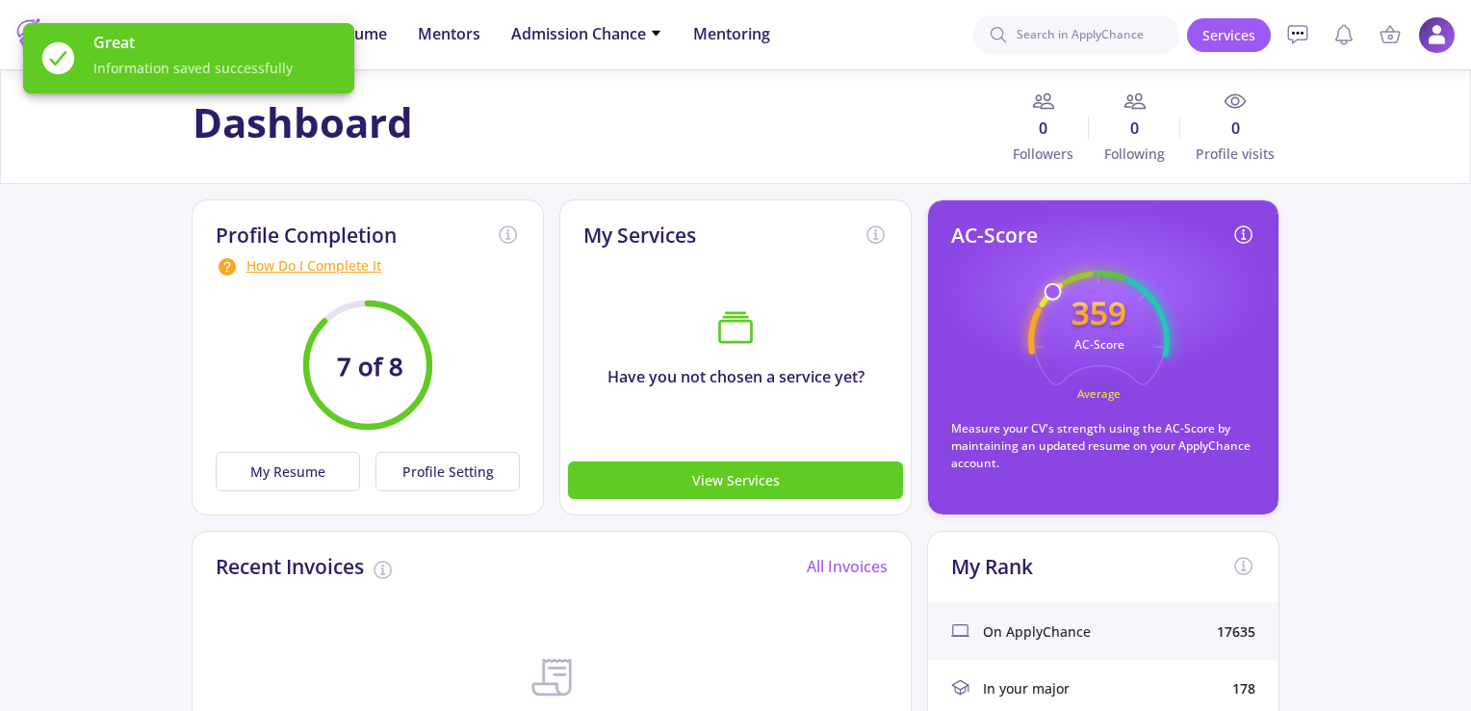
click at [1444, 39] on img at bounding box center [1437, 35] width 38 height 38
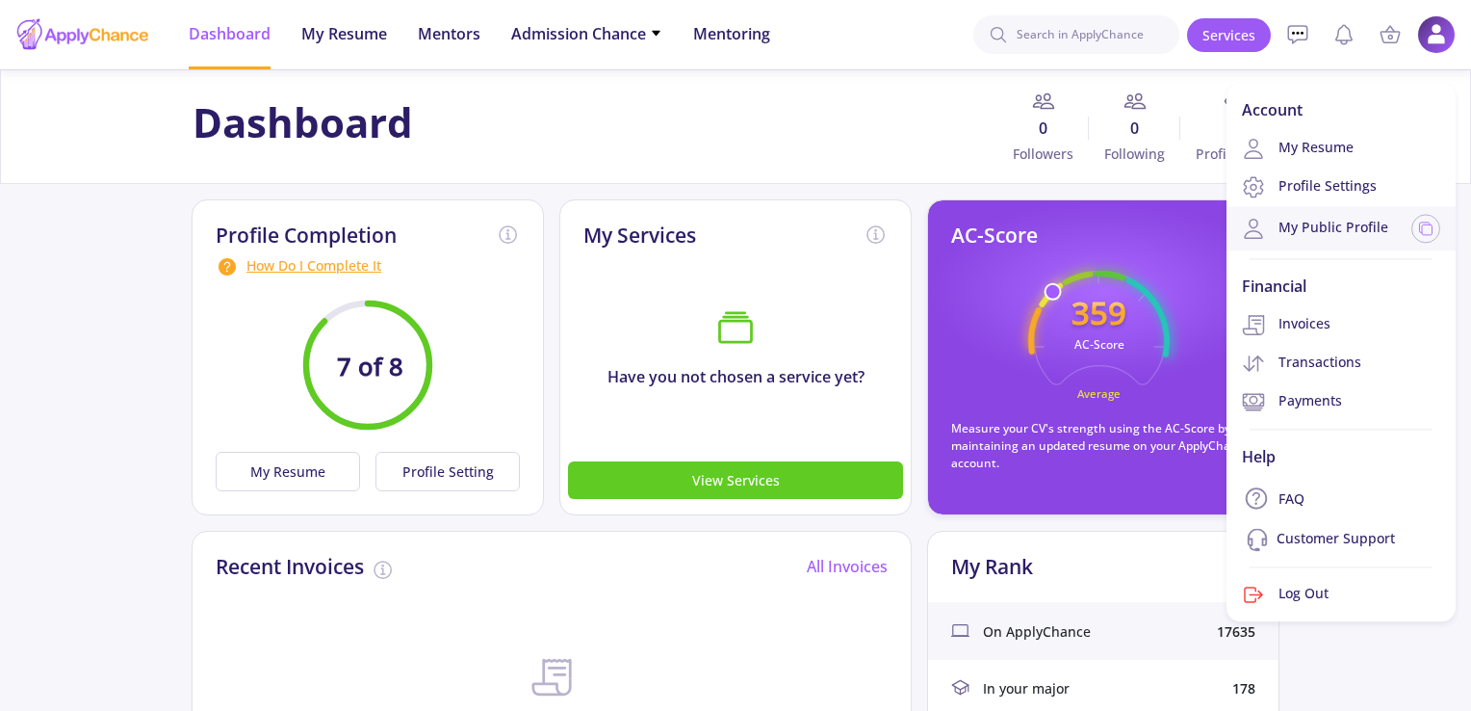
click at [1352, 215] on div "My Public Profile" at bounding box center [1341, 228] width 229 height 44
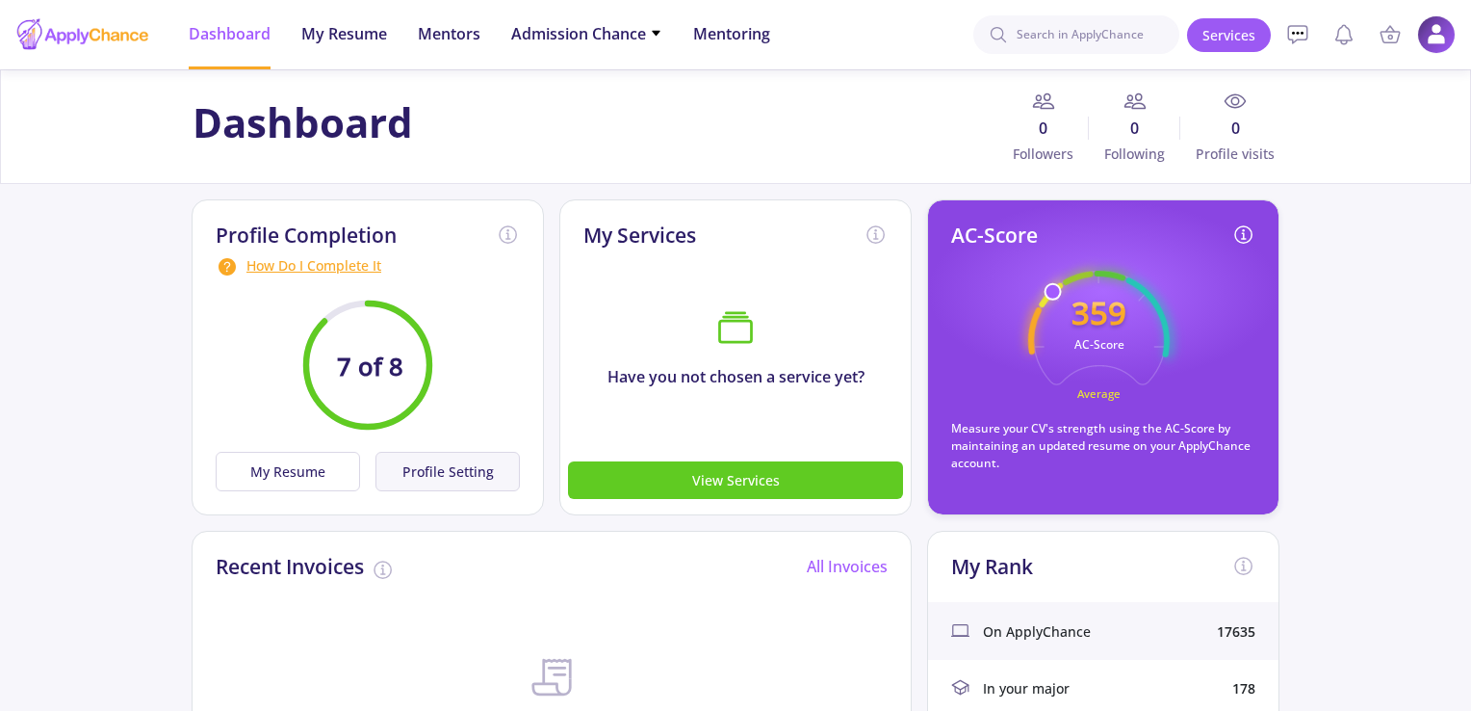
click at [450, 470] on button "Profile Setting" at bounding box center [448, 471] width 144 height 39
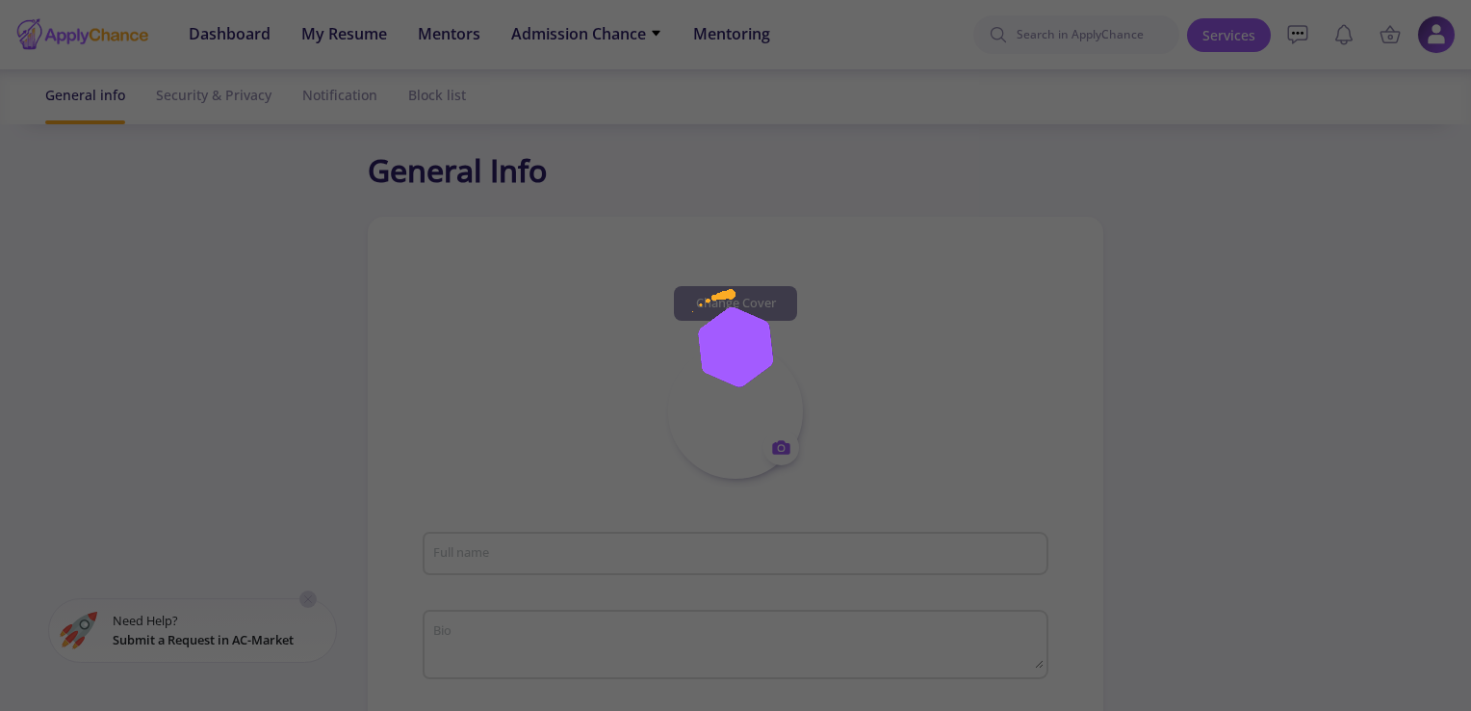
type input "Ahmed kasravi"
type textarea "Ahmed"
type input "Iraq"
type input "ahmed k"
type input "[PERSON_NAME][EMAIL_ADDRESS][DOMAIN_NAME]"
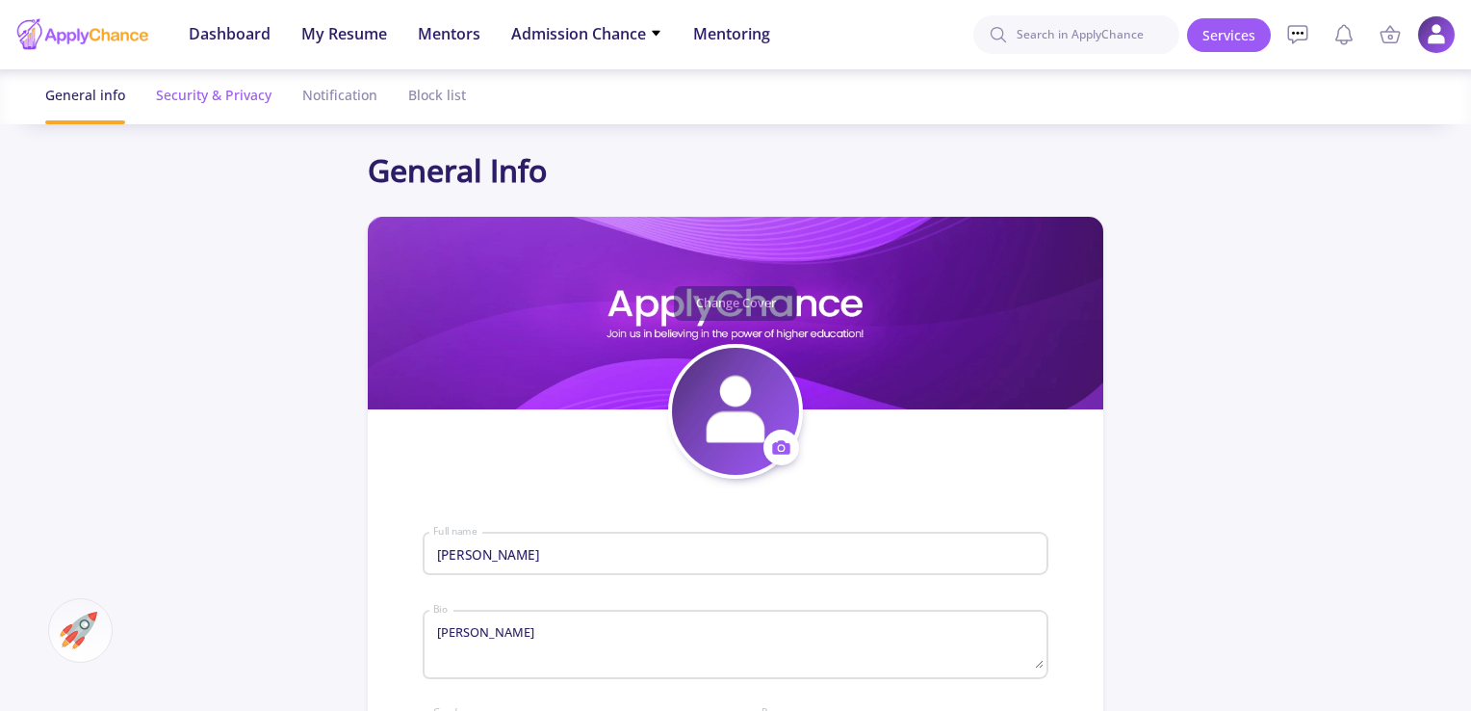
click at [198, 97] on div "Security & Privacy" at bounding box center [214, 94] width 116 height 51
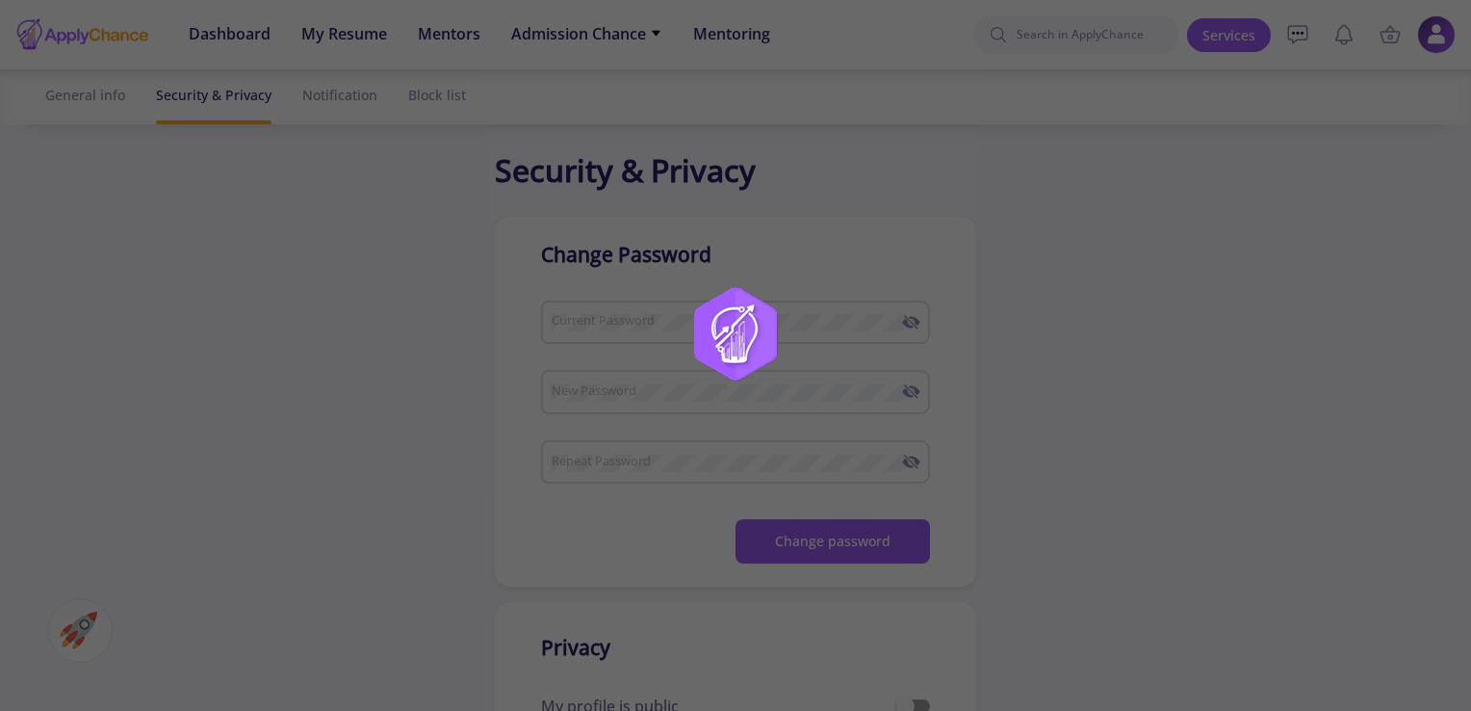
checkbox input "true"
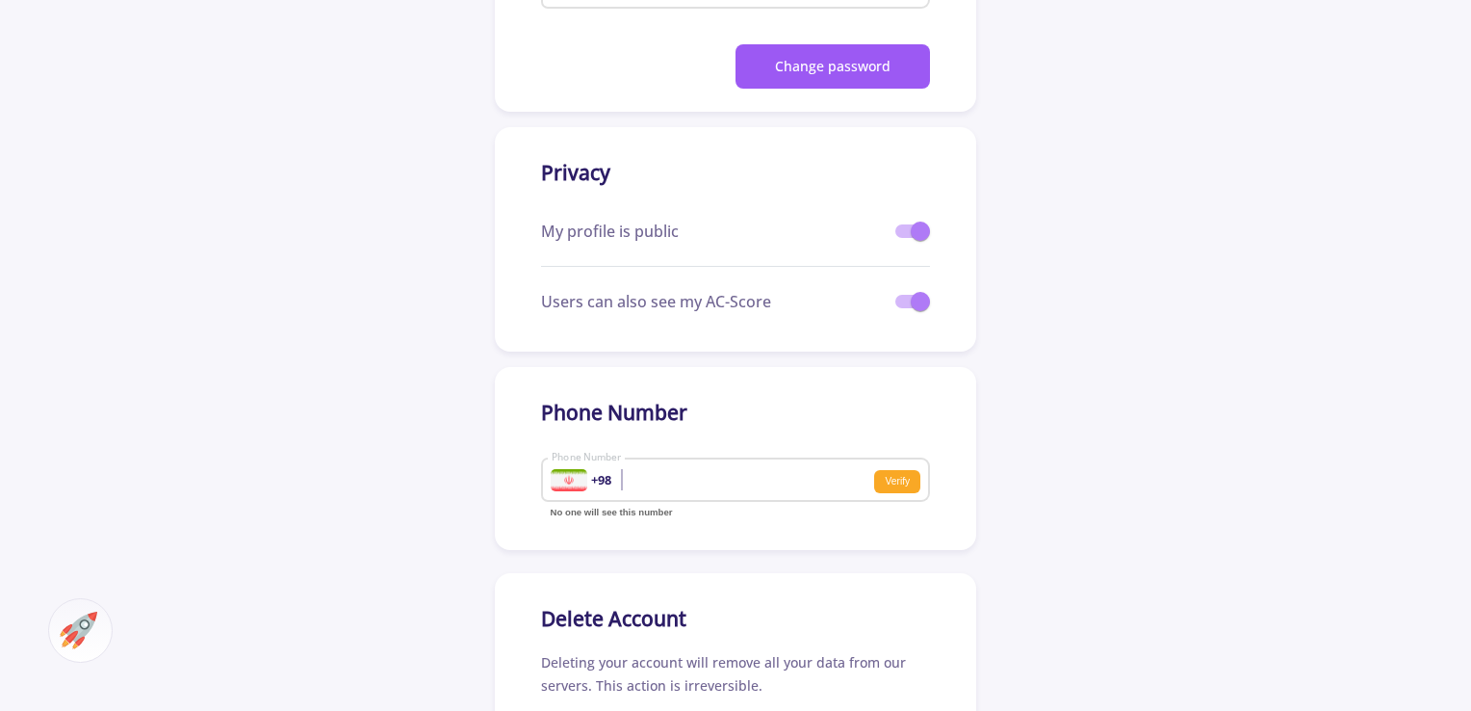
scroll to position [481, 0]
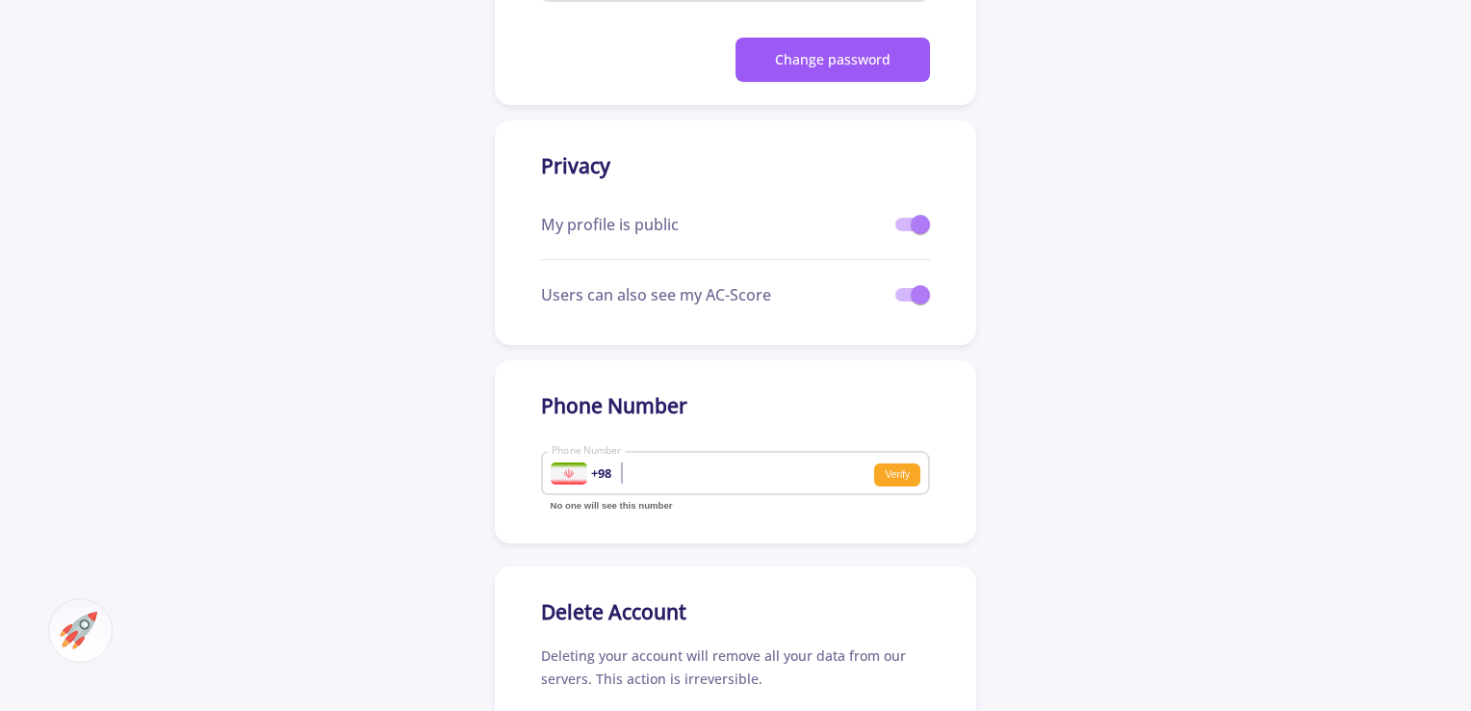
click at [558, 479] on div at bounding box center [569, 473] width 37 height 22
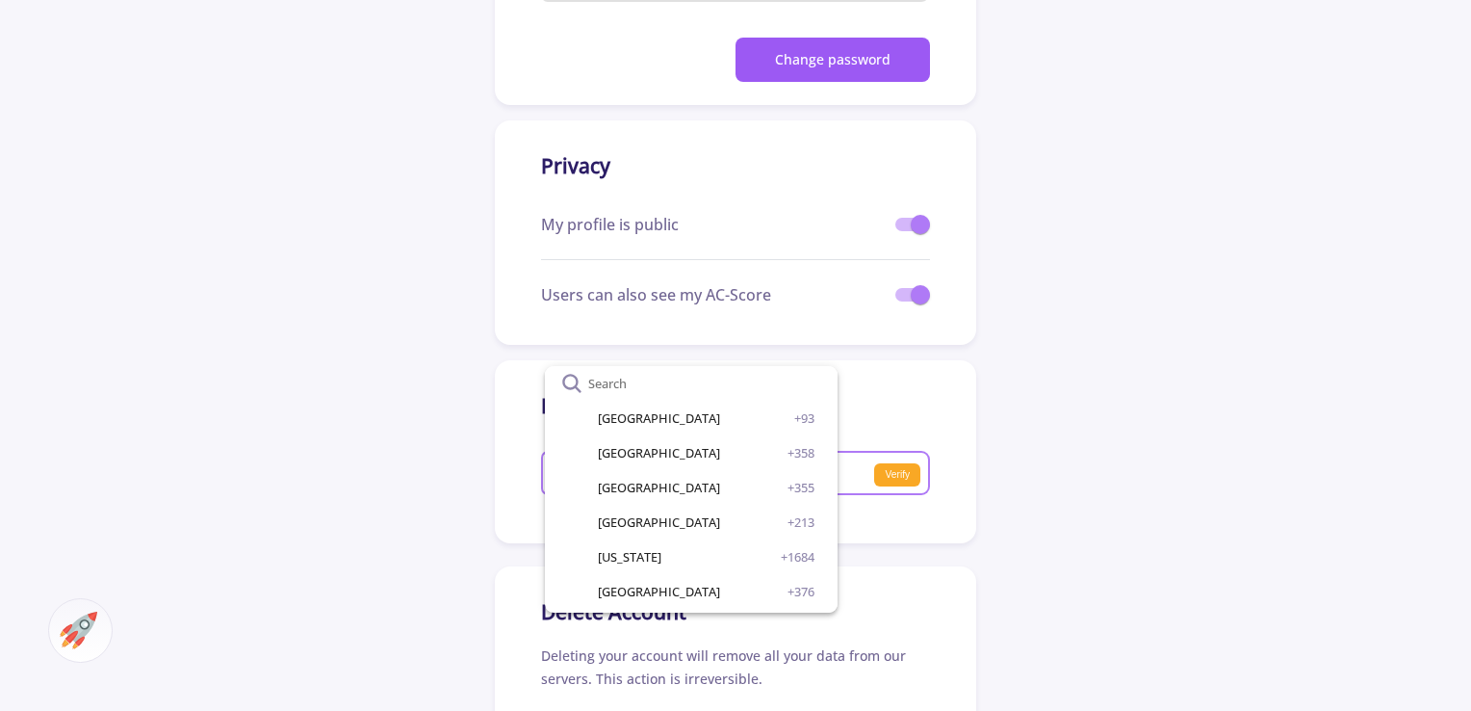
scroll to position [3083, 0]
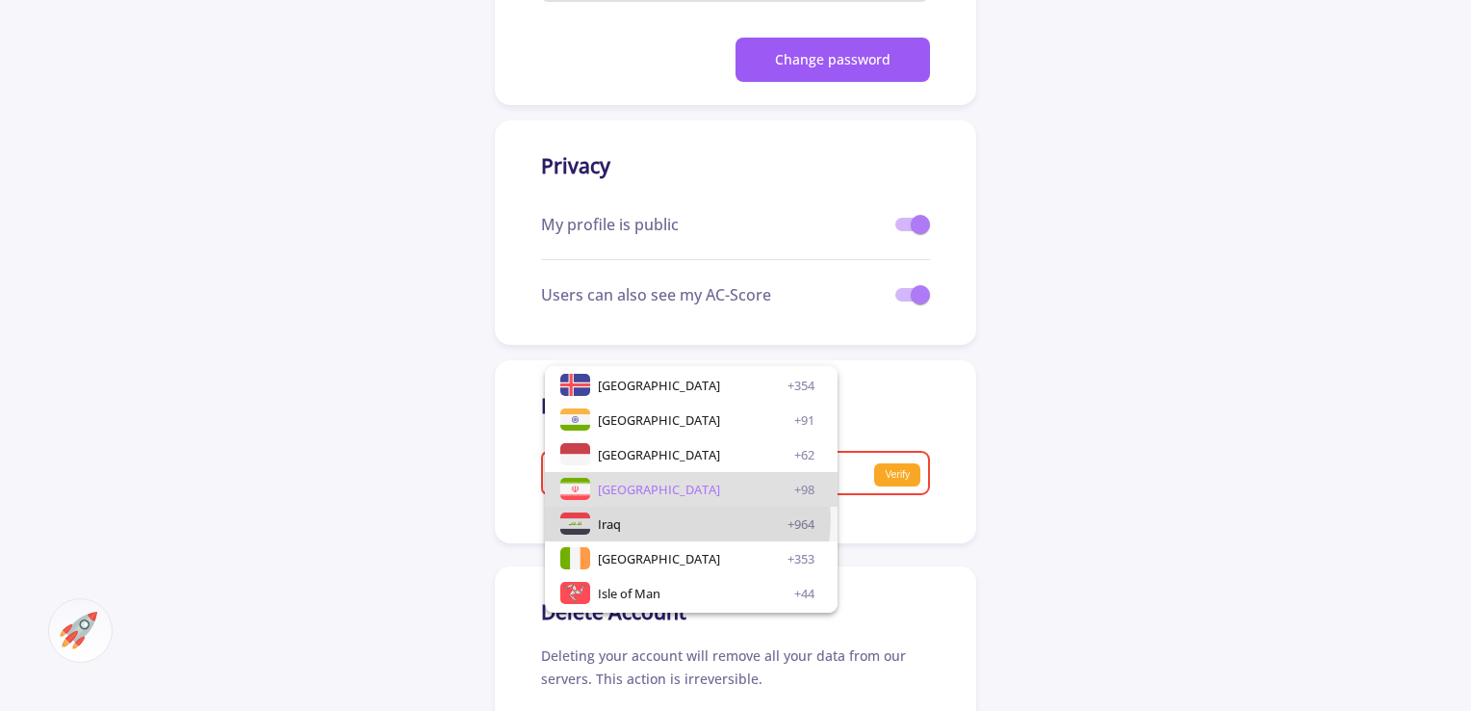
click at [671, 519] on div "Iraq +964" at bounding box center [706, 523] width 217 height 35
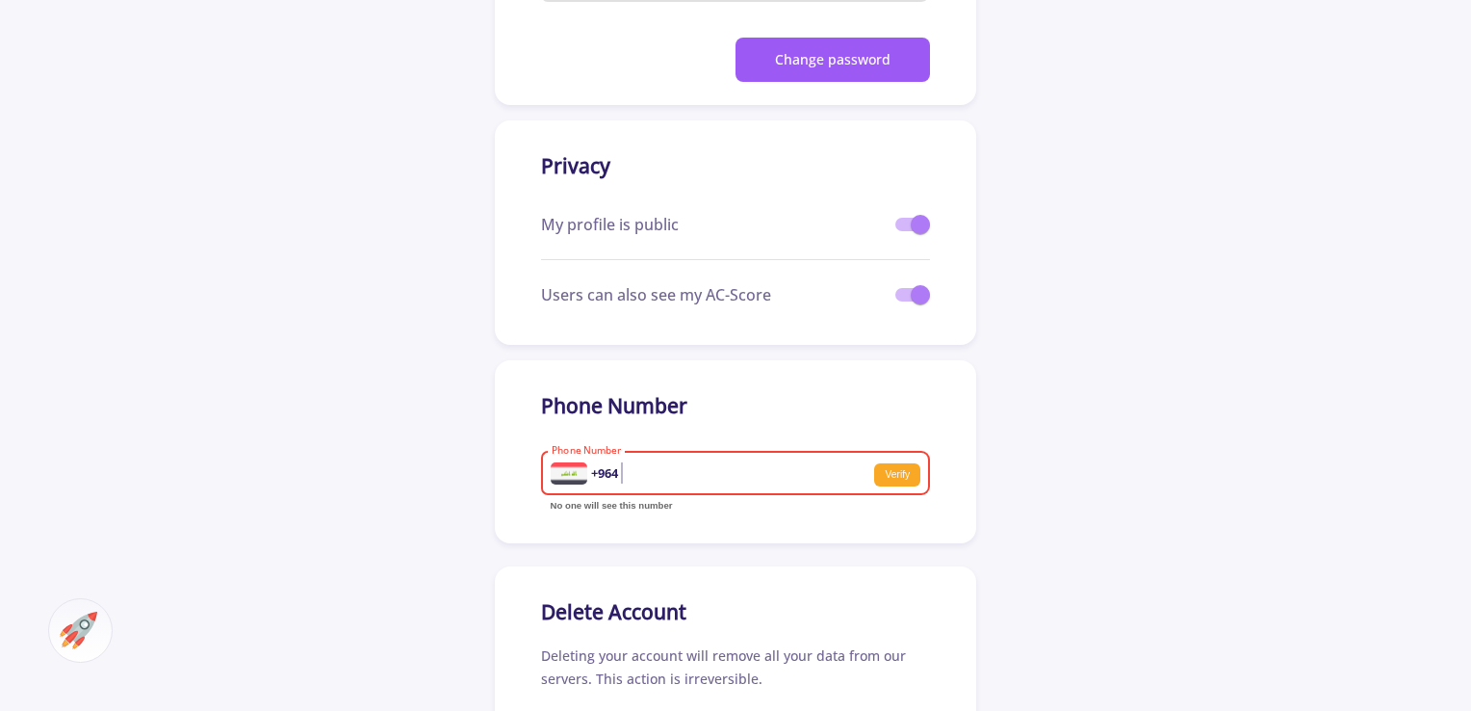
click at [925, 296] on span at bounding box center [920, 294] width 19 height 19
click at [905, 301] on input "checkbox" at bounding box center [904, 301] width 1 height 1
checkbox input "false"
click at [905, 220] on span at bounding box center [912, 224] width 35 height 13
click at [905, 231] on input "checkbox" at bounding box center [904, 231] width 1 height 1
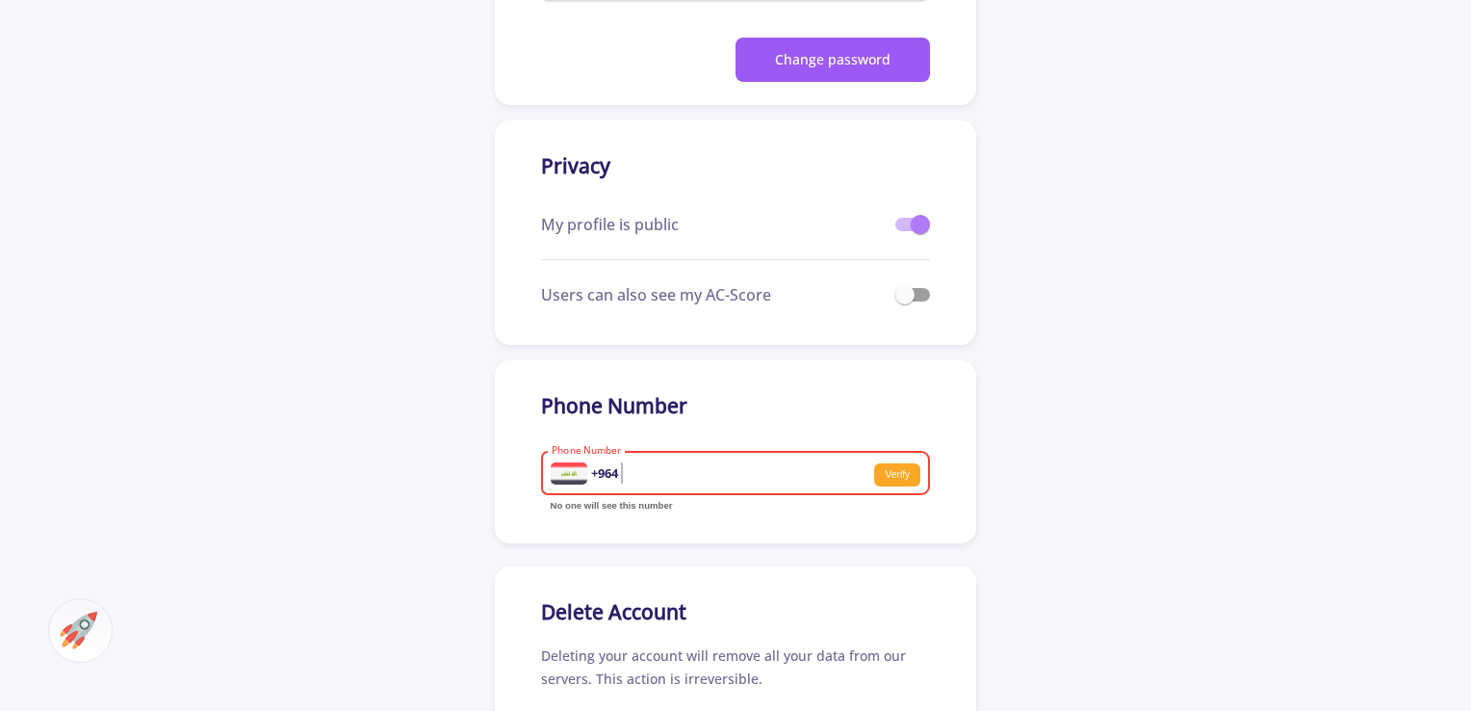
checkbox input "false"
click at [1049, 261] on app-security-setting "Security & Privacy Change Password Current Password New Password Upper case let…" at bounding box center [735, 224] width 1471 height 1116
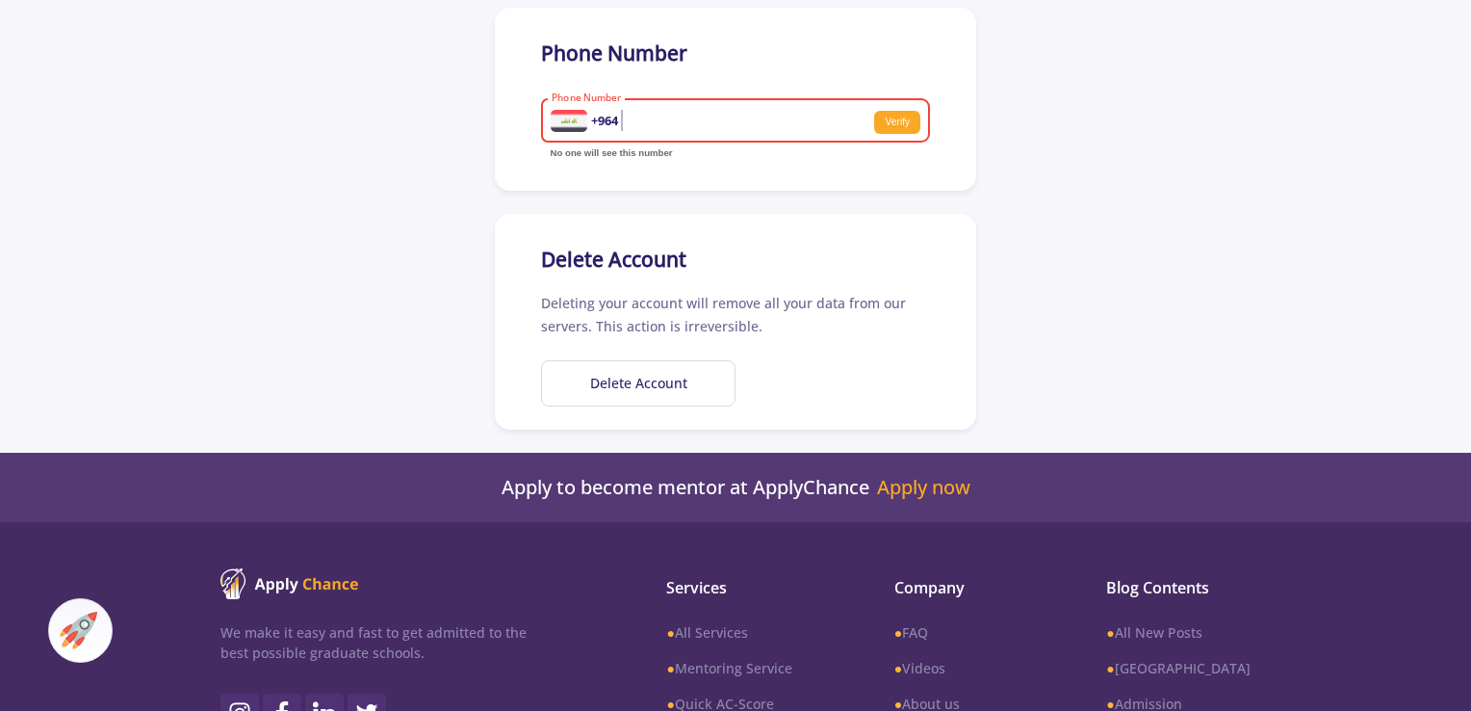
scroll to position [867, 0]
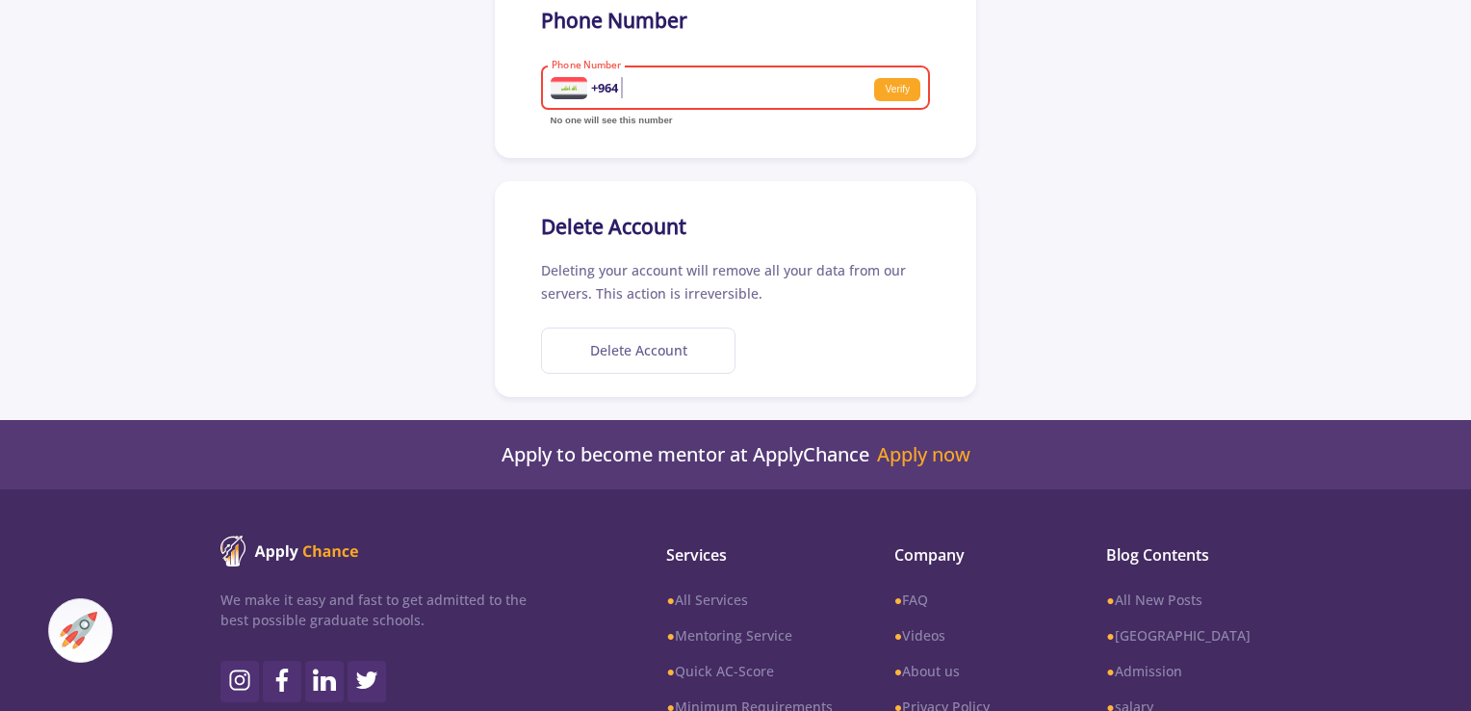
click at [647, 356] on button "Delete Account" at bounding box center [638, 350] width 195 height 47
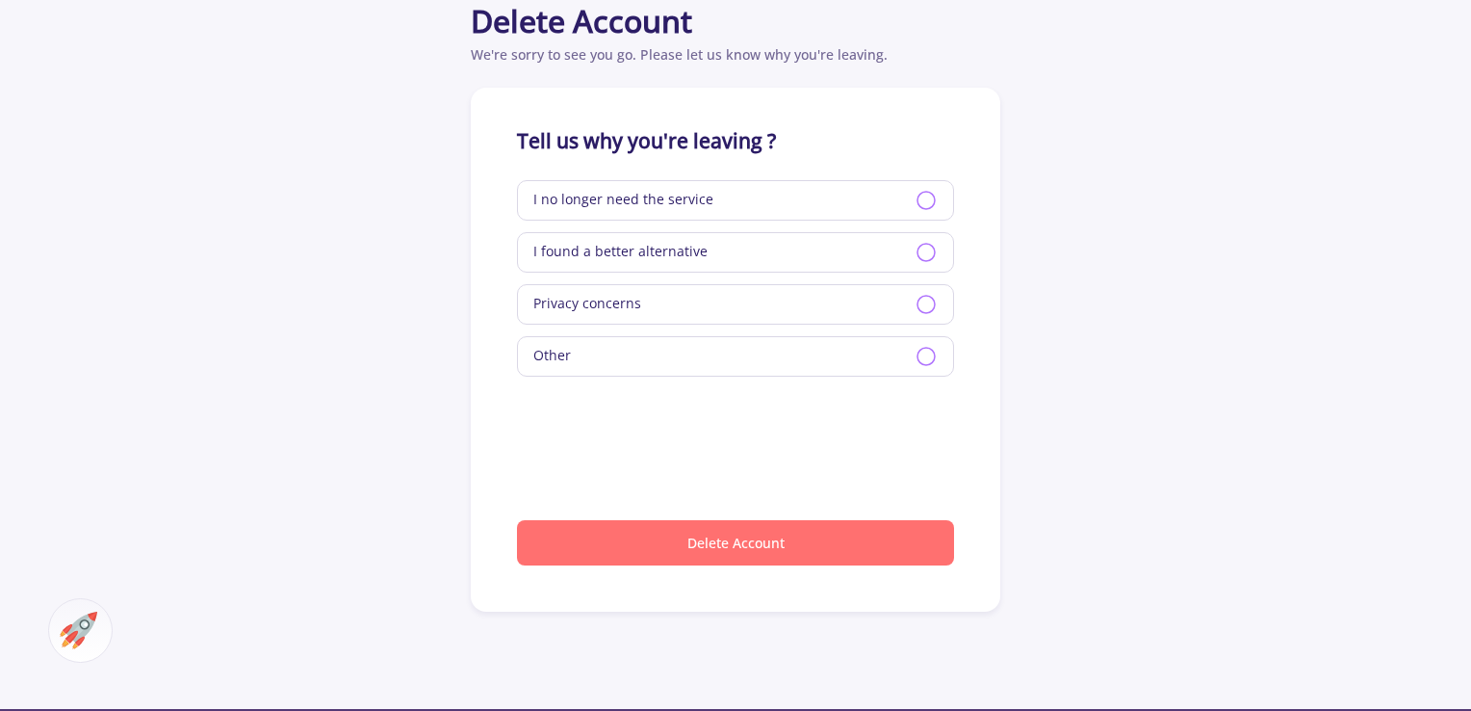
scroll to position [143, 0]
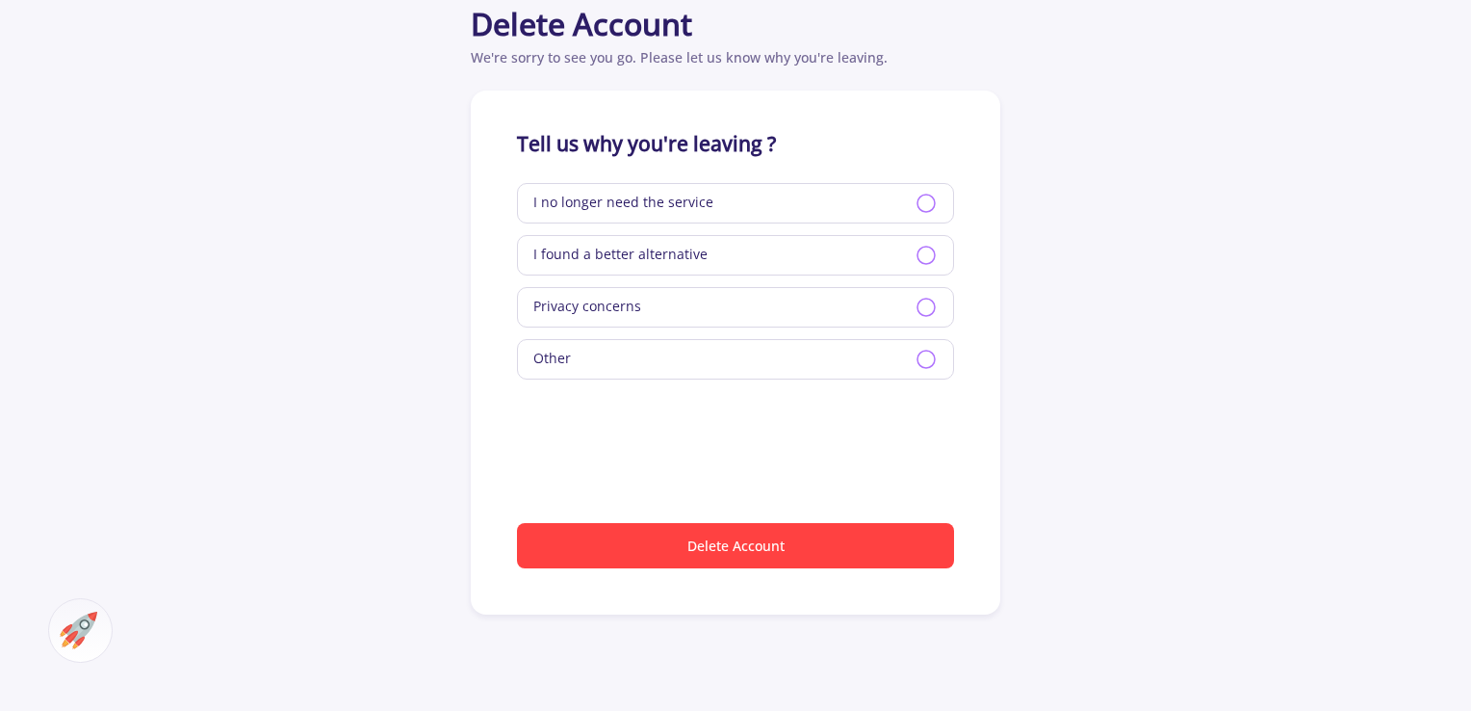
click at [721, 201] on div "I no longer need the service" at bounding box center [735, 203] width 437 height 40
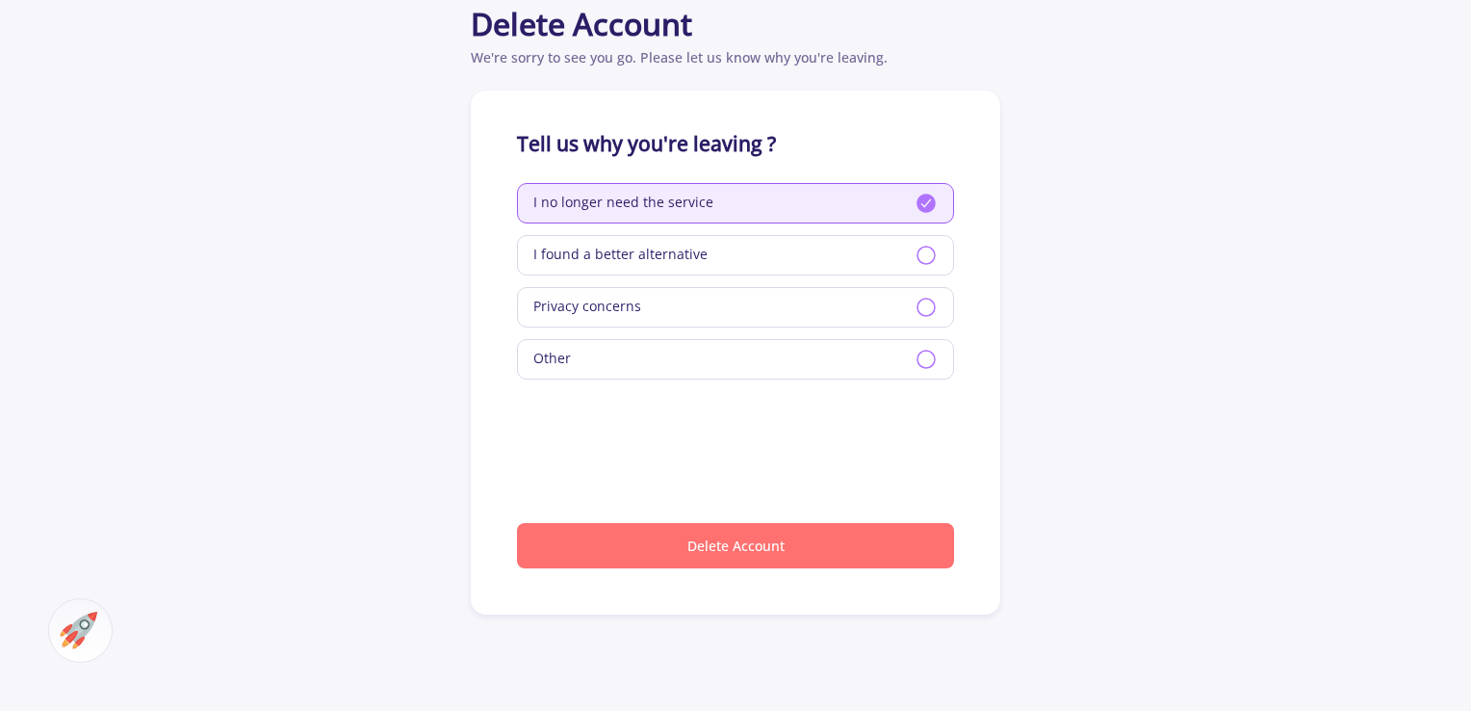
click at [766, 552] on button "Delete Account" at bounding box center [735, 545] width 437 height 45
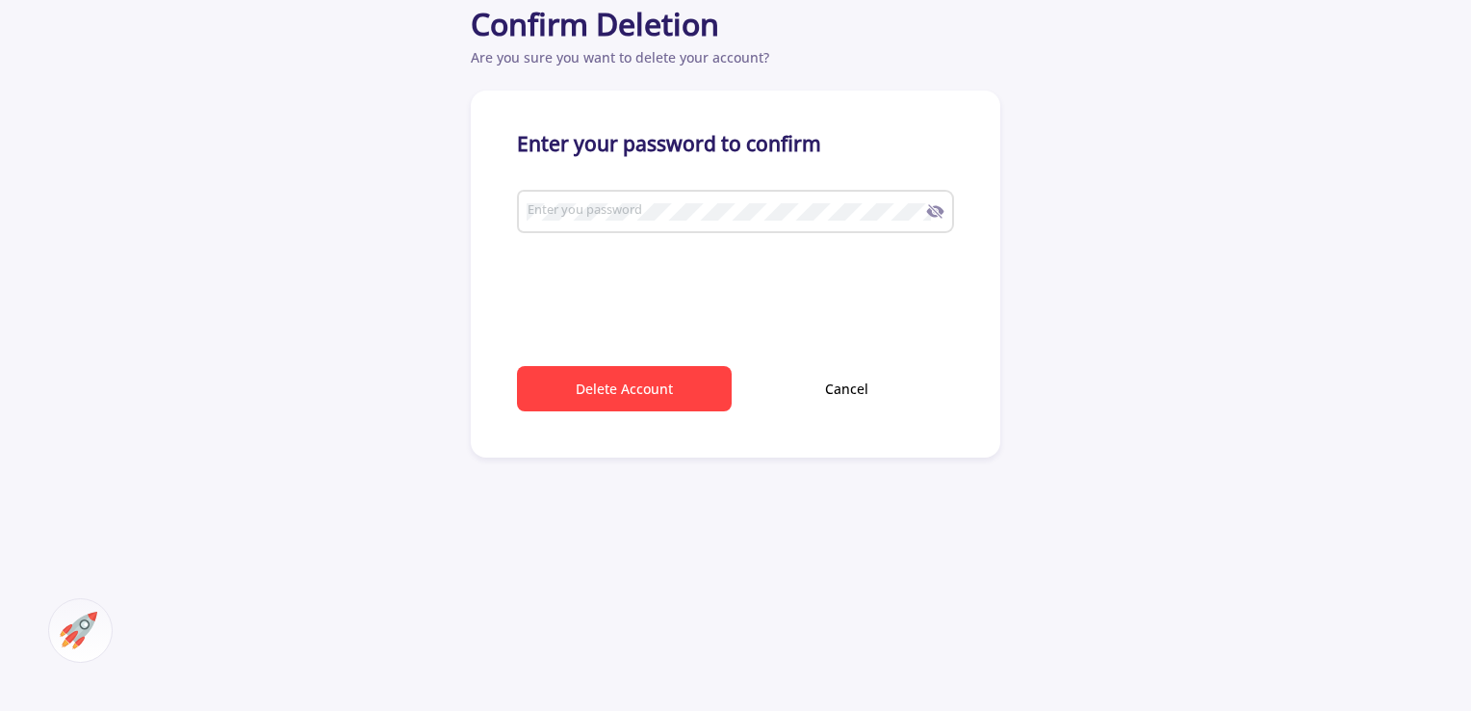
type input "[PERSON_NAME][EMAIL_ADDRESS][DOMAIN_NAME]"
click at [610, 381] on button "Delete Account" at bounding box center [624, 388] width 215 height 45
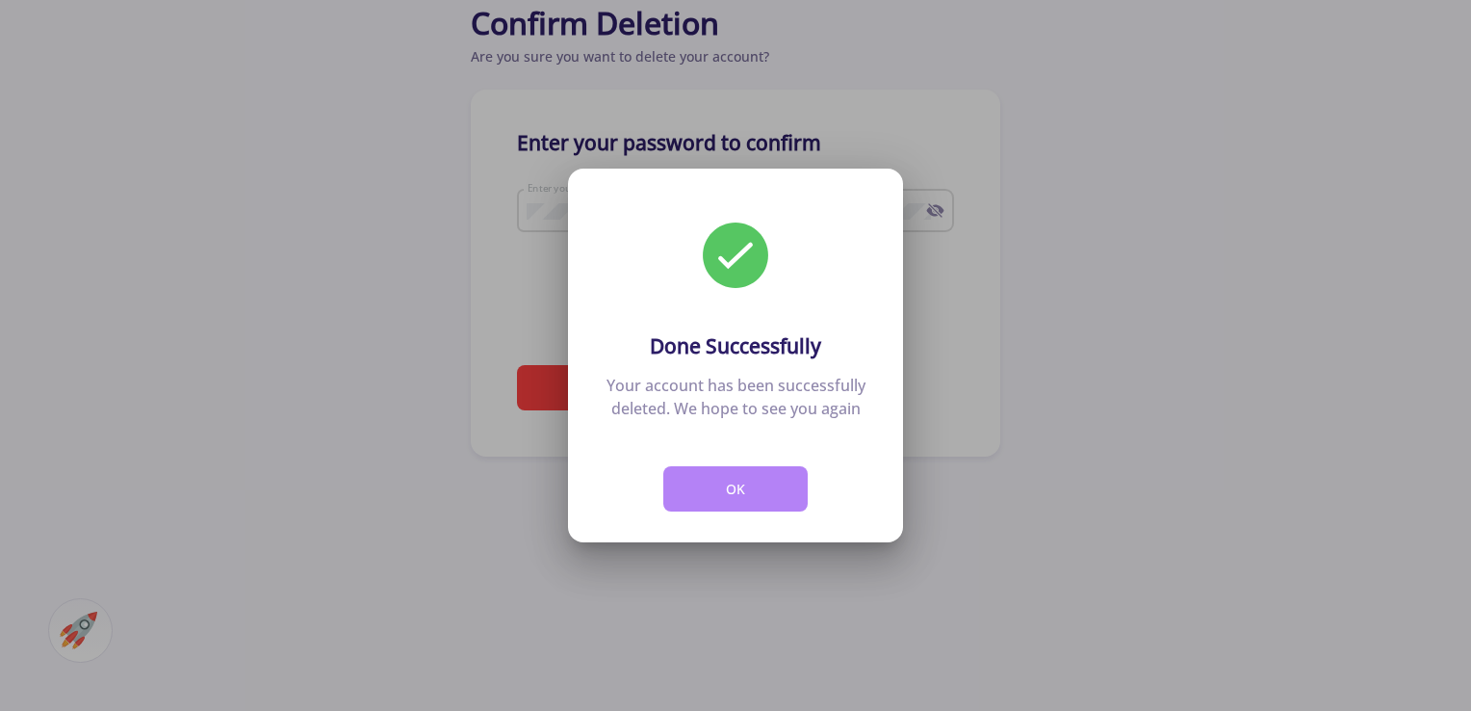
click at [773, 491] on button "OK" at bounding box center [735, 488] width 144 height 45
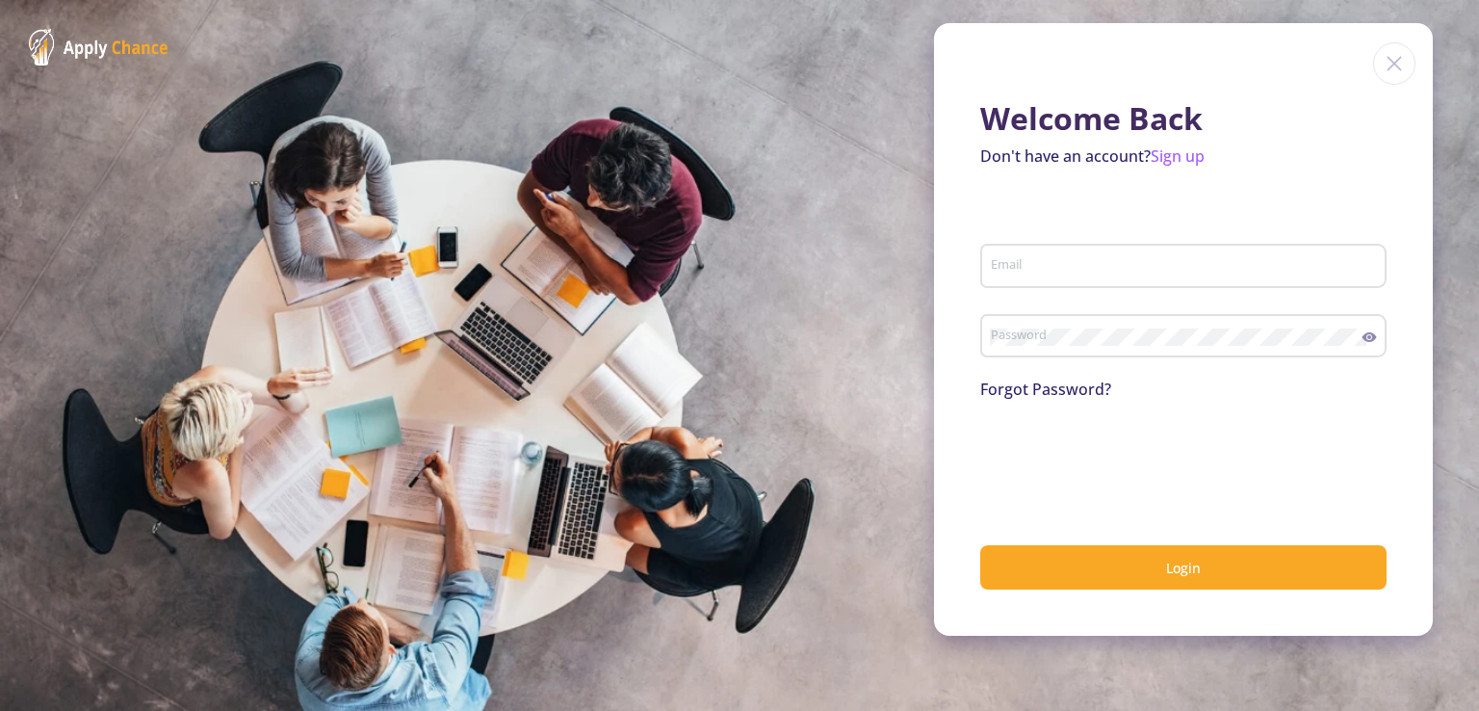
type input "[PERSON_NAME][EMAIL_ADDRESS][DOMAIN_NAME]"
